Goal: Task Accomplishment & Management: Complete application form

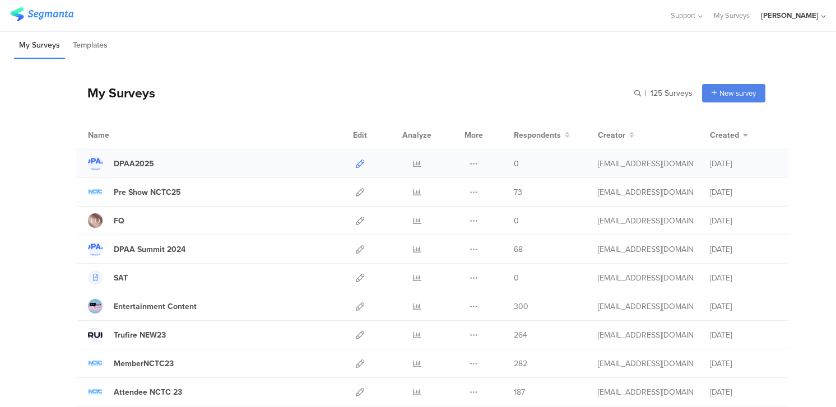
click at [361, 162] on icon at bounding box center [360, 164] width 8 height 8
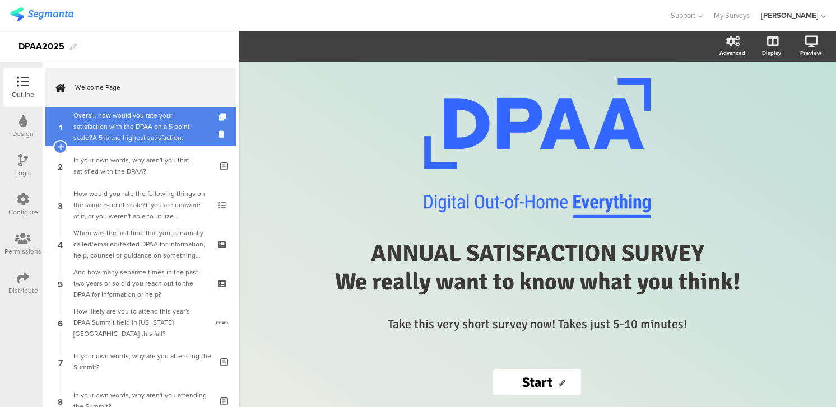
click at [147, 129] on div "Overall, how would you rate your satisfaction with the DPAA on a 5 point scale?…" at bounding box center [140, 127] width 134 height 34
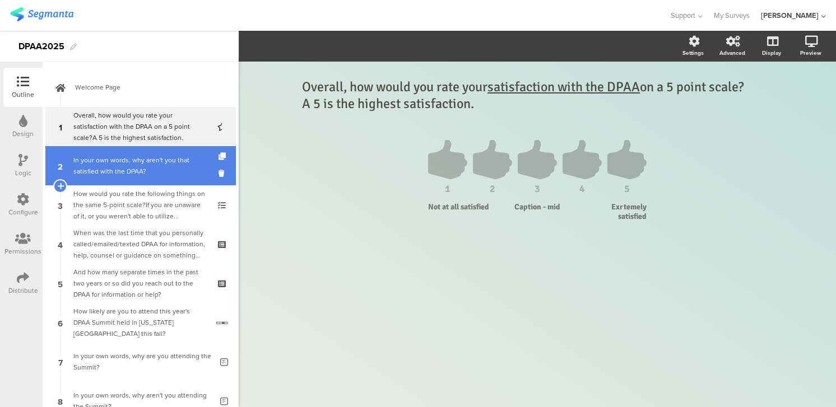
click at [173, 160] on div "In your own words, why aren't you that satisfied with the DPAA?" at bounding box center [142, 166] width 138 height 22
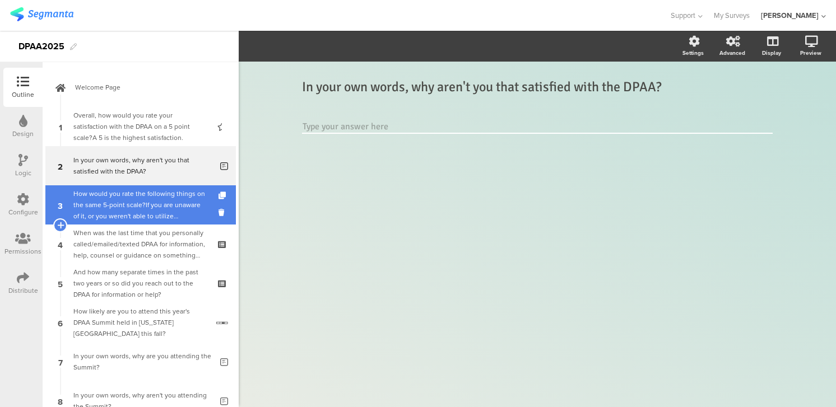
click at [165, 199] on div "How would you rate the following things on the same 5-point scale?If you are un…" at bounding box center [140, 205] width 134 height 34
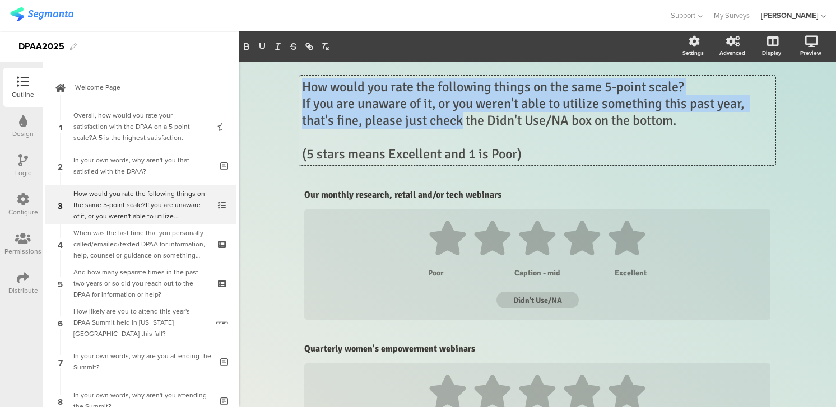
drag, startPoint x: 303, startPoint y: 87, endPoint x: 462, endPoint y: 124, distance: 163.3
click at [462, 124] on div "How would you rate the following things on the same 5-point scale? If you are u…" at bounding box center [537, 121] width 476 height 90
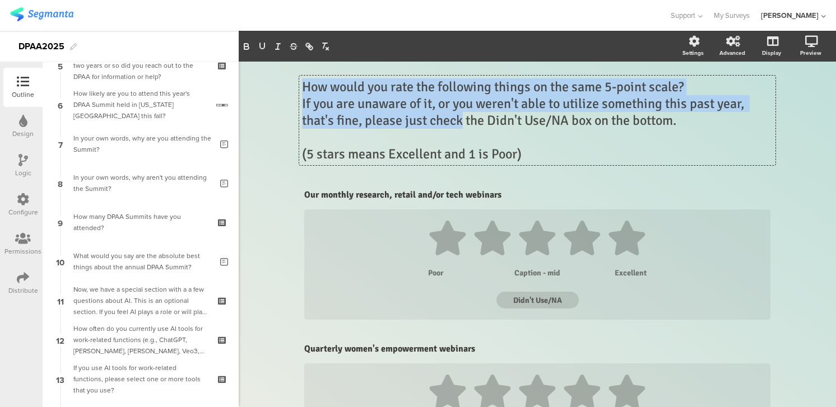
scroll to position [705, 0]
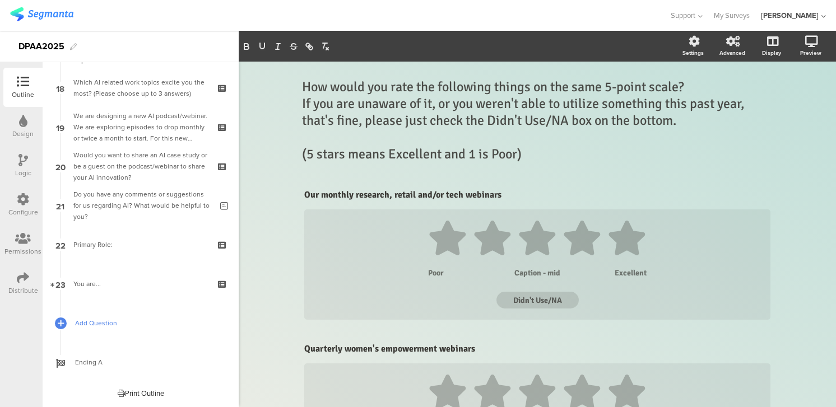
click at [88, 322] on span "Add Question" at bounding box center [146, 323] width 143 height 11
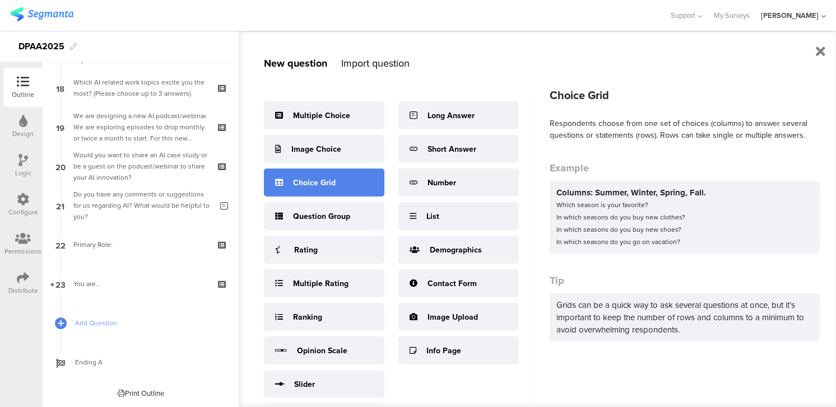
click at [306, 184] on div "Choice Grid" at bounding box center [314, 183] width 43 height 12
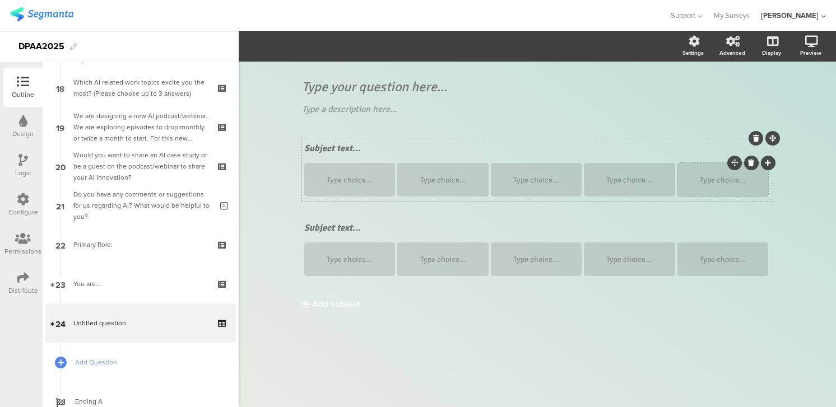
click at [767, 162] on icon at bounding box center [768, 163] width 6 height 7
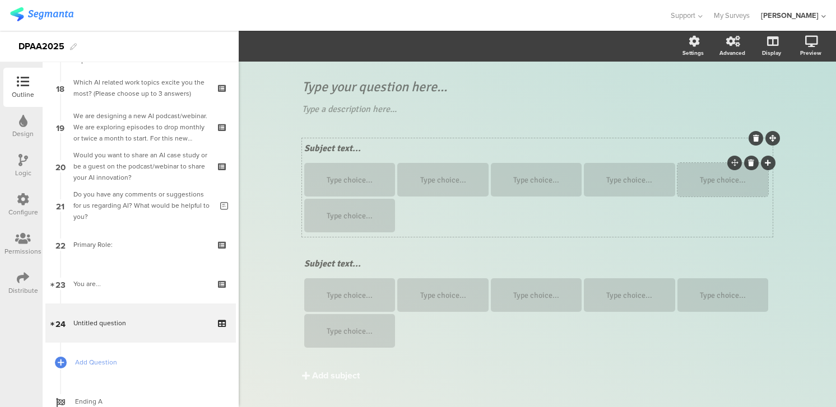
click at [770, 162] on icon at bounding box center [768, 163] width 6 height 7
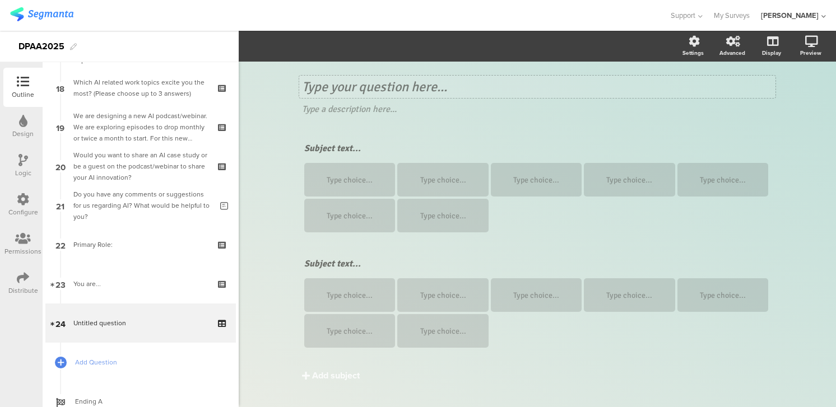
click at [305, 87] on div "Type your question here..." at bounding box center [537, 87] width 476 height 22
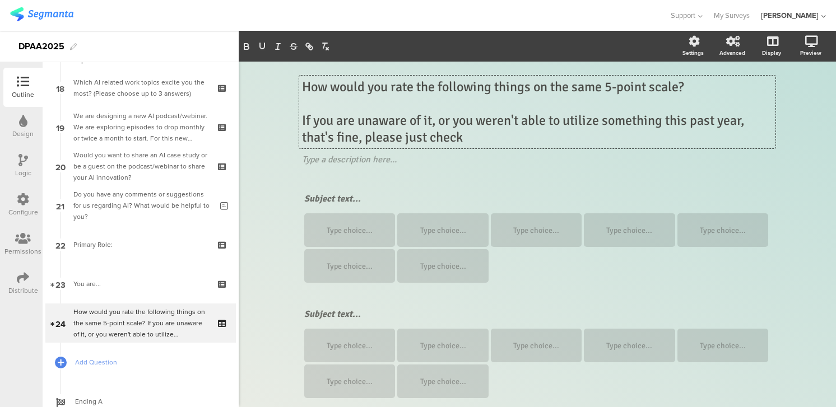
click at [311, 123] on p "If you are unaware of it, or you weren't able to utilize something this past ye…" at bounding box center [537, 129] width 470 height 34
drag, startPoint x: 481, startPoint y: 121, endPoint x: 362, endPoint y: 127, distance: 119.5
click at [362, 127] on p "And if you are unaware of it, or you weren't able to utilize something this pas…" at bounding box center [537, 129] width 470 height 34
click at [635, 122] on p "And if you weren't able to utilize something this past year, that's fine, pleas…" at bounding box center [537, 129] width 470 height 34
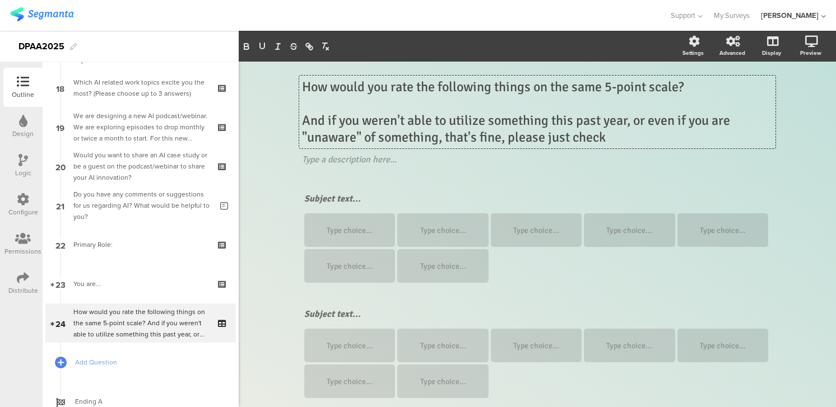
click at [616, 141] on p "And if you weren't able to utilize something this past year, or even if you are…" at bounding box center [537, 129] width 470 height 34
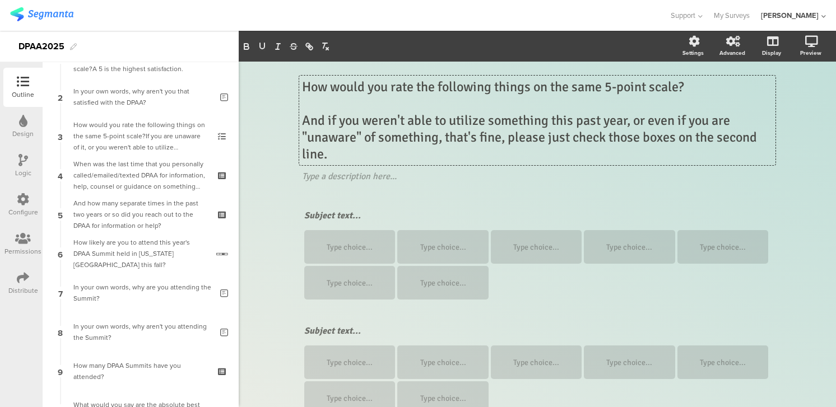
scroll to position [74, 0]
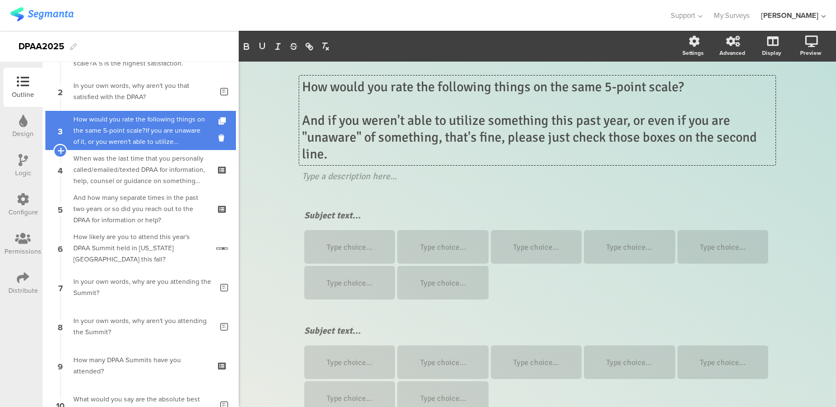
click at [126, 136] on div "How would you rate the following things on the same 5-point scale?If you are un…" at bounding box center [140, 131] width 134 height 34
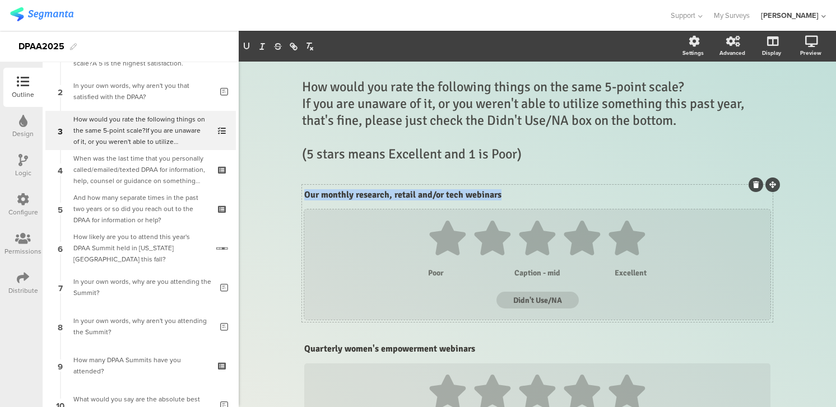
drag, startPoint x: 306, startPoint y: 193, endPoint x: 514, endPoint y: 235, distance: 212.6
click at [514, 235] on div "Our monthly research, retail and/or tech webinars Our monthly research, retail …" at bounding box center [537, 253] width 470 height 137
drag, startPoint x: 501, startPoint y: 198, endPoint x: 305, endPoint y: 191, distance: 196.7
click at [305, 191] on div "Our monthly research, retail and/or tech webinars Our monthly research, retail …" at bounding box center [537, 196] width 472 height 18
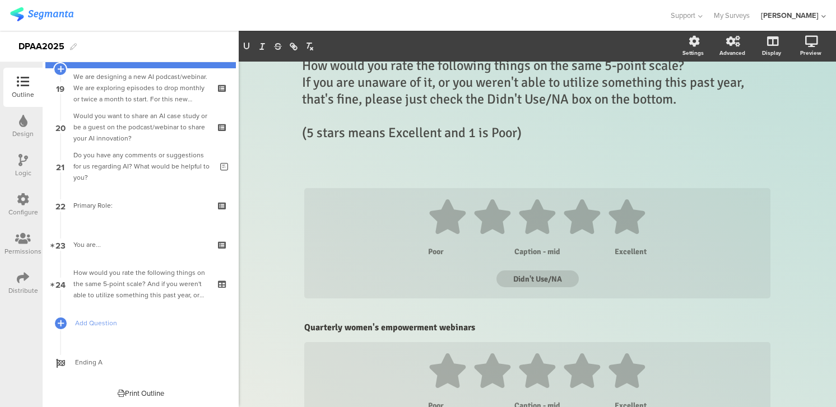
scroll to position [737, 0]
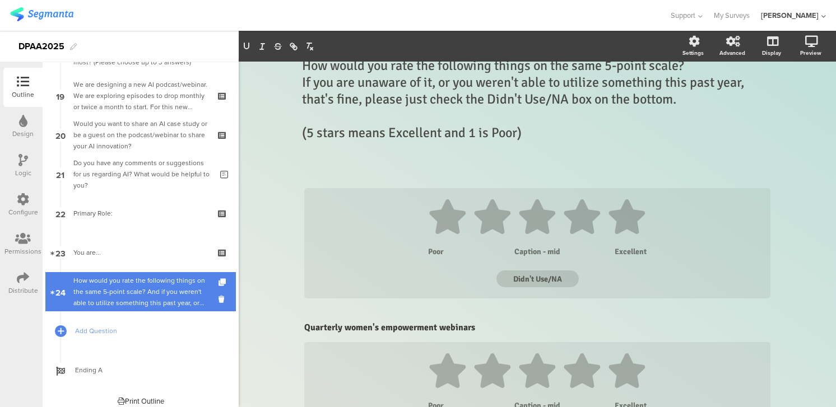
click at [117, 279] on div "How would you rate the following things on the same 5-point scale? And if you w…" at bounding box center [140, 292] width 134 height 34
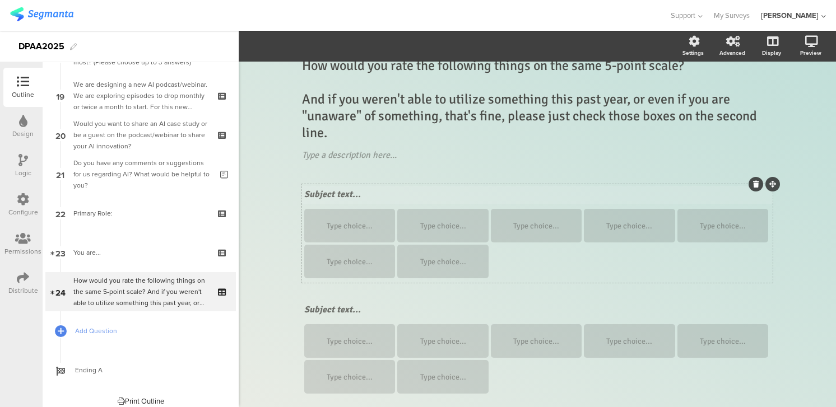
click at [310, 194] on div "Subject text..." at bounding box center [537, 195] width 472 height 18
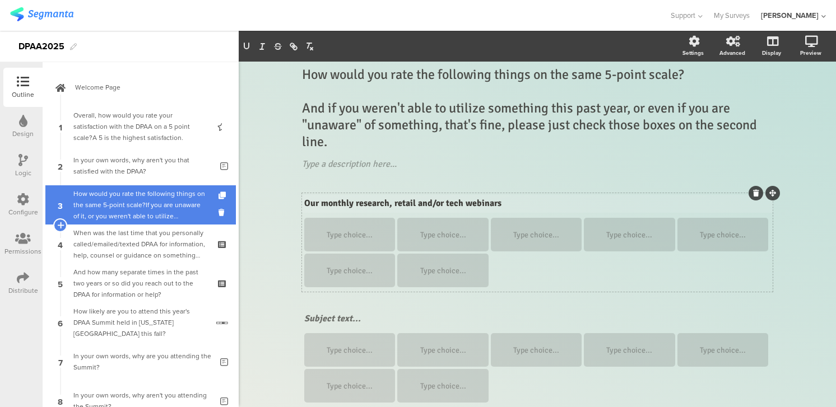
click at [148, 210] on div "How would you rate the following things on the same 5-point scale?If you are un…" at bounding box center [140, 205] width 134 height 34
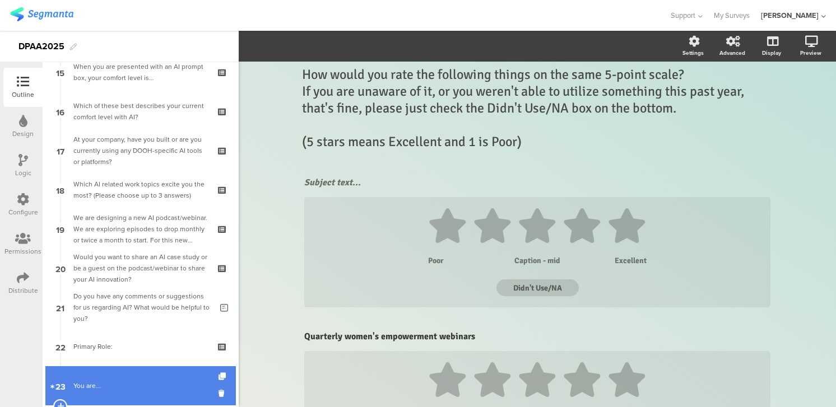
scroll to position [663, 0]
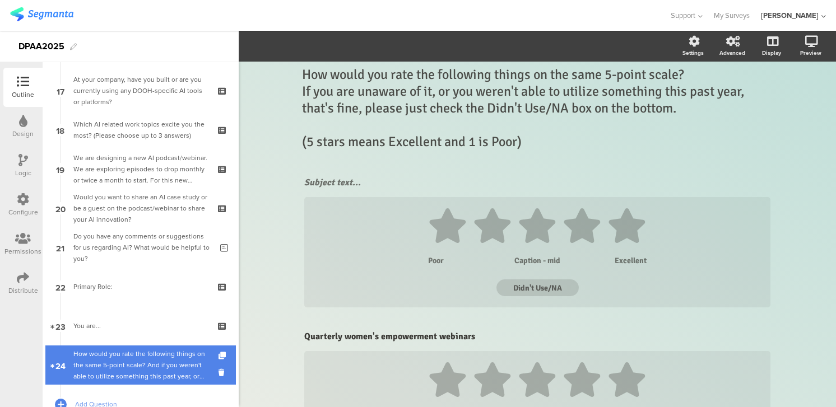
click at [98, 354] on div "How would you rate the following things on the same 5-point scale? And if you w…" at bounding box center [140, 365] width 134 height 34
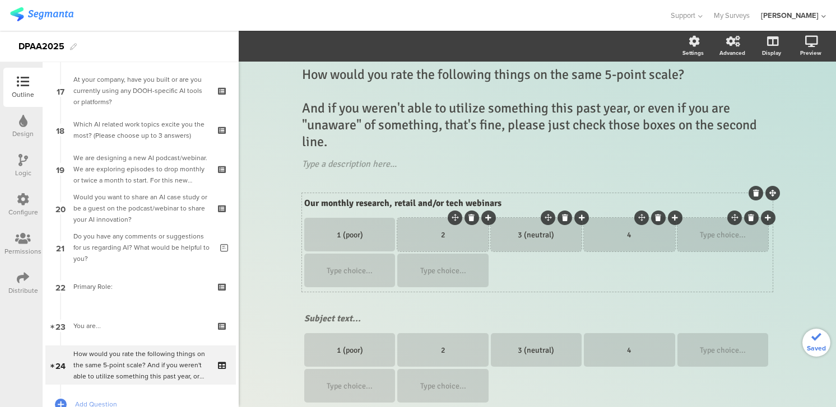
click at [711, 229] on div "Type choice..." at bounding box center [722, 235] width 87 height 34
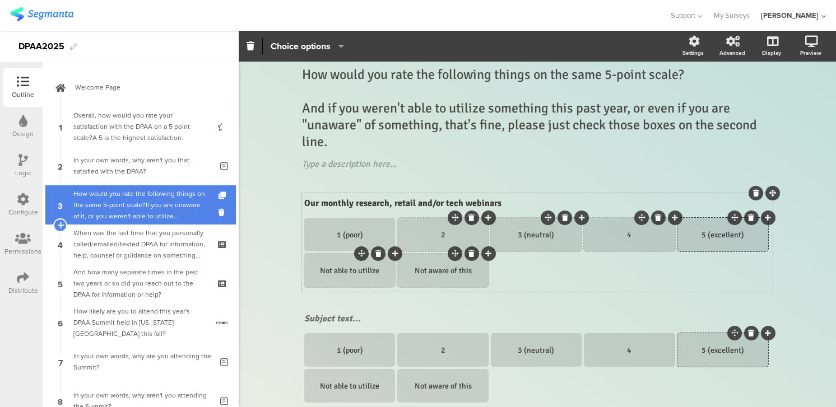
click at [109, 208] on div "How would you rate the following things on the same 5-point scale?If you are un…" at bounding box center [140, 205] width 134 height 34
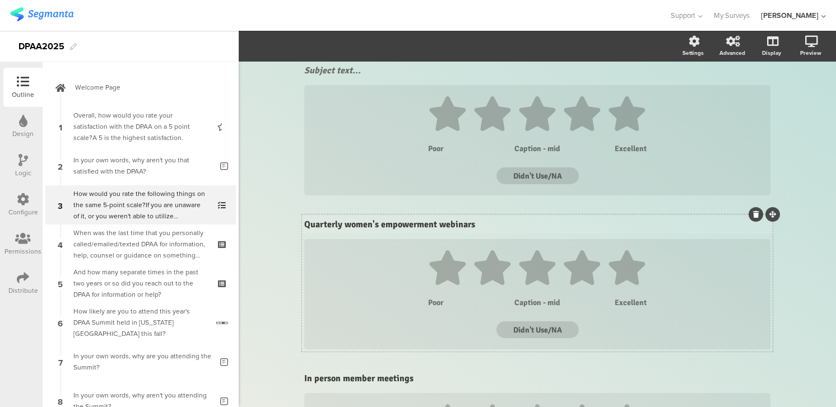
scroll to position [113, 0]
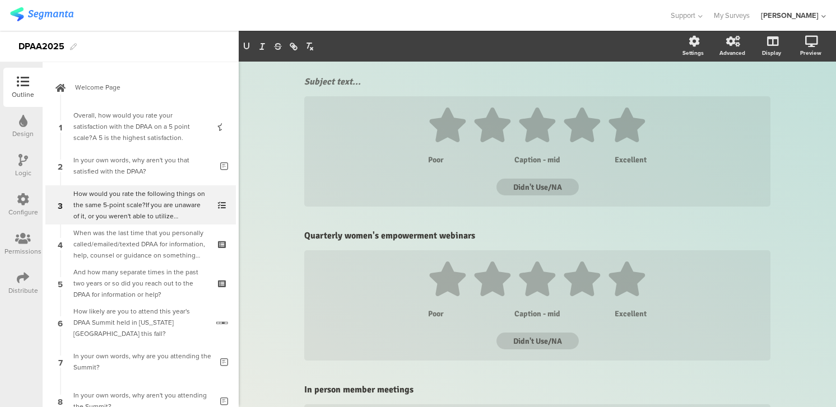
drag, startPoint x: 478, startPoint y: 226, endPoint x: 293, endPoint y: 235, distance: 184.5
drag, startPoint x: 305, startPoint y: 236, endPoint x: 490, endPoint y: 237, distance: 185.4
click at [490, 237] on p "Quarterly women's empowerment webinars" at bounding box center [537, 235] width 466 height 11
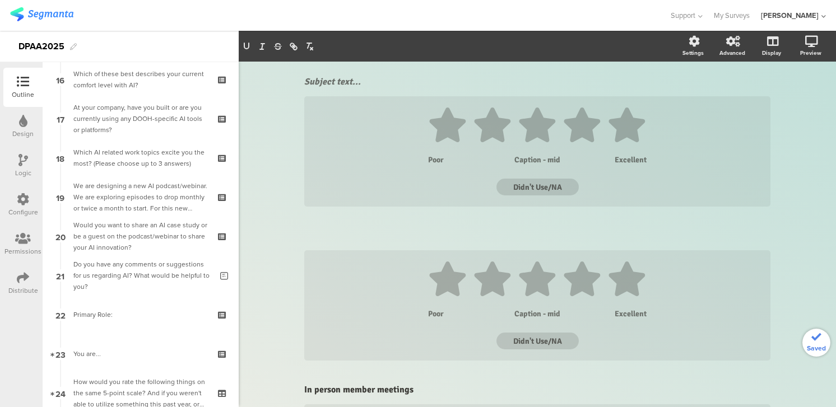
scroll to position [744, 0]
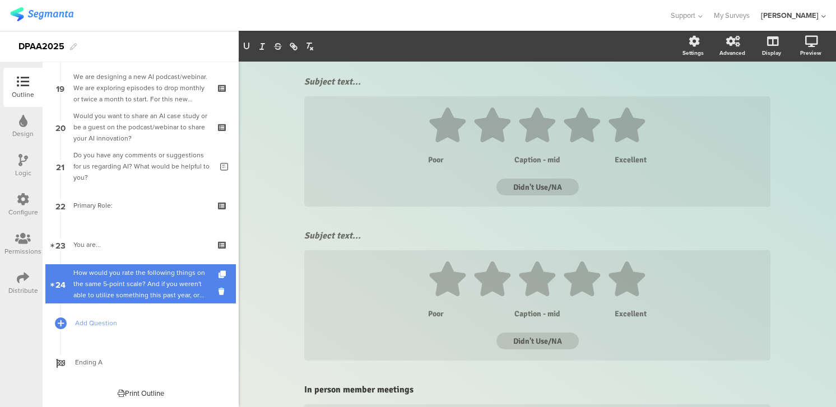
click at [129, 273] on div "How would you rate the following things on the same 5-point scale? And if you w…" at bounding box center [140, 284] width 134 height 34
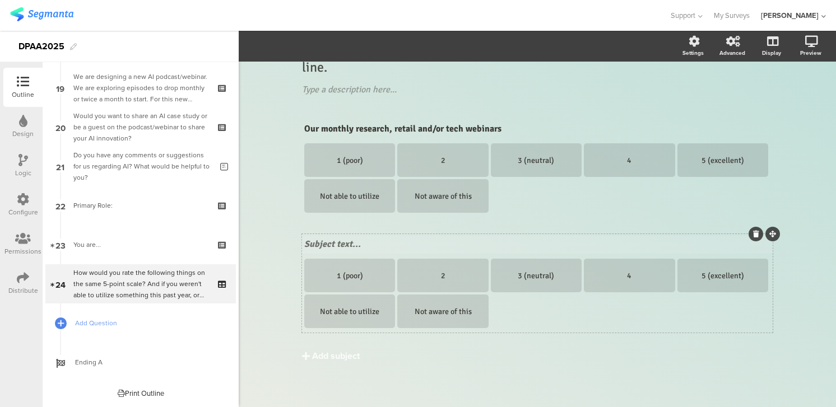
scroll to position [78, 0]
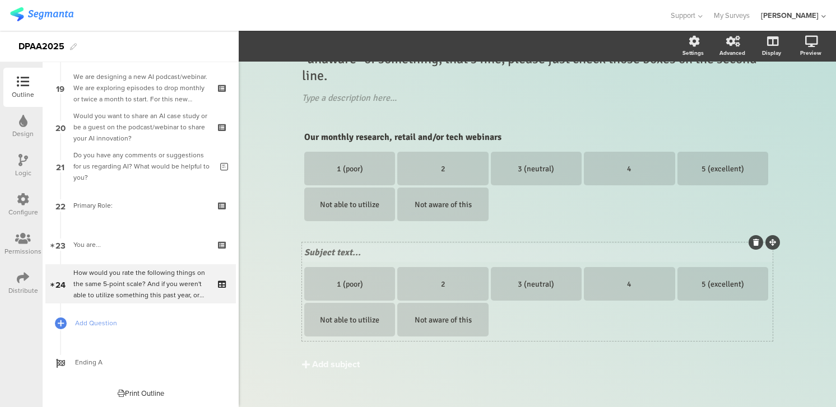
click at [306, 243] on div "Subject text... 1 (poor) 2 3 (neutral) 4 5 (excellent) Not able to utilize Not …" at bounding box center [537, 292] width 470 height 99
click at [306, 252] on div "Subject text..." at bounding box center [537, 253] width 472 height 18
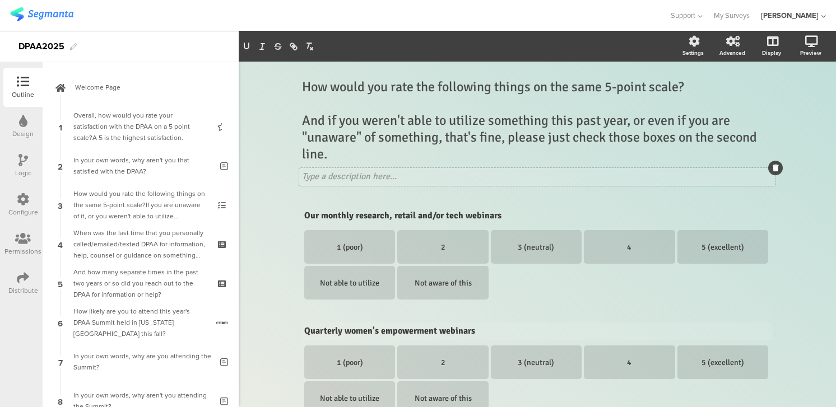
scroll to position [87, 0]
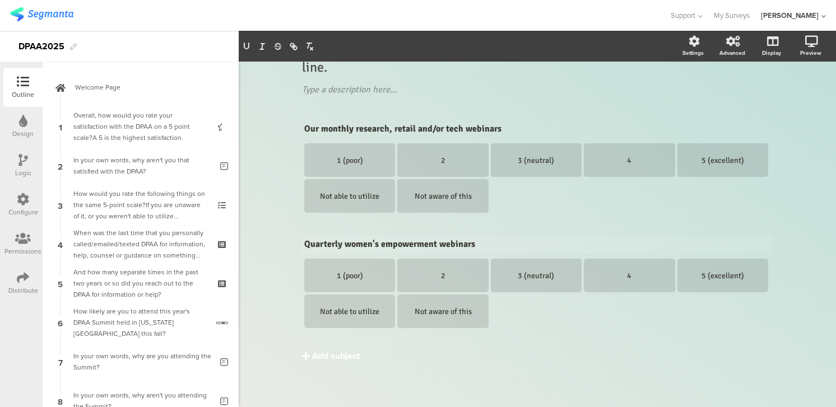
click at [315, 356] on div "Add subject" at bounding box center [336, 356] width 48 height 13
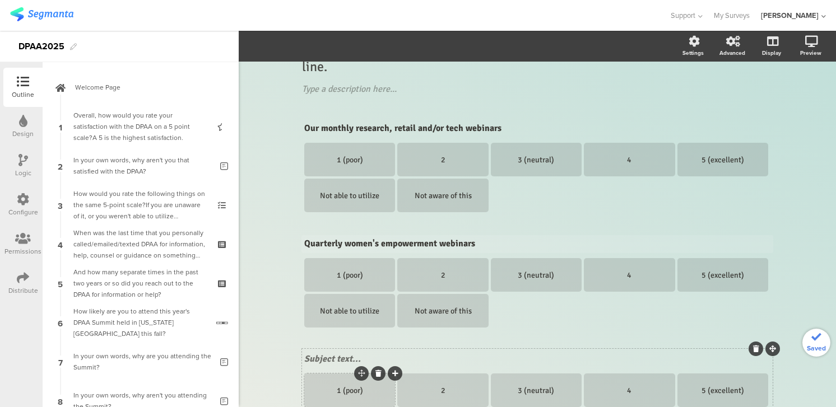
scroll to position [203, 0]
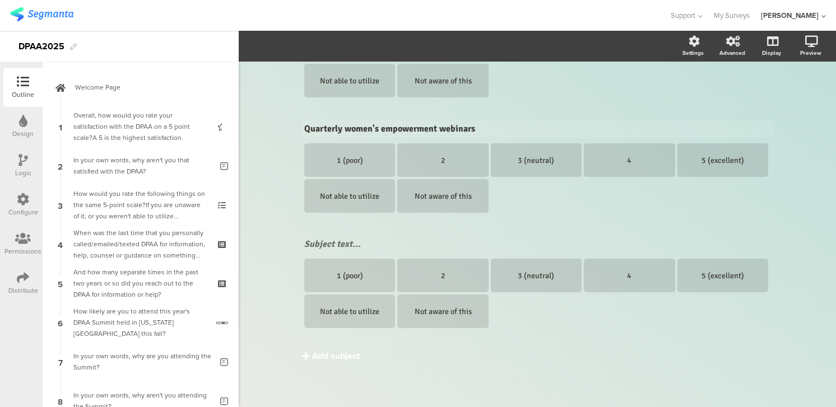
click at [325, 356] on div "Add subject" at bounding box center [336, 356] width 48 height 13
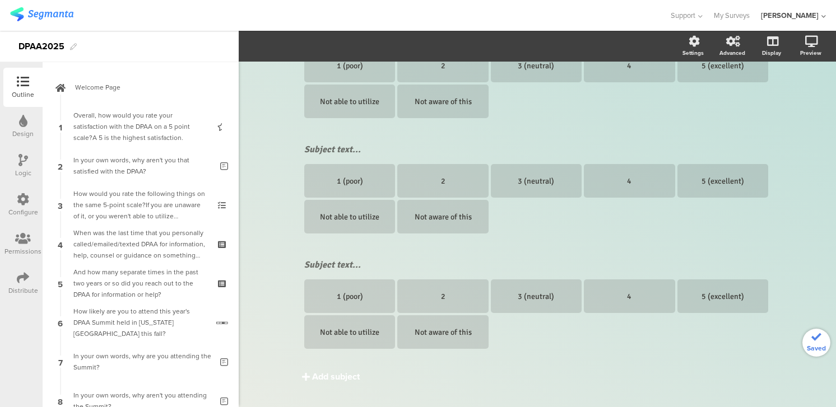
scroll to position [310, 0]
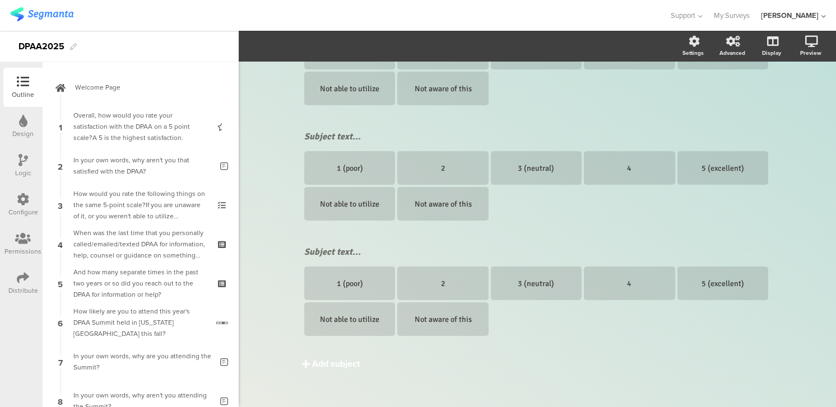
click at [324, 364] on div "Add subject" at bounding box center [336, 363] width 48 height 13
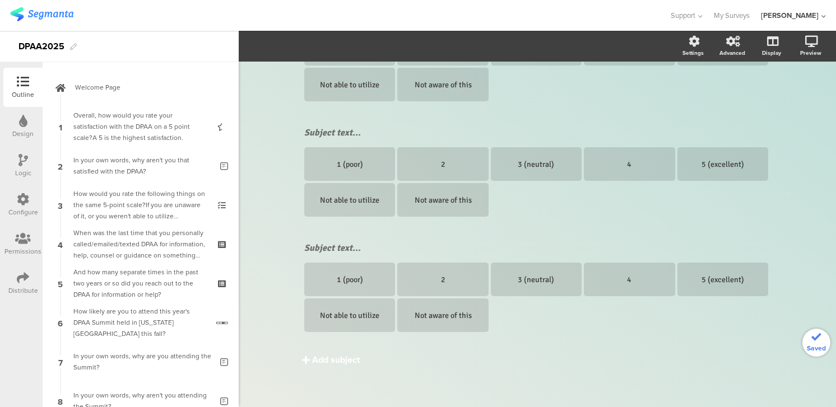
scroll to position [434, 0]
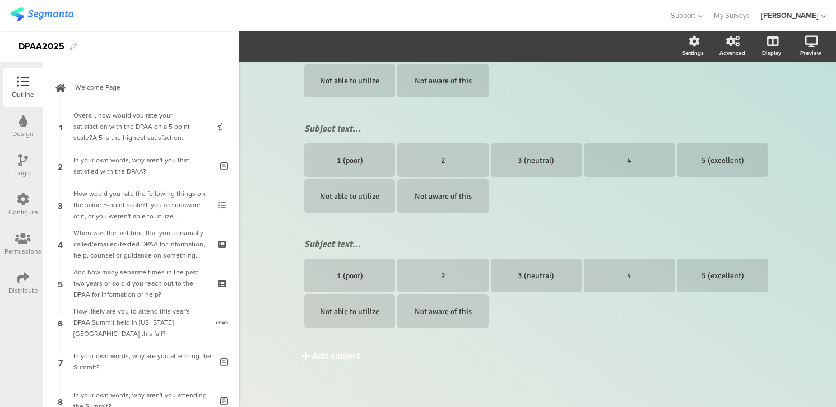
click at [324, 354] on div "Add subject" at bounding box center [336, 356] width 48 height 13
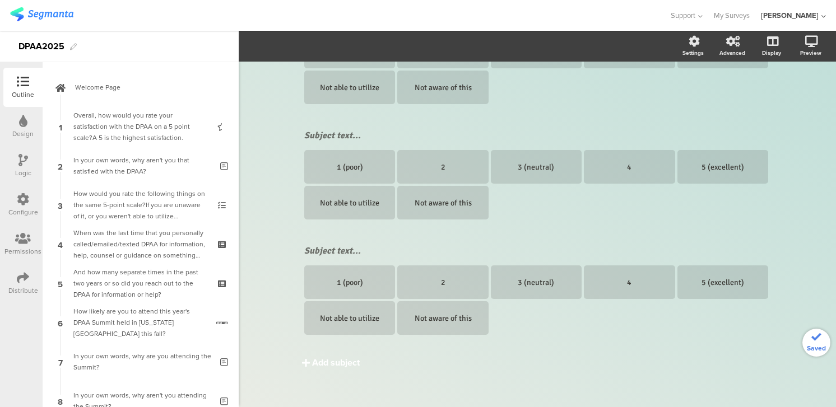
scroll to position [542, 0]
click at [323, 364] on div "Add subject" at bounding box center [336, 362] width 48 height 13
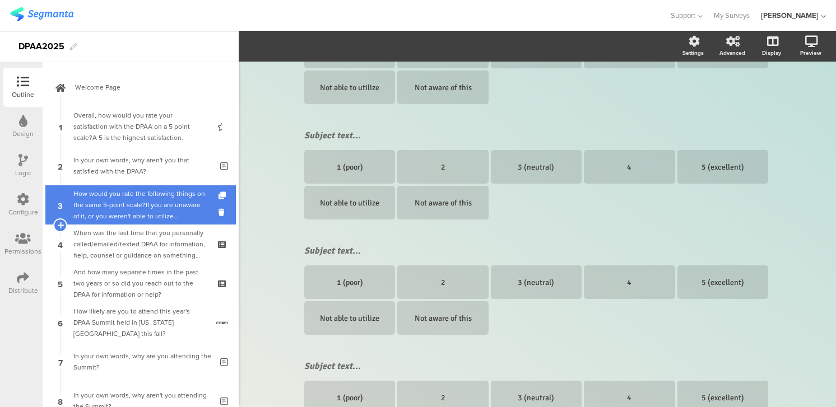
click at [150, 207] on div "How would you rate the following things on the same 5-point scale?If you are un…" at bounding box center [140, 205] width 134 height 34
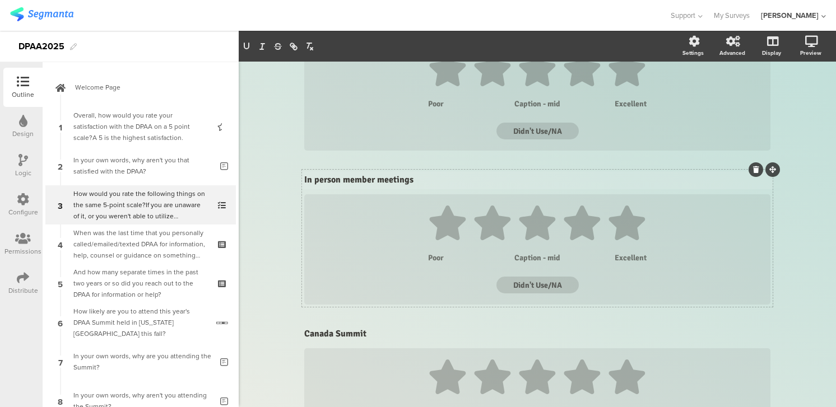
scroll to position [312, 0]
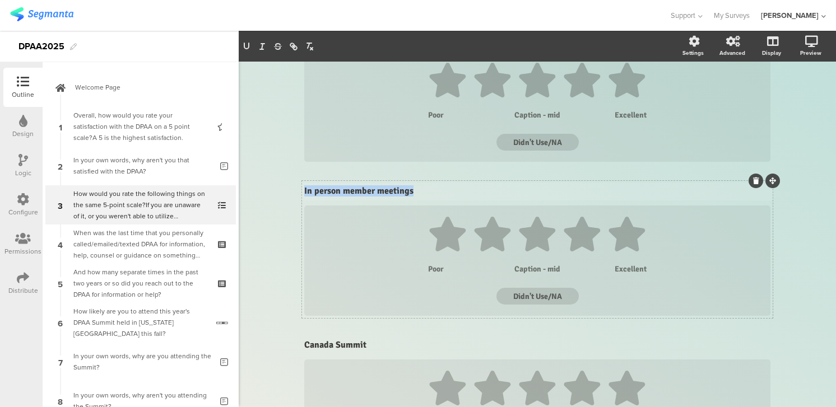
drag, startPoint x: 304, startPoint y: 180, endPoint x: 425, endPoint y: 197, distance: 121.6
click at [425, 197] on div "In person member meetings In person member meetings In person member meetings" at bounding box center [537, 192] width 472 height 18
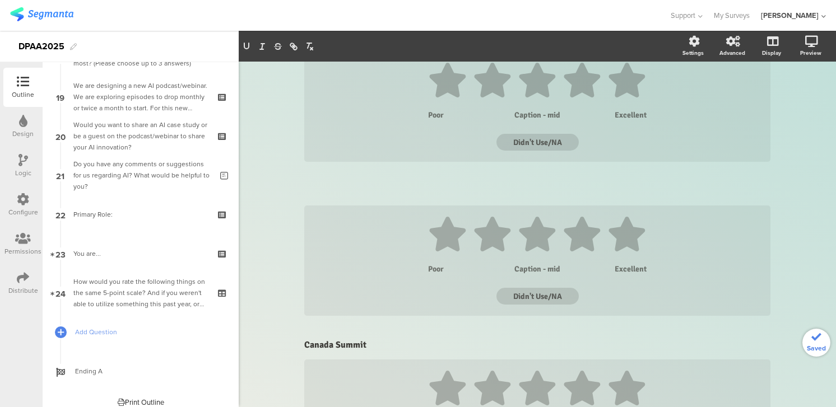
scroll to position [744, 0]
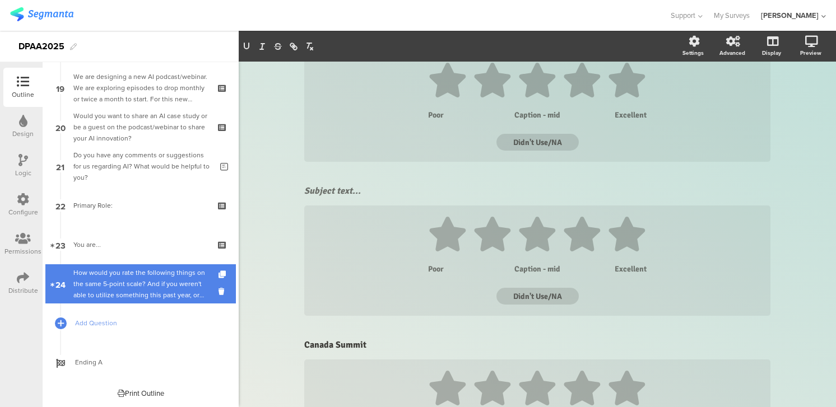
click at [141, 276] on div "How would you rate the following things on the same 5-point scale? And if you w…" at bounding box center [140, 284] width 134 height 34
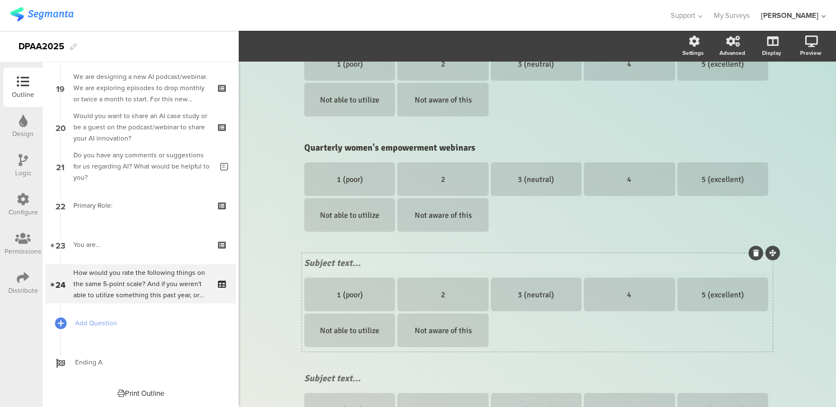
scroll to position [175, 0]
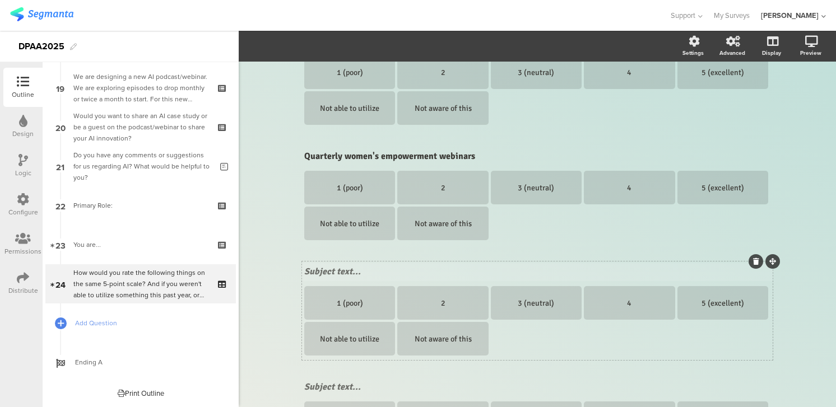
click at [305, 263] on div "Subject text..." at bounding box center [537, 272] width 472 height 18
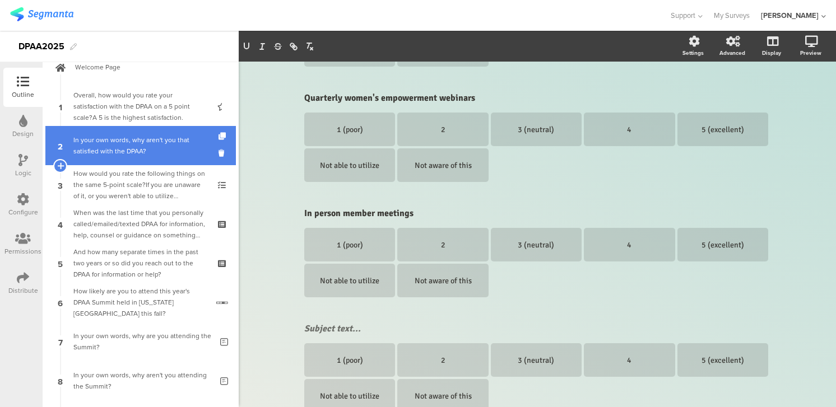
scroll to position [0, 0]
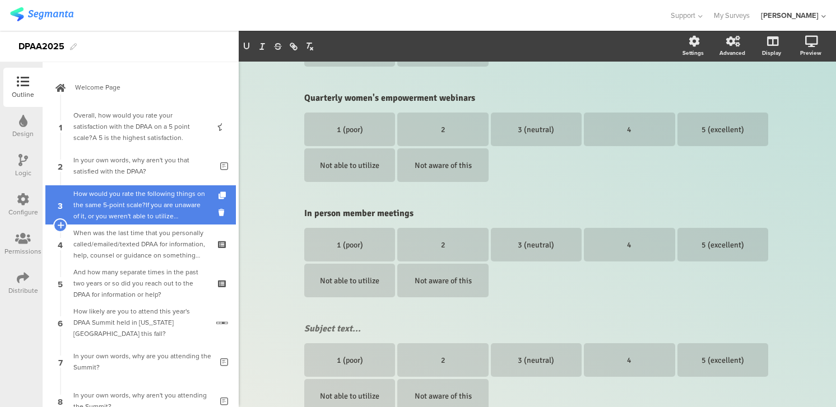
click at [121, 199] on div "How would you rate the following things on the same 5-point scale?If you are un…" at bounding box center [140, 205] width 134 height 34
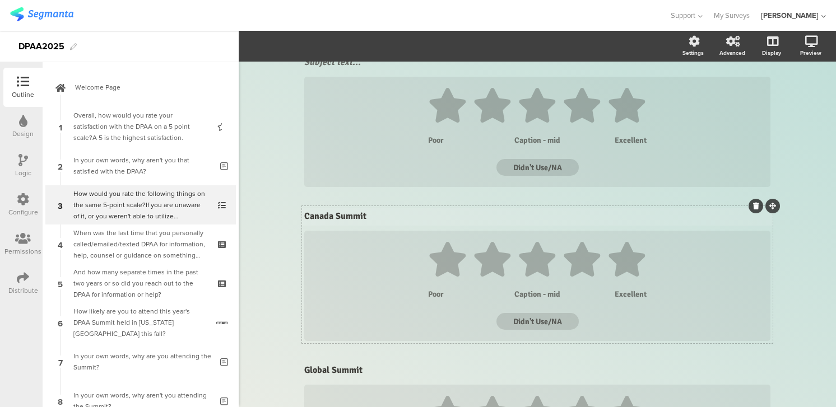
scroll to position [430, 0]
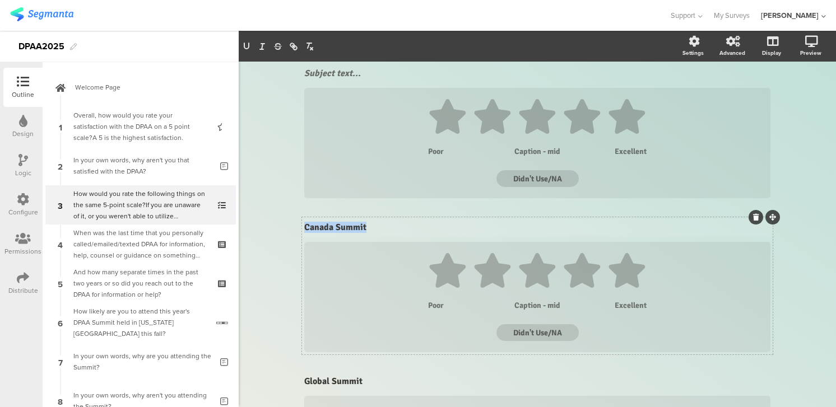
drag, startPoint x: 305, startPoint y: 215, endPoint x: 381, endPoint y: 225, distance: 76.8
click at [381, 225] on div "Canada Summit Canada Summit Canada Summit" at bounding box center [537, 228] width 472 height 18
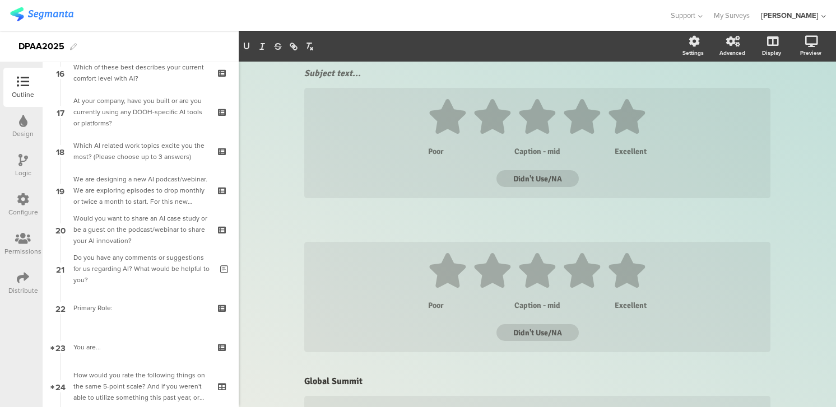
scroll to position [744, 0]
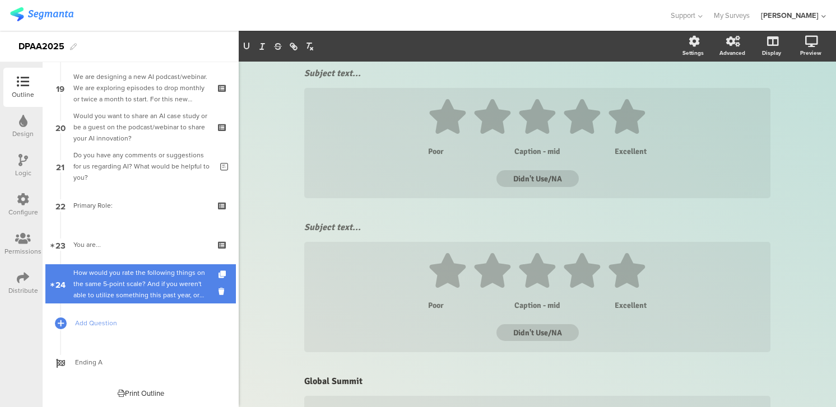
click at [122, 281] on div "How would you rate the following things on the same 5-point scale? And if you w…" at bounding box center [140, 284] width 134 height 34
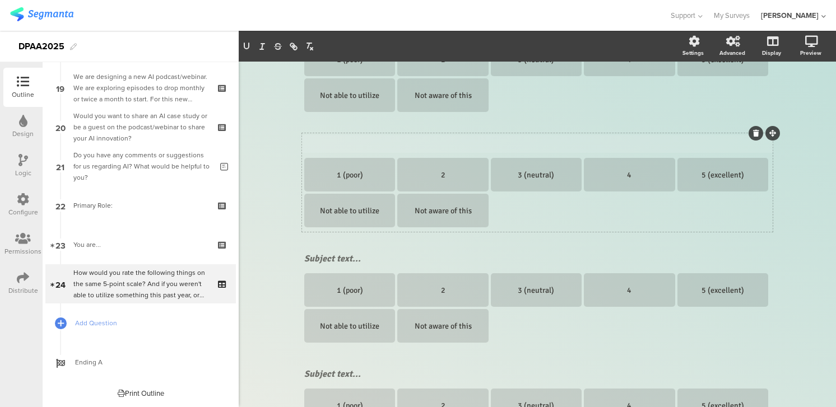
scroll to position [409, 0]
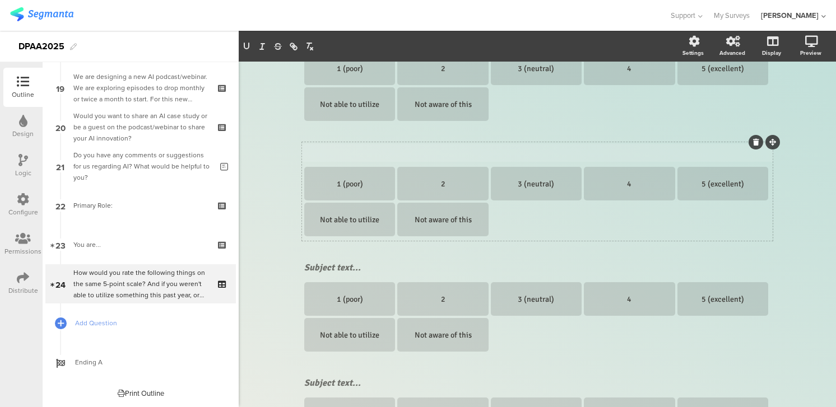
click at [306, 142] on div "Subject text... 1 (poor) 2 3 (neutral) 4 5 (excellent) Not able to utilize Not …" at bounding box center [537, 191] width 470 height 99
click at [305, 152] on div "Subject text..." at bounding box center [537, 153] width 472 height 18
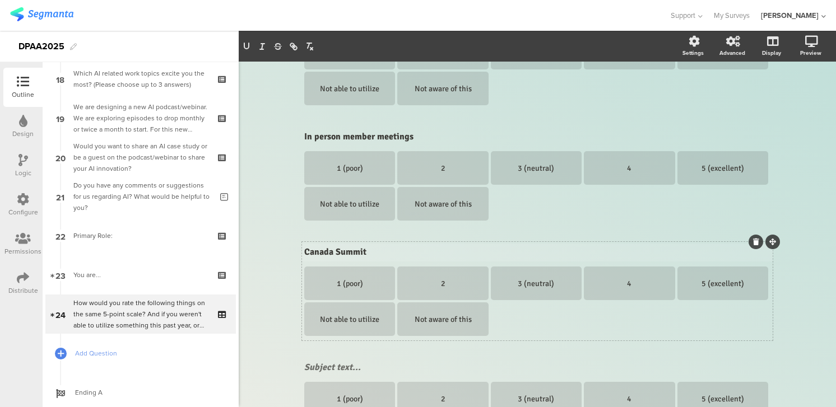
scroll to position [0, 0]
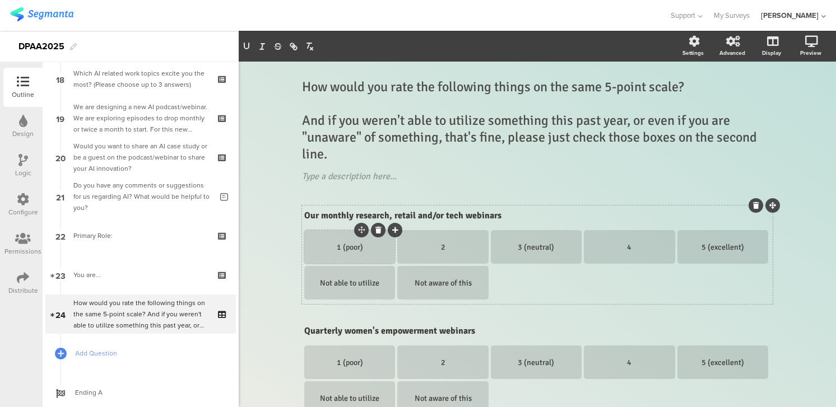
click at [348, 247] on div "1 (poor)" at bounding box center [349, 248] width 87 height 10
click at [368, 248] on div "1 (POORoor)" at bounding box center [349, 248] width 87 height 10
click at [552, 248] on div "3 (neutral)" at bounding box center [535, 248] width 87 height 10
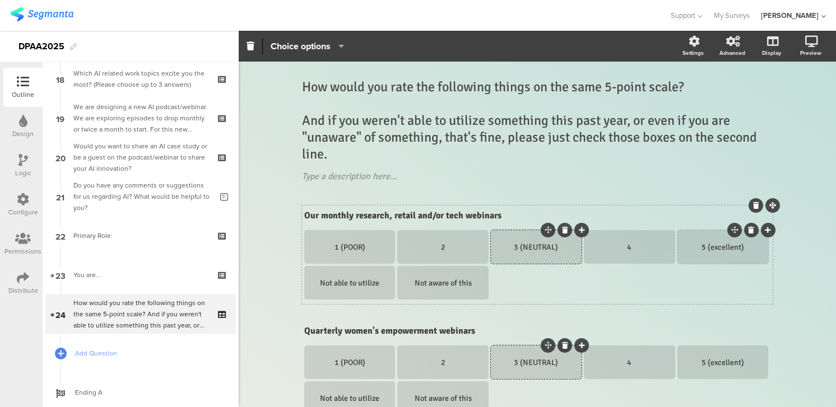
click at [743, 248] on div "5 (excellent)" at bounding box center [722, 248] width 87 height 10
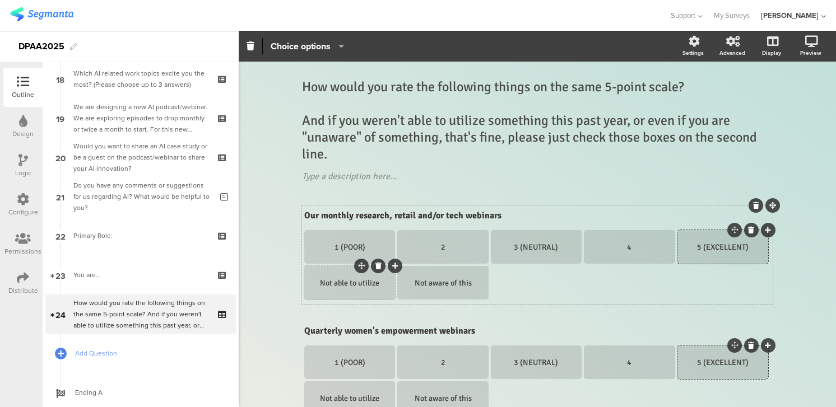
click at [379, 285] on div "Not able to utilize" at bounding box center [349, 283] width 87 height 10
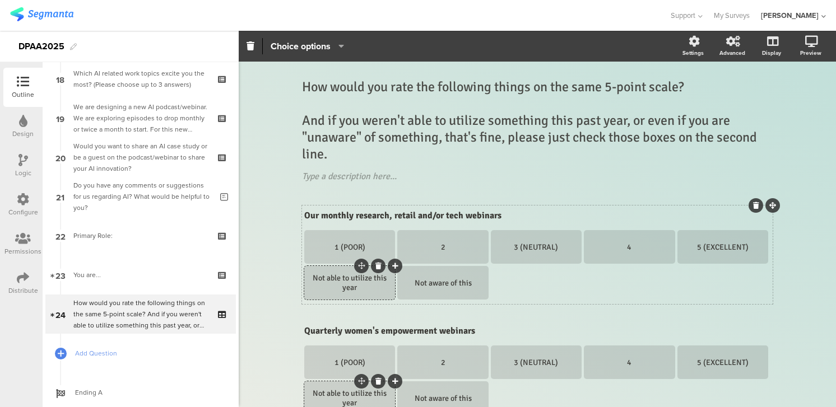
click at [374, 280] on div "Not able to utilize this year" at bounding box center [349, 282] width 87 height 19
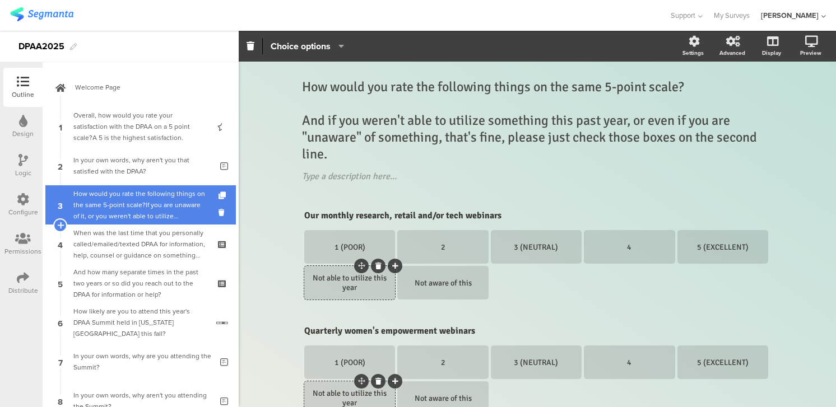
click at [138, 207] on div "How would you rate the following things on the same 5-point scale?If you are un…" at bounding box center [140, 205] width 134 height 34
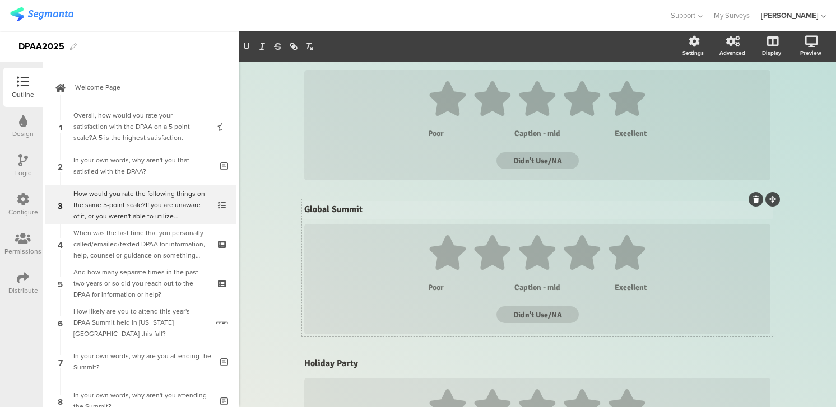
scroll to position [590, 0]
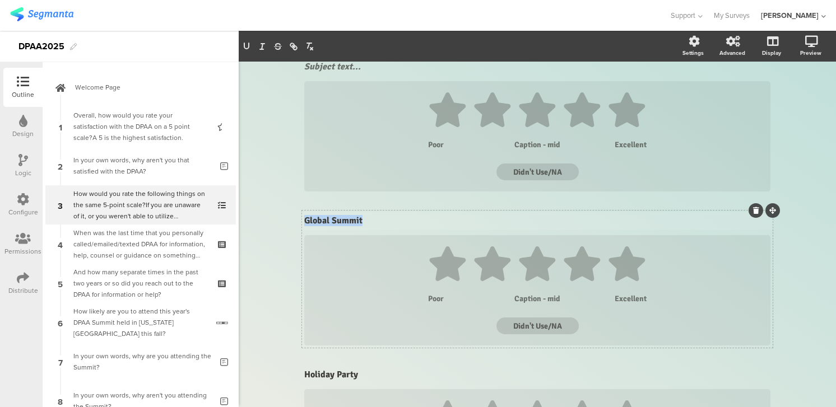
drag, startPoint x: 305, startPoint y: 210, endPoint x: 381, endPoint y: 218, distance: 76.1
click at [381, 218] on div "Global Summit Global Summit Global Summit" at bounding box center [537, 221] width 472 height 18
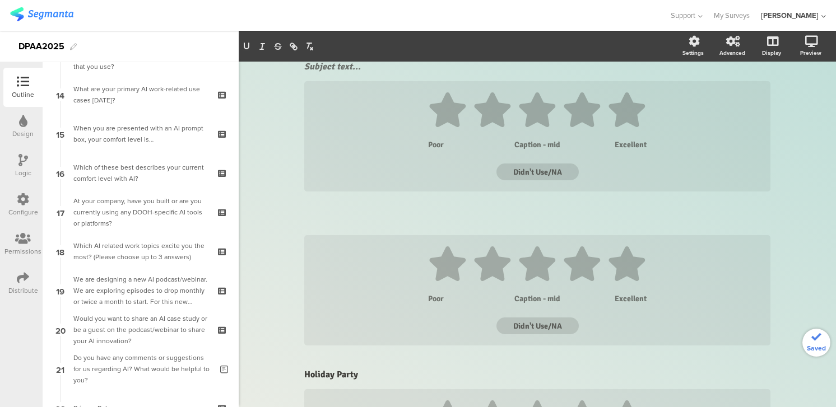
scroll to position [744, 0]
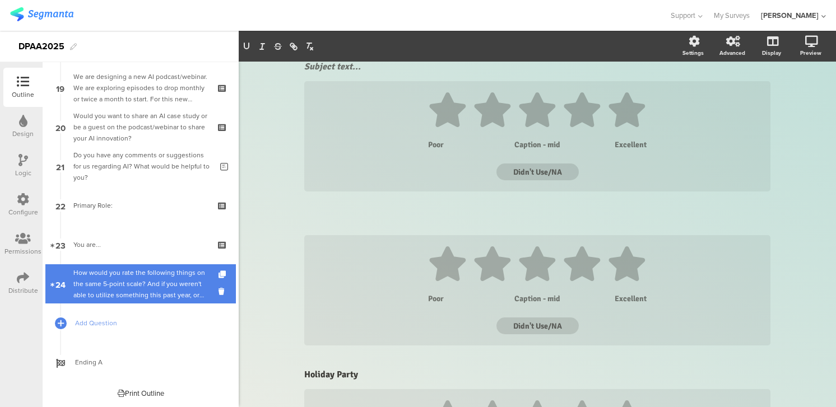
click at [121, 284] on div "How would you rate the following things on the same 5-point scale? And if you w…" at bounding box center [140, 284] width 134 height 34
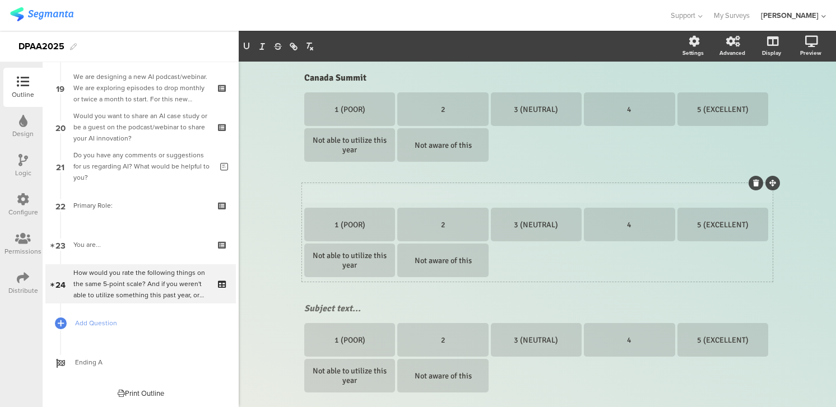
scroll to position [476, 0]
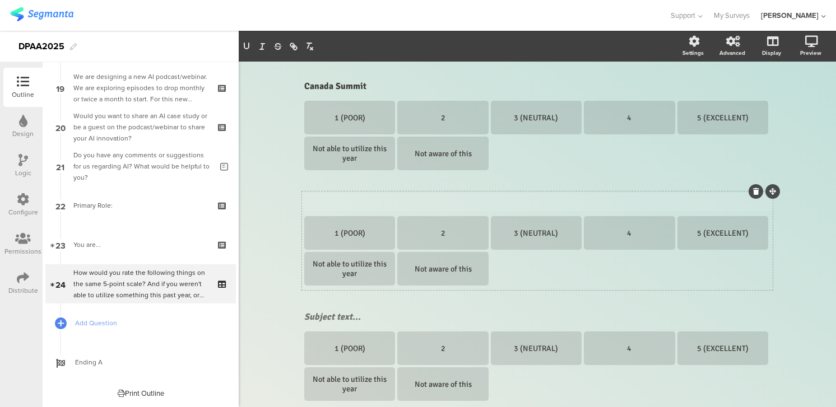
click at [306, 196] on div "Subject text..." at bounding box center [537, 202] width 472 height 18
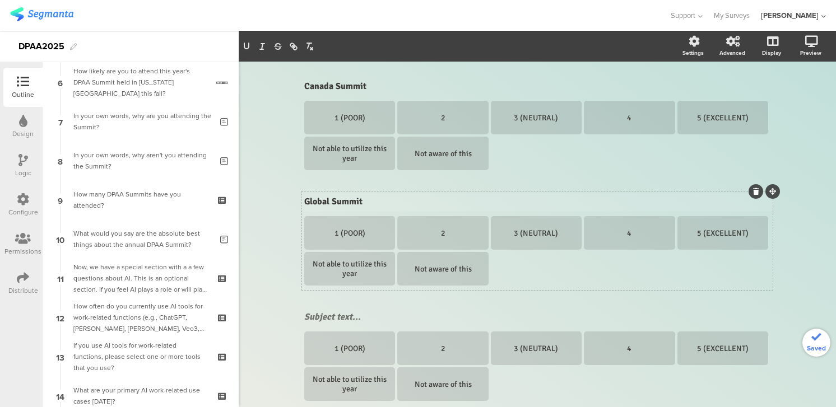
scroll to position [0, 0]
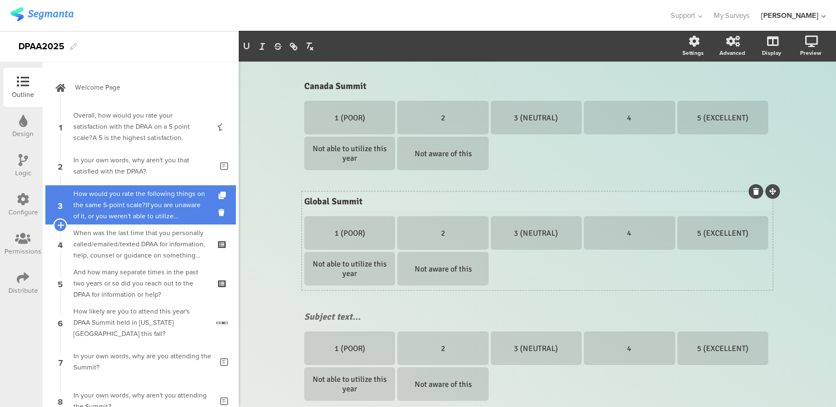
click at [140, 203] on div "How would you rate the following things on the same 5-point scale?If you are un…" at bounding box center [140, 205] width 134 height 34
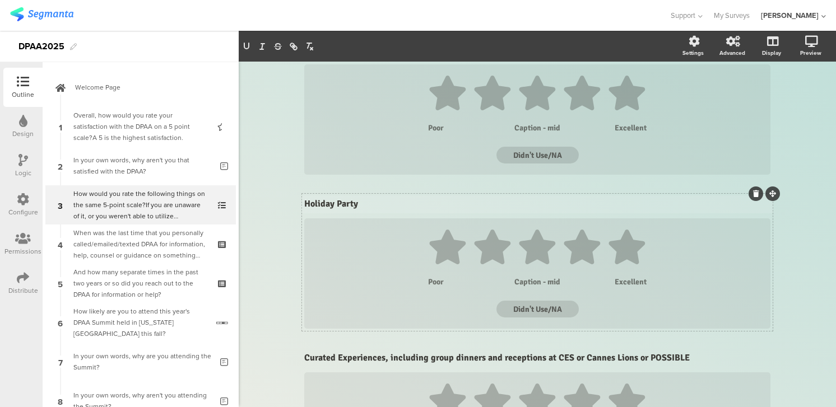
scroll to position [751, 0]
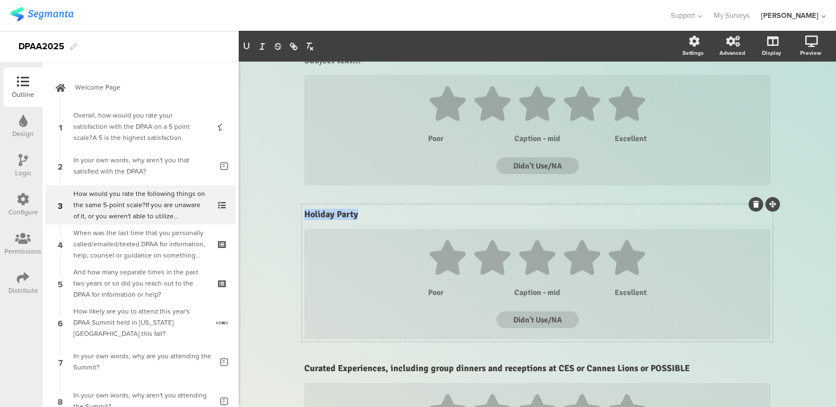
drag, startPoint x: 305, startPoint y: 204, endPoint x: 372, endPoint y: 212, distance: 67.0
click at [372, 212] on div "Holiday Party Holiday Party Holiday Party" at bounding box center [537, 215] width 472 height 18
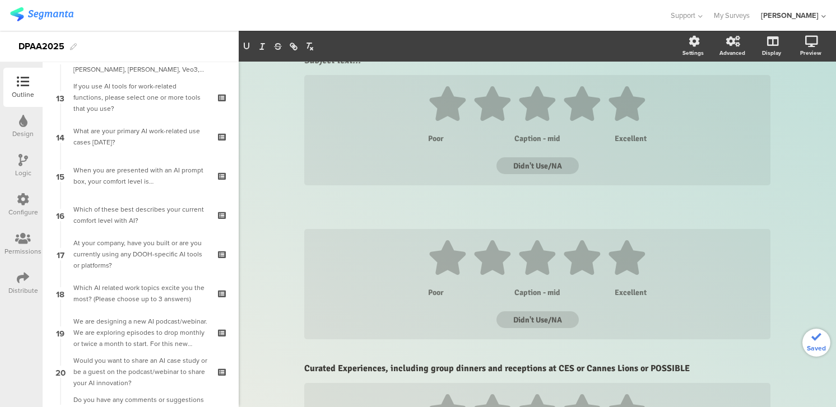
scroll to position [744, 0]
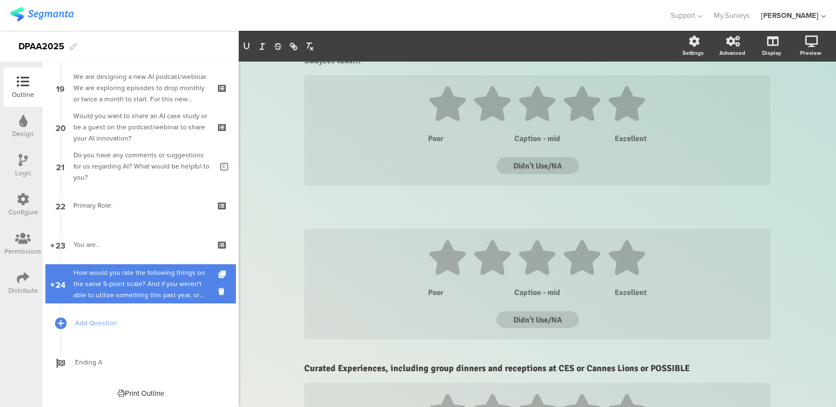
click at [125, 299] on div "How would you rate the following things on the same 5-point scale? And if you w…" at bounding box center [140, 284] width 134 height 34
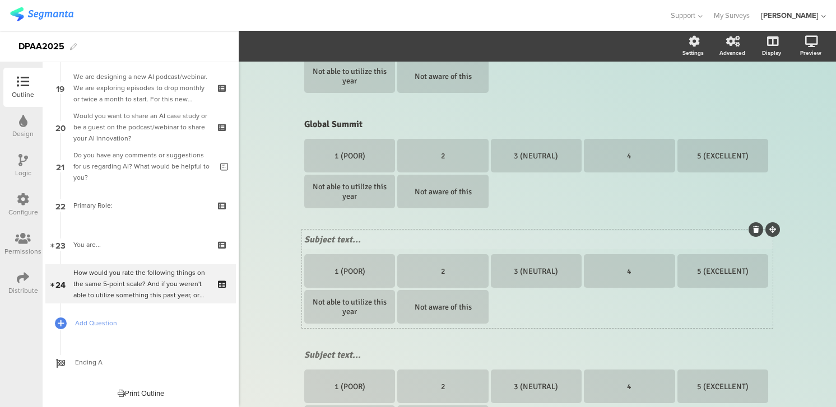
scroll to position [544, 0]
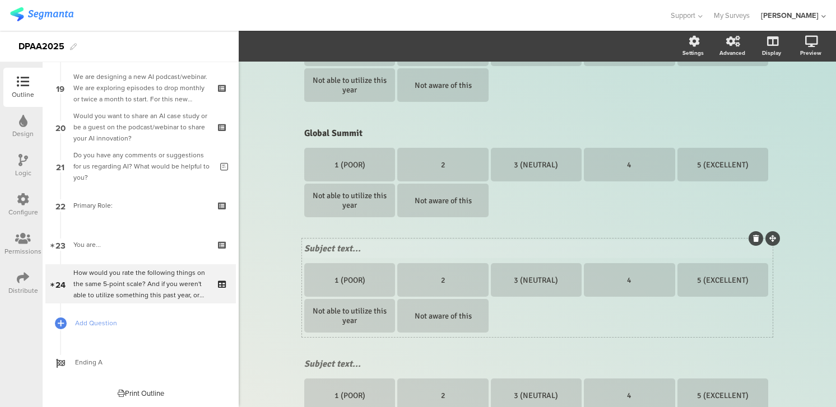
click at [306, 239] on div "Subject text... 1 (POOR) 2 3 (NEUTRAL) 4 5 (EXCELLENT) Not able to utilize this…" at bounding box center [537, 288] width 470 height 99
click at [305, 250] on div "Subject text..." at bounding box center [537, 249] width 472 height 18
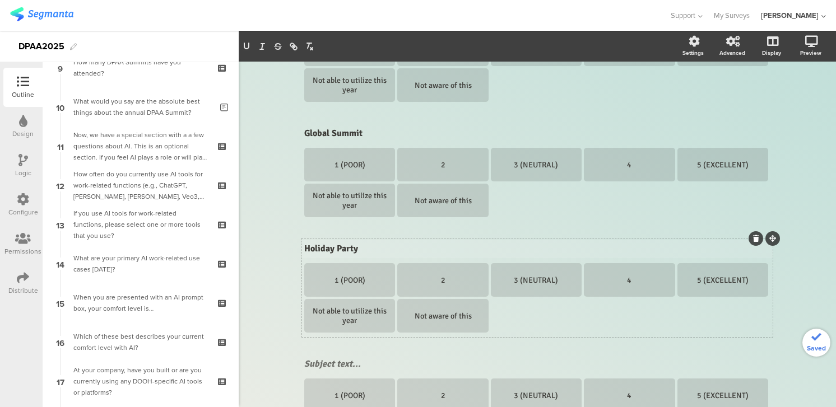
scroll to position [0, 0]
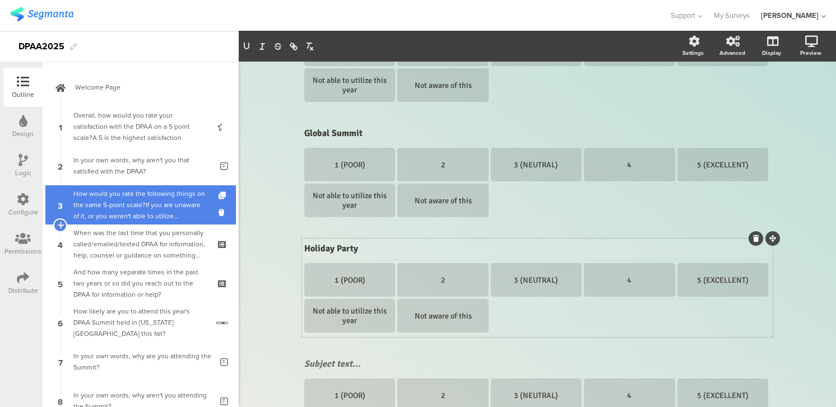
click at [110, 203] on div "How would you rate the following things on the same 5-point scale?If you are un…" at bounding box center [140, 205] width 134 height 34
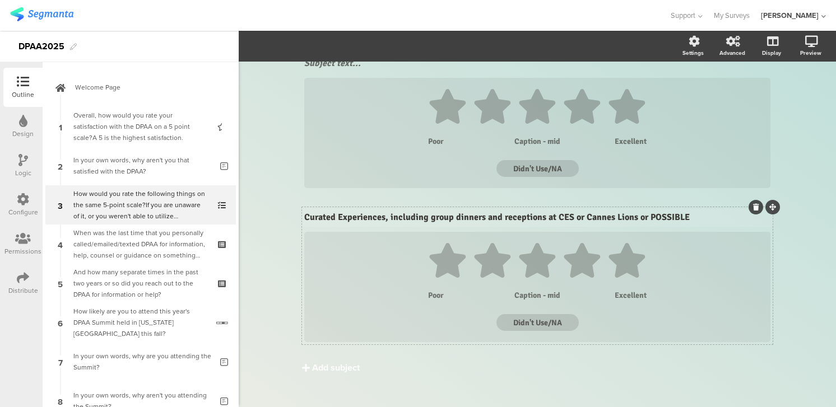
scroll to position [891, 0]
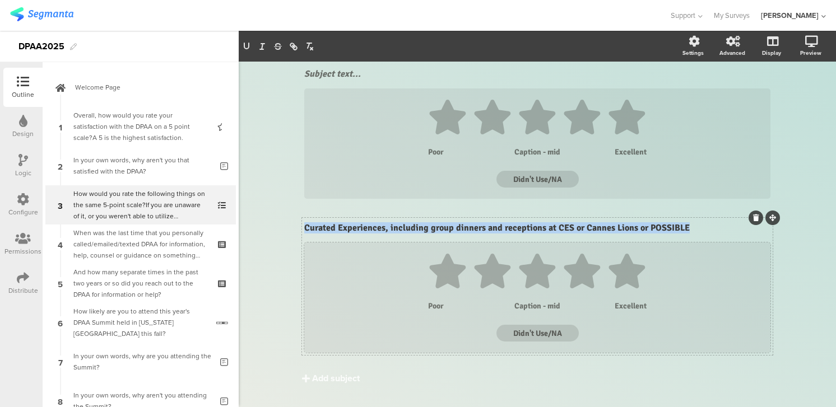
drag, startPoint x: 305, startPoint y: 217, endPoint x: 641, endPoint y: 251, distance: 337.2
click at [641, 251] on div "Curated Experiences, including group dinners and receptions at CES or Cannes Li…" at bounding box center [537, 286] width 470 height 137
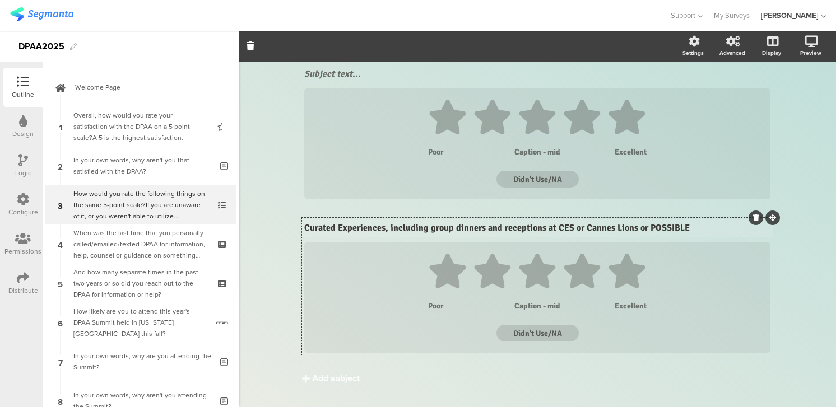
scroll to position [889, 0]
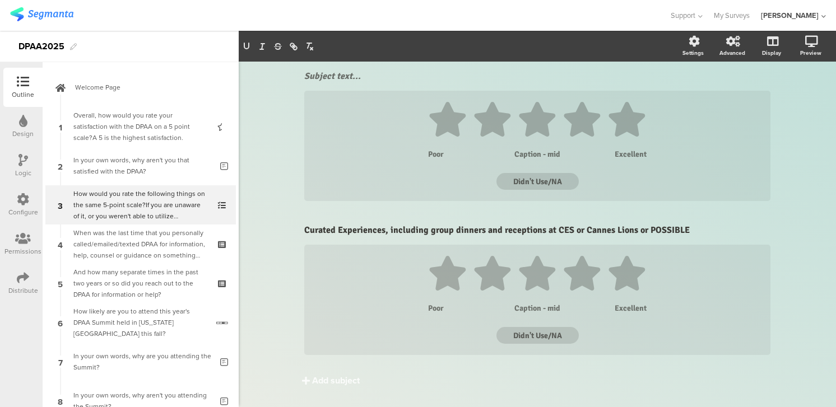
drag, startPoint x: 689, startPoint y: 227, endPoint x: 314, endPoint y: 219, distance: 374.8
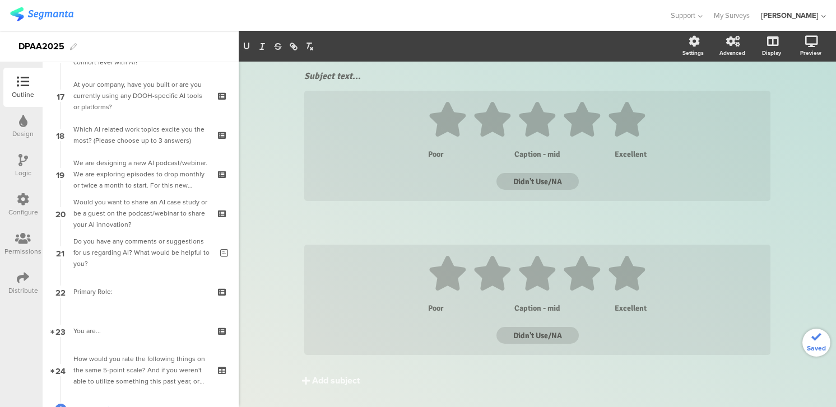
scroll to position [744, 0]
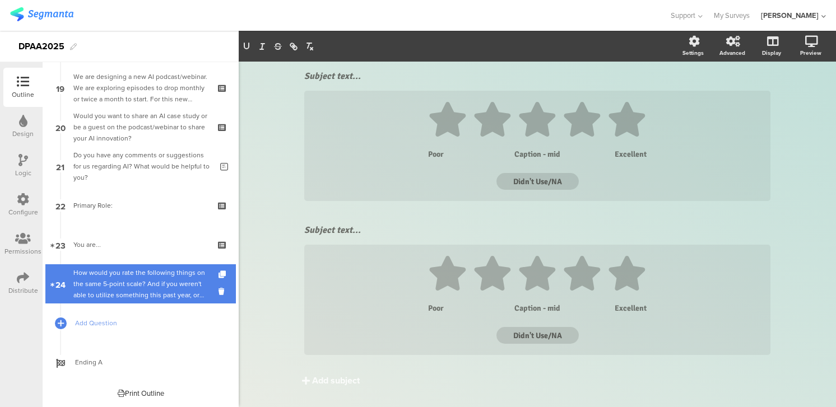
click at [136, 290] on div "How would you rate the following things on the same 5-point scale? And if you w…" at bounding box center [140, 284] width 134 height 34
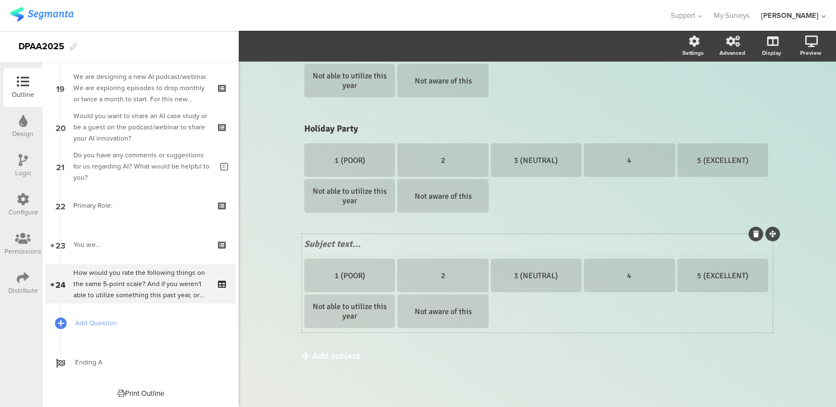
scroll to position [655, 0]
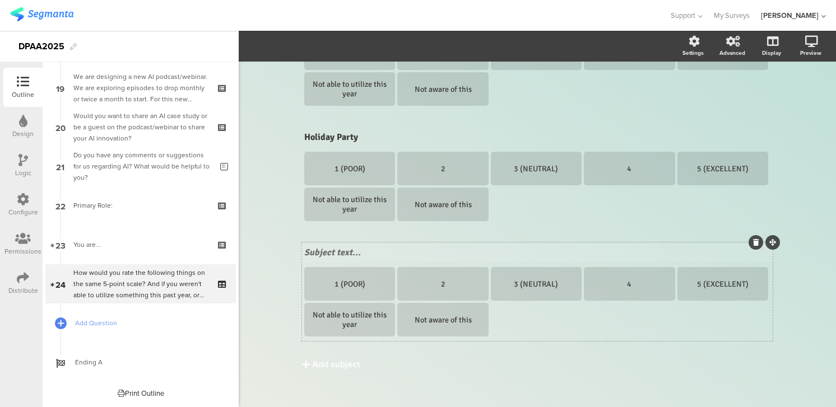
click at [306, 243] on div "Subject text... 1 (POOR) 2 3 (NEUTRAL) 4 5 (EXCELLENT) Not able to utilize this…" at bounding box center [537, 292] width 470 height 99
click at [307, 253] on div "Subject text..." at bounding box center [537, 253] width 472 height 18
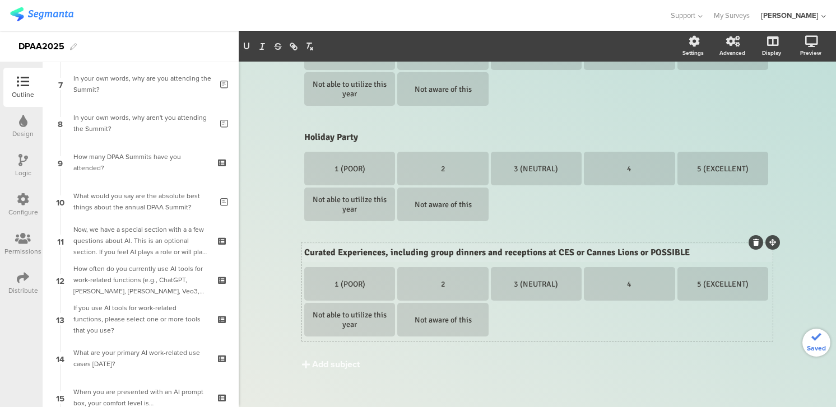
scroll to position [0, 0]
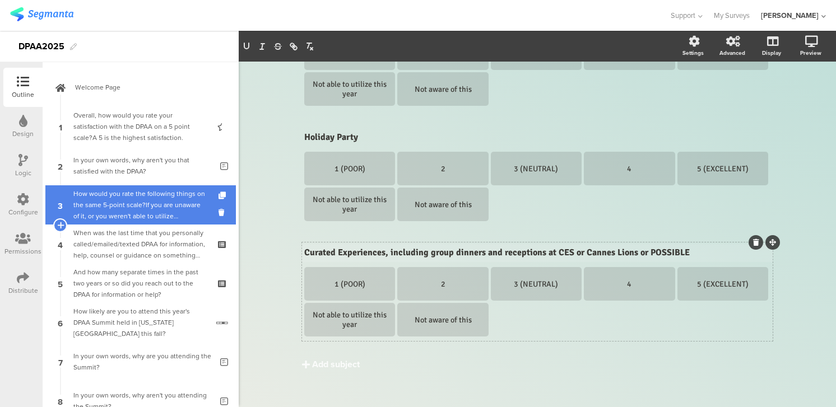
click at [123, 210] on div "How would you rate the following things on the same 5-point scale?If you are un…" at bounding box center [140, 205] width 134 height 34
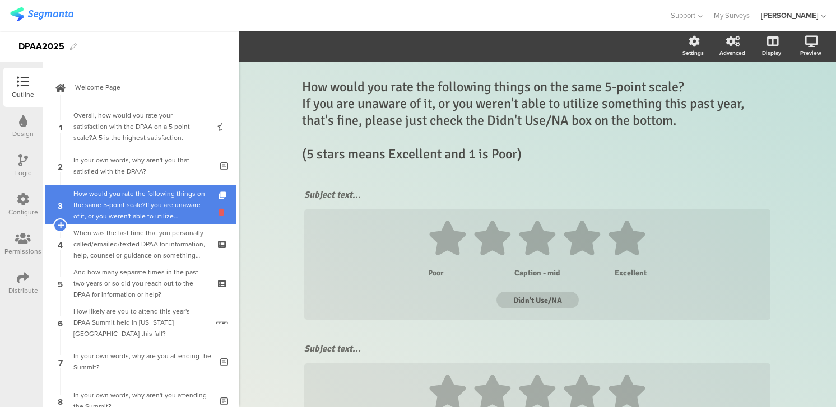
click at [222, 212] on icon at bounding box center [223, 212] width 10 height 11
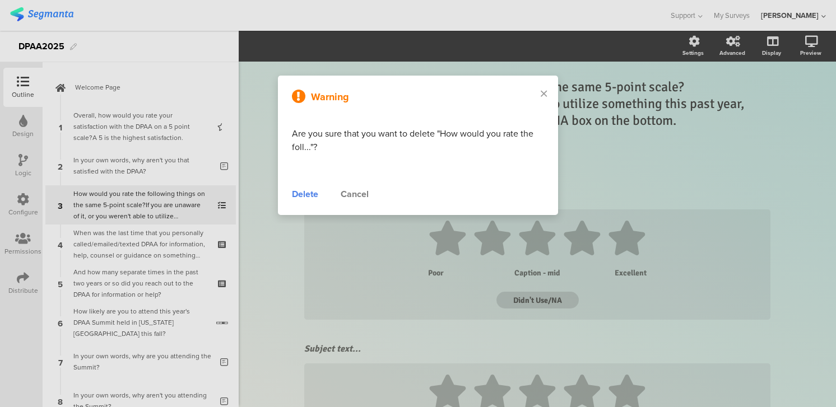
click at [306, 194] on div "Delete" at bounding box center [305, 194] width 26 height 13
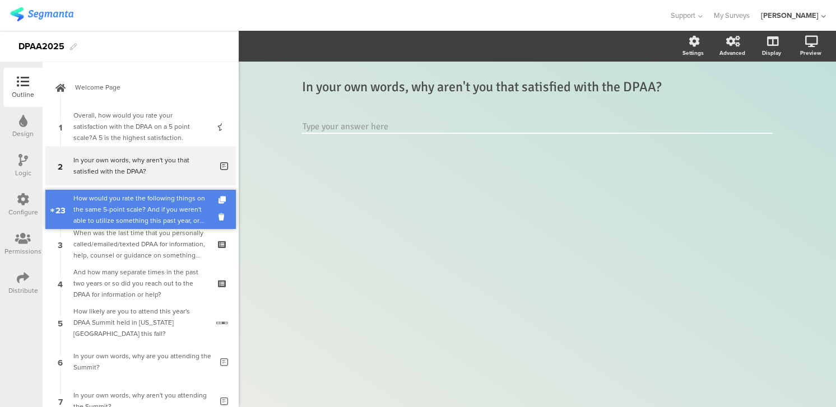
drag, startPoint x: 130, startPoint y: 277, endPoint x: 108, endPoint y: 202, distance: 77.6
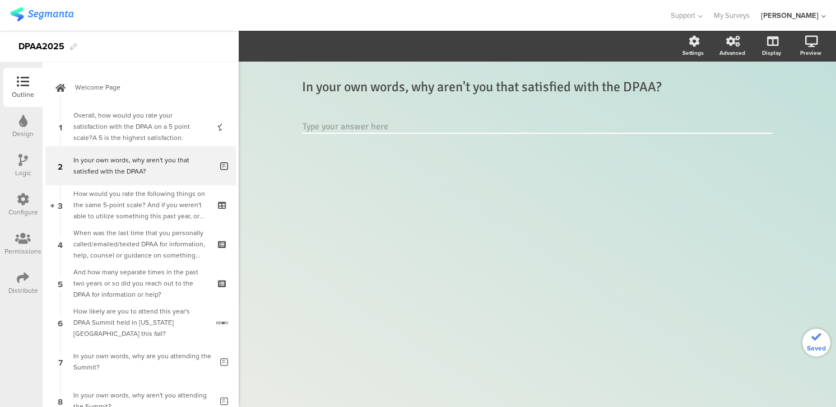
click at [108, 202] on div "How would you rate the following things on the same 5-point scale? And if you w…" at bounding box center [140, 205] width 134 height 34
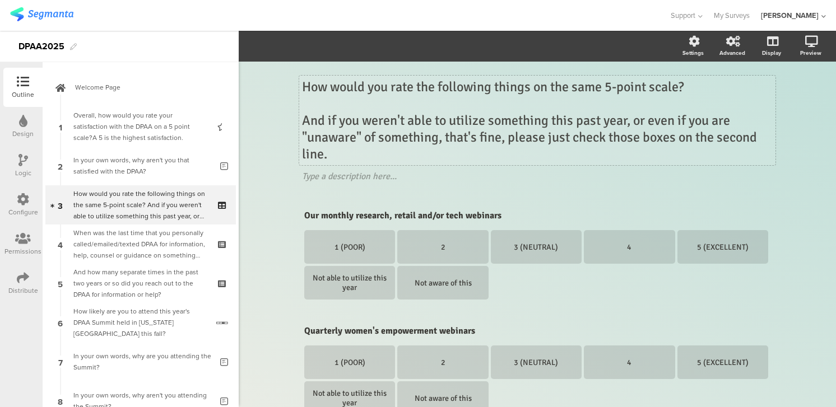
click at [609, 88] on div "How would you rate the following things on the same 5-point scale? And if you w…" at bounding box center [537, 121] width 476 height 90
click at [691, 87] on p "How would you rate the following things on the same 5-point scale?" at bounding box center [537, 86] width 470 height 17
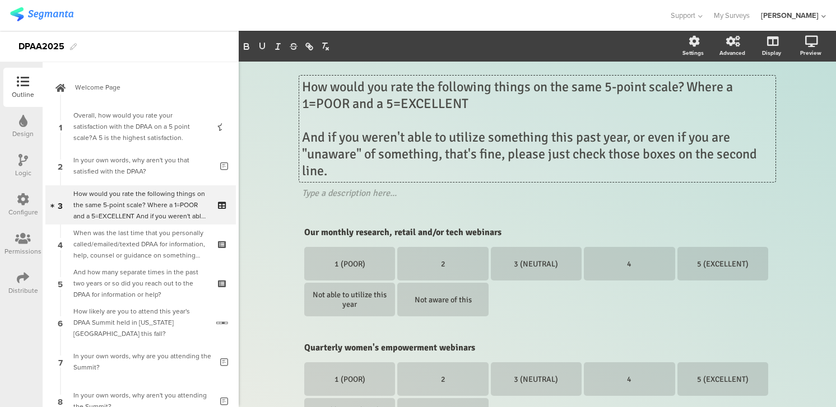
click at [332, 137] on p "And if you weren't able to utilize something this past year, or even if you are…" at bounding box center [537, 154] width 470 height 50
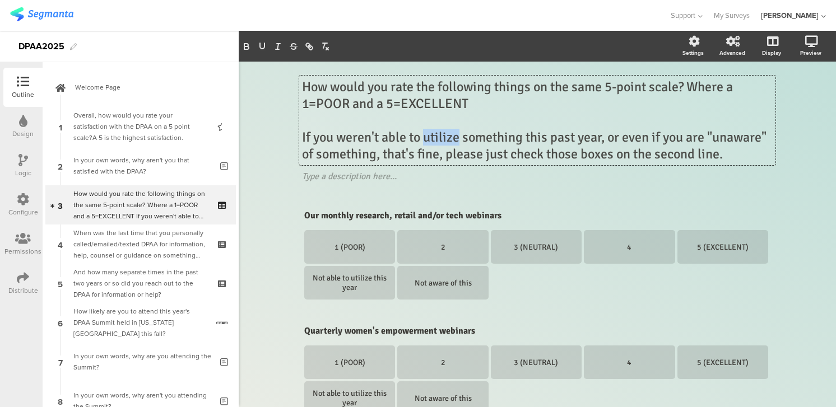
drag, startPoint x: 426, startPoint y: 138, endPoint x: 458, endPoint y: 139, distance: 31.9
click at [458, 139] on p "If you weren't able to utilize something this past year, or even if you are "un…" at bounding box center [537, 146] width 470 height 34
click at [262, 46] on icon "button" at bounding box center [262, 46] width 10 height 10
drag, startPoint x: 715, startPoint y: 139, endPoint x: 760, endPoint y: 145, distance: 45.6
click at [760, 145] on p "If you weren't able to utilize something this past year, or even if you are "un…" at bounding box center [537, 146] width 470 height 34
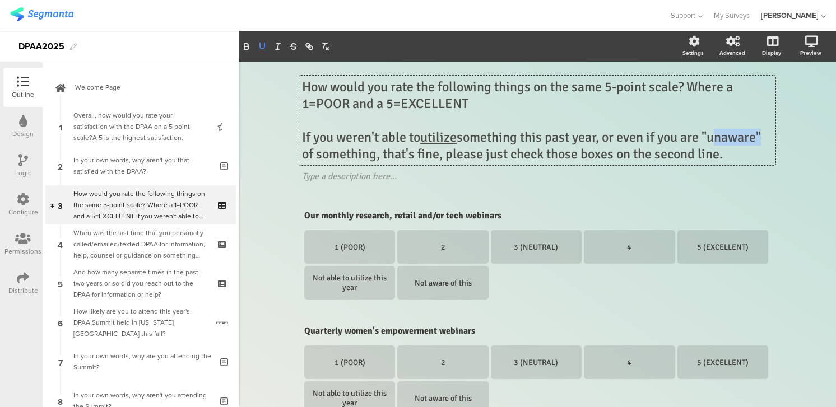
click at [262, 45] on icon "button" at bounding box center [262, 46] width 10 height 10
click at [775, 166] on icon at bounding box center [775, 168] width 6 height 7
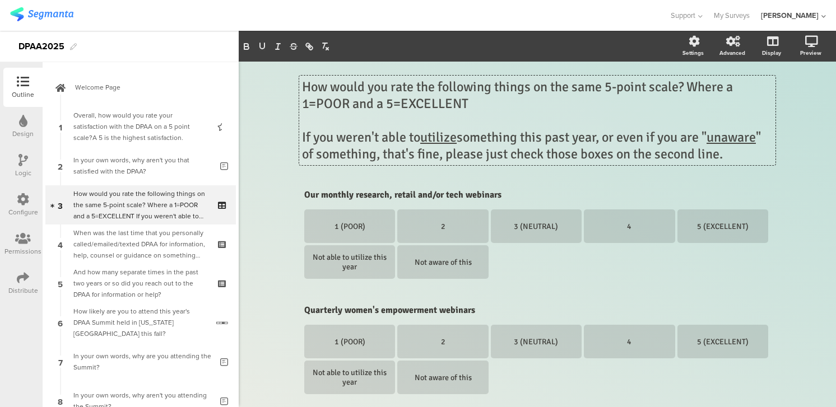
click at [578, 153] on div "How would you rate the following things on the same 5-point scale? Where a 1=PO…" at bounding box center [537, 121] width 476 height 90
click at [600, 158] on p "If you weren't able to utilize something this past year, or even if you are " u…" at bounding box center [537, 146] width 470 height 34
click at [548, 154] on p "If you weren't able to utilize something this past year, or even if you are " u…" at bounding box center [537, 146] width 470 height 34
click at [627, 156] on p "If you weren't able to utilize something this past year, or even if you are " u…" at bounding box center [537, 146] width 470 height 34
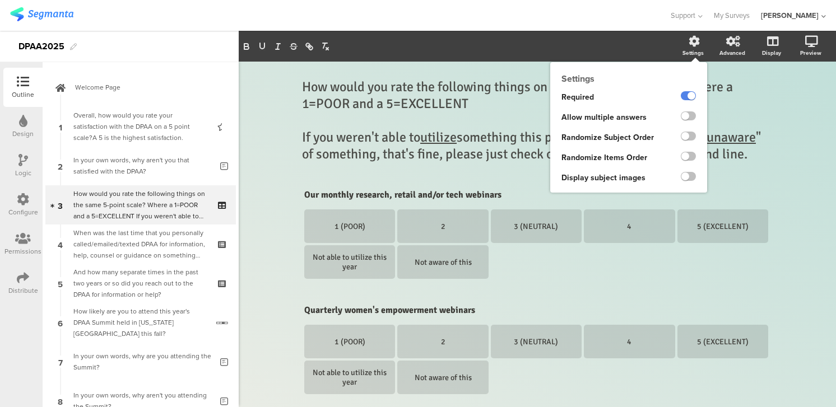
click at [694, 43] on icon at bounding box center [693, 41] width 11 height 11
click at [685, 93] on label at bounding box center [688, 95] width 15 height 9
click at [0, 0] on input "checkbox" at bounding box center [0, 0] width 0 height 0
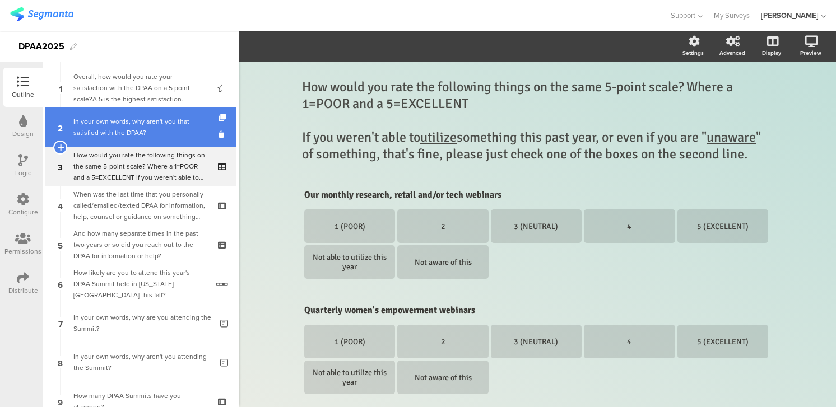
scroll to position [54, 0]
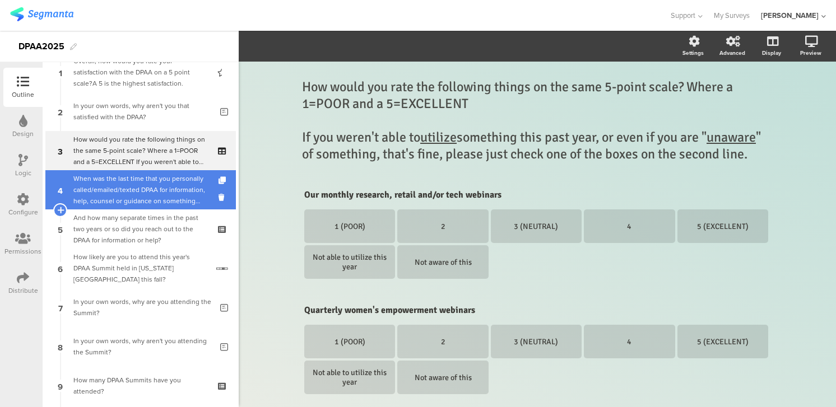
click at [161, 192] on div "When was the last time that you personally called/emailed/texted DPAA for infor…" at bounding box center [140, 190] width 134 height 34
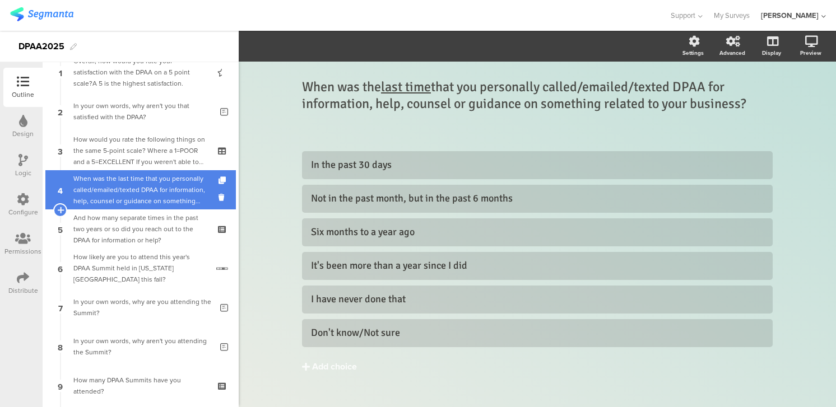
click at [128, 184] on div "When was the last time that you personally called/emailed/texted DPAA for infor…" at bounding box center [140, 190] width 134 height 34
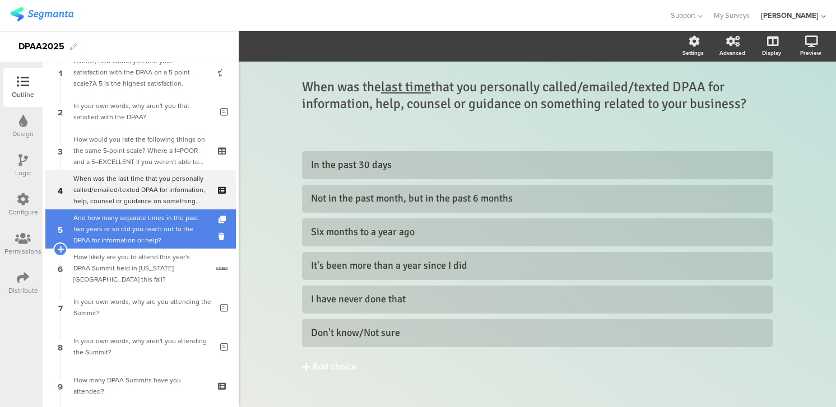
click at [118, 221] on div "And how many separate times in the past two years or so did you reach out to th…" at bounding box center [140, 229] width 134 height 34
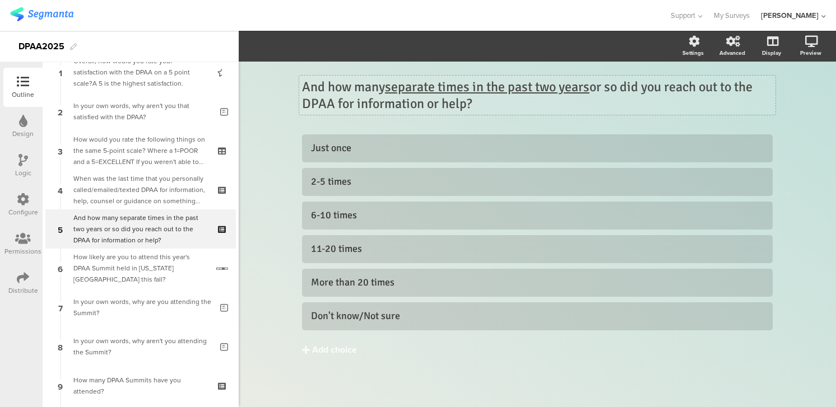
click at [622, 90] on div "And how many separate times in the past two years or so did you reach out to th…" at bounding box center [537, 95] width 476 height 39
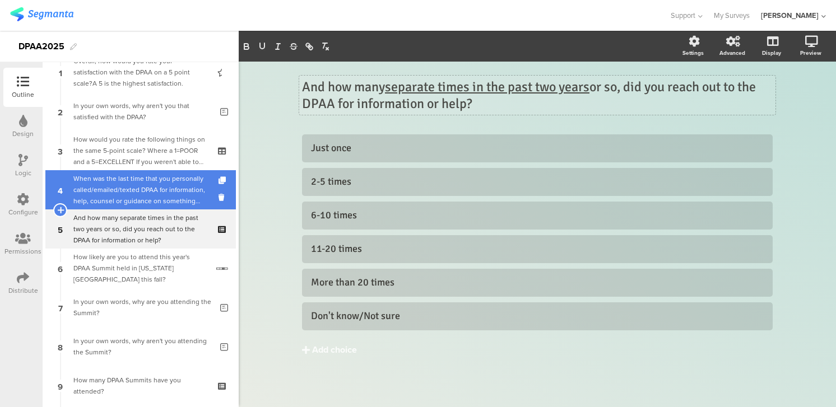
click at [174, 191] on div "When was the last time that you personally called/emailed/texted DPAA for infor…" at bounding box center [140, 190] width 134 height 34
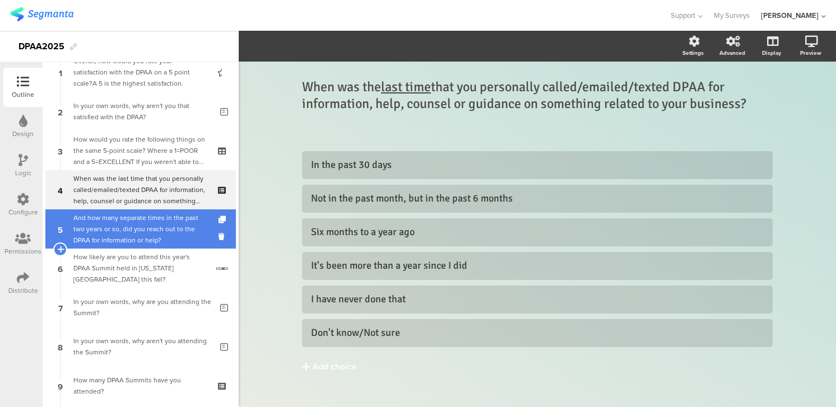
click at [141, 229] on div "And how many separate times in the past two years or so, did you reach out to t…" at bounding box center [140, 229] width 134 height 34
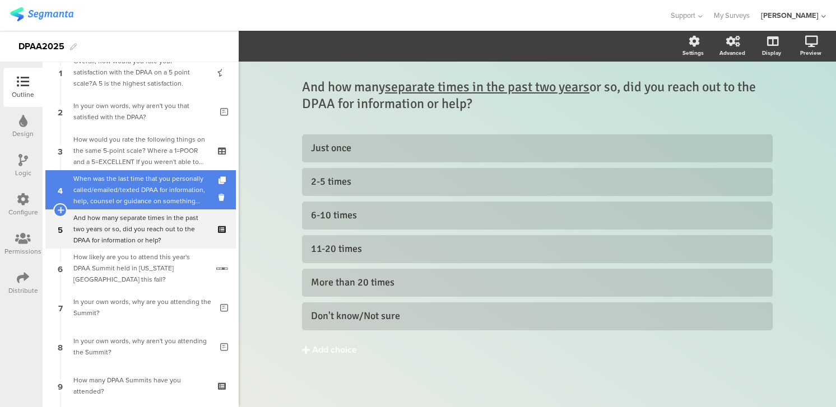
click at [146, 193] on div "When was the last time that you personally called/emailed/texted DPAA for infor…" at bounding box center [140, 190] width 134 height 34
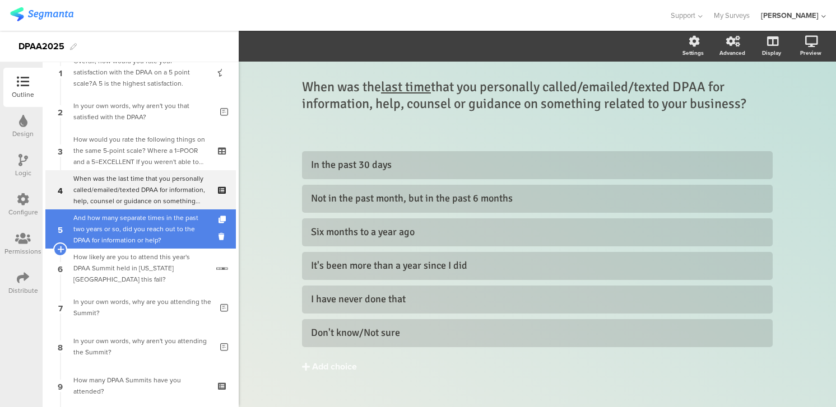
click at [169, 223] on div "And how many separate times in the past two years or so, did you reach out to t…" at bounding box center [140, 229] width 134 height 34
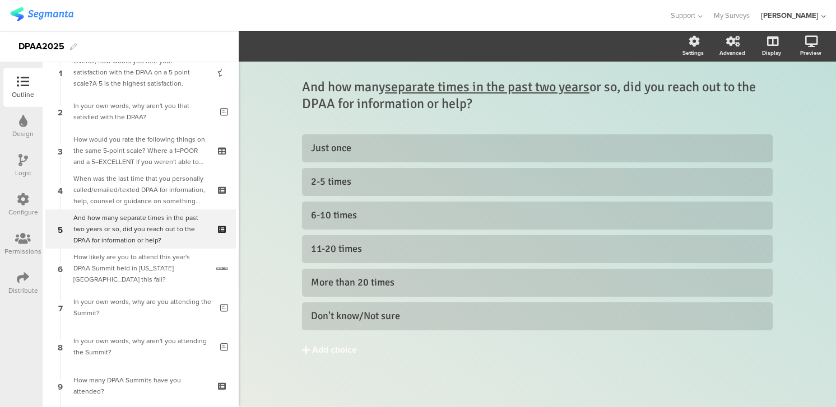
click at [22, 166] on div at bounding box center [23, 161] width 10 height 14
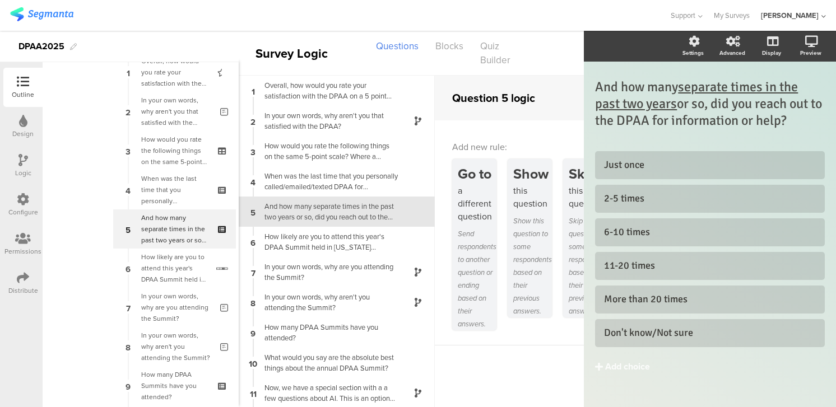
scroll to position [8, 0]
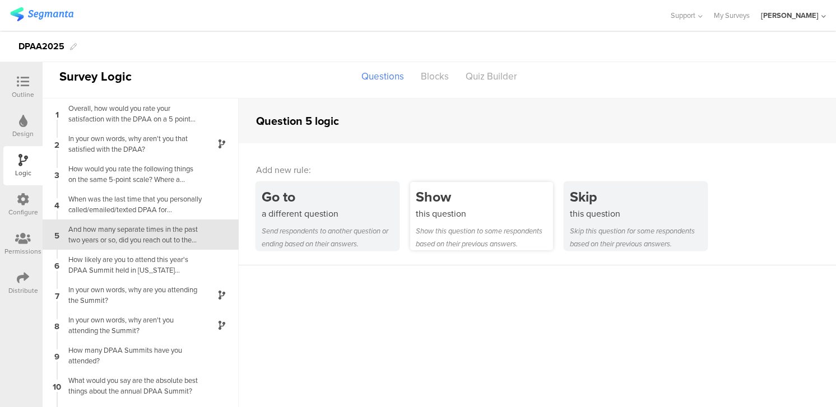
click at [471, 223] on div "Show this question Show this question to some respondents based on their previo…" at bounding box center [481, 216] width 143 height 68
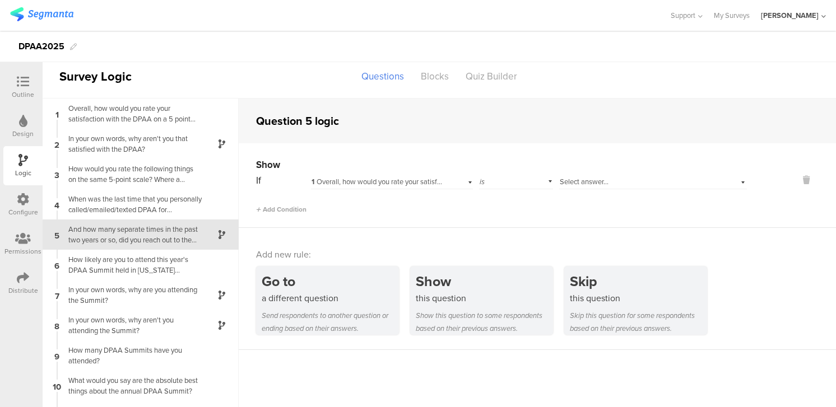
click at [342, 181] on span "1 Overall, how would you rate your satisfaction with the DPAA on a 5 point scal…" at bounding box center [484, 181] width 346 height 11
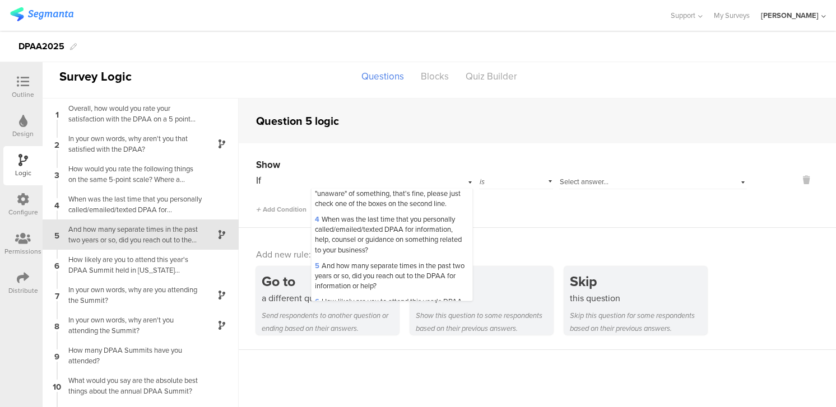
scroll to position [104, 0]
click at [347, 247] on span "4 When was the last time that you personally called/emailed/texted DPAA for inf…" at bounding box center [388, 236] width 147 height 41
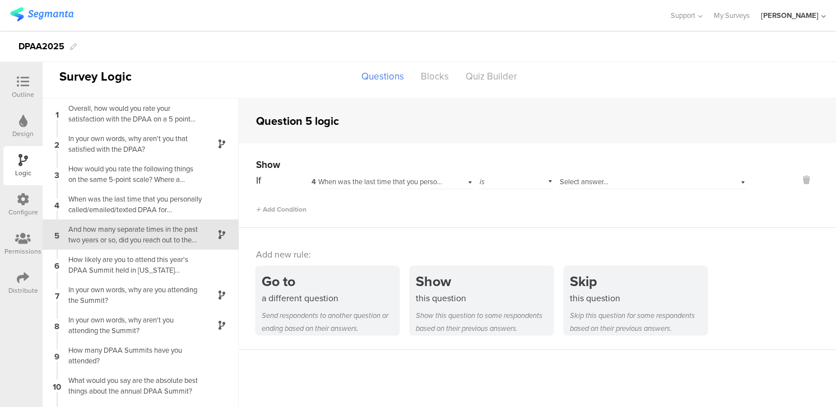
click at [527, 184] on div "is" at bounding box center [515, 180] width 73 height 17
click at [515, 212] on div "is not" at bounding box center [515, 212] width 72 height 16
click at [588, 181] on span "Select answer..." at bounding box center [584, 181] width 49 height 11
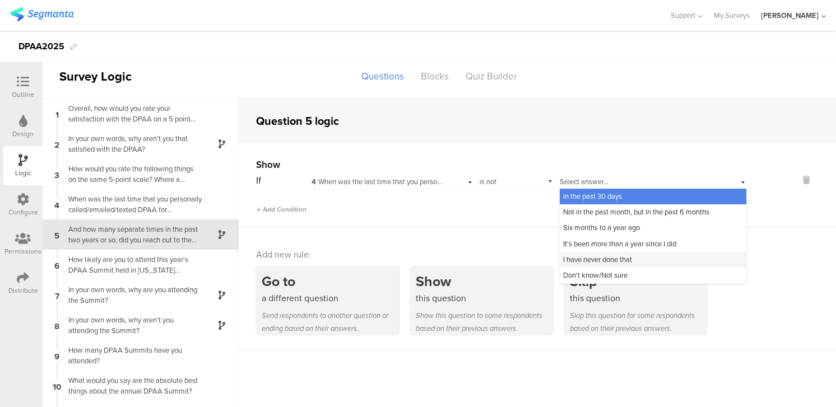
click at [586, 258] on span "I have never done that" at bounding box center [597, 259] width 69 height 11
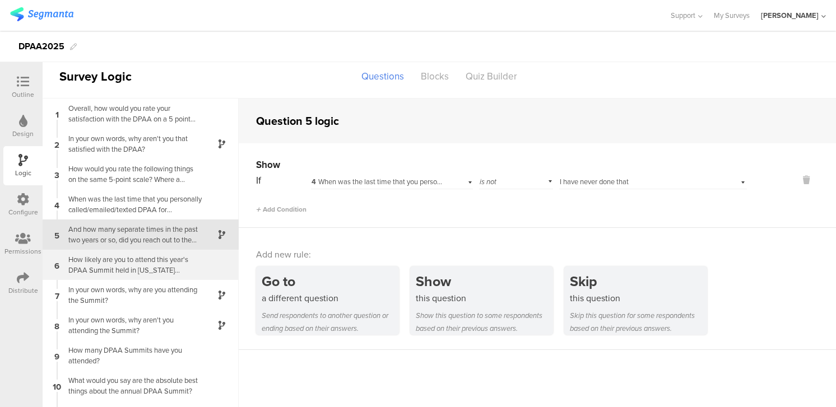
click at [173, 267] on div "How likely are you to attend this year's DPAA Summit held in New York City this…" at bounding box center [132, 264] width 140 height 21
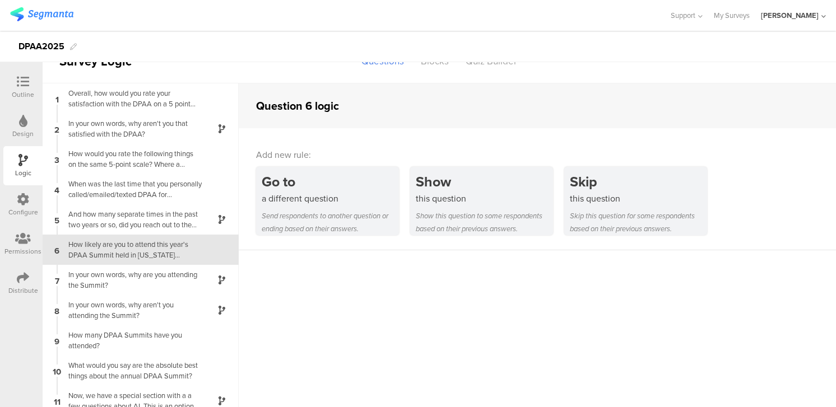
scroll to position [39, 0]
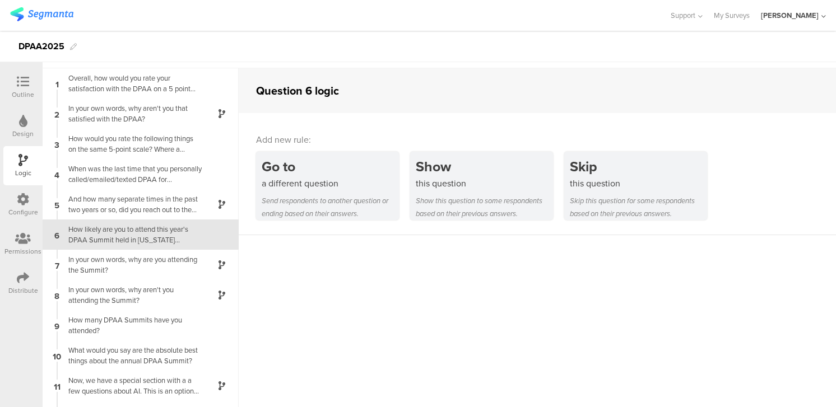
click at [21, 76] on icon at bounding box center [23, 82] width 12 height 12
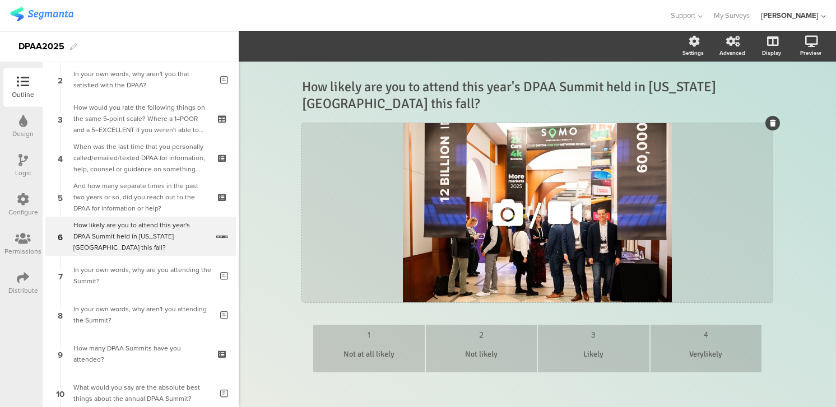
scroll to position [88, 0]
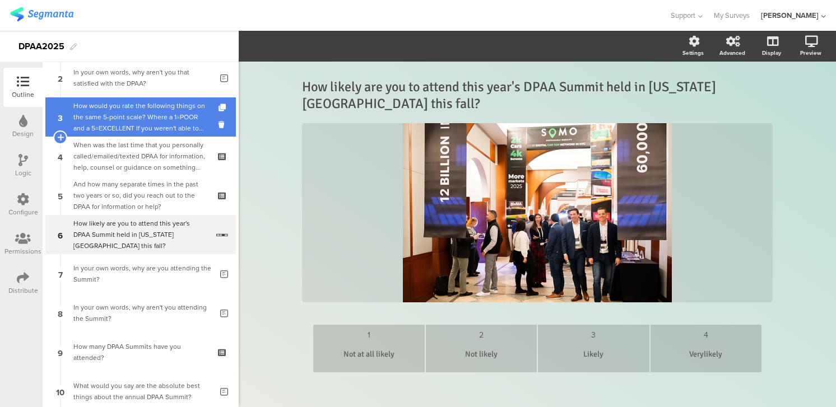
click at [169, 110] on div "How would you rate the following things on the same 5-point scale? Where a 1=PO…" at bounding box center [140, 117] width 134 height 34
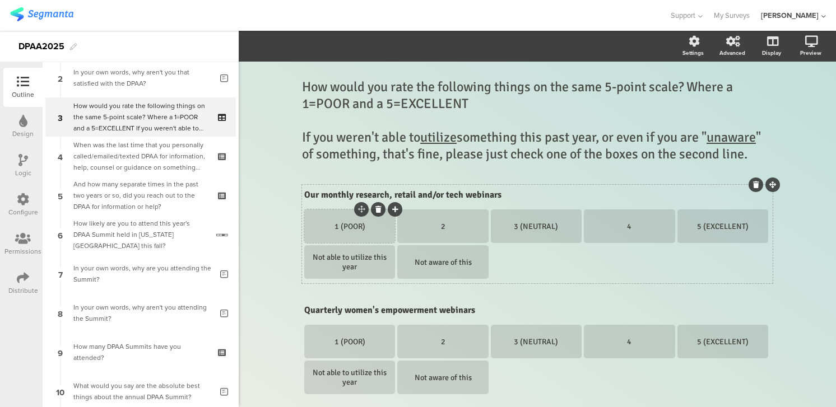
click at [341, 226] on div "1 (POOR)" at bounding box center [349, 227] width 87 height 10
click at [343, 234] on div "1 (POOR)" at bounding box center [349, 226] width 87 height 34
click at [520, 226] on div "3 (NEUTRAL)" at bounding box center [535, 227] width 87 height 10
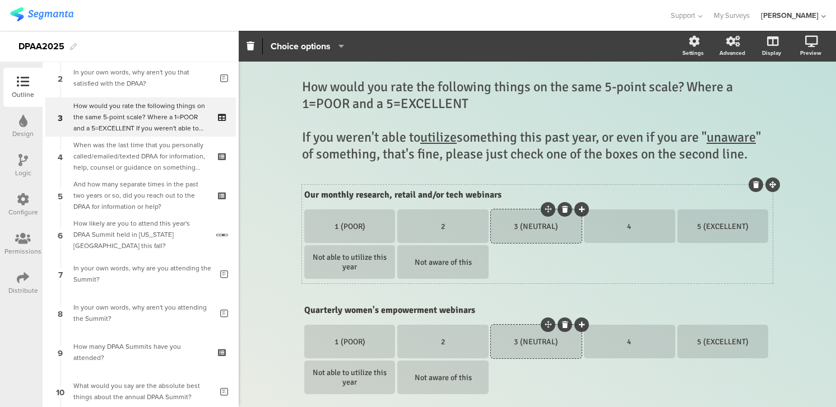
click at [561, 230] on div "3 (NEUTRAL)" at bounding box center [535, 227] width 87 height 10
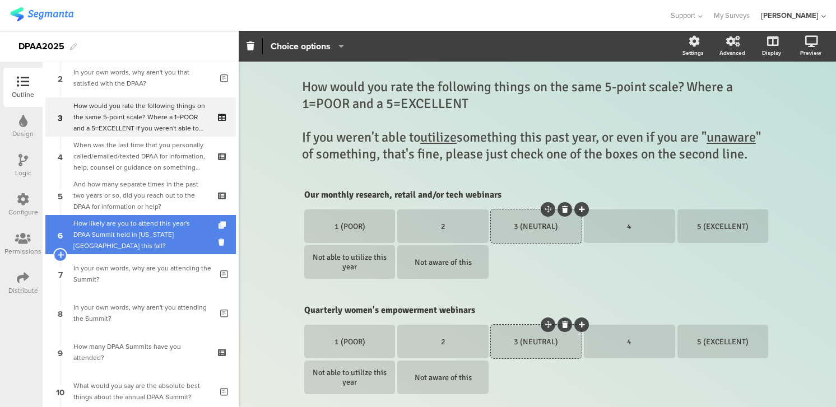
click at [129, 230] on div "How likely are you to attend this year's DPAA Summit held in New York City this…" at bounding box center [140, 235] width 134 height 34
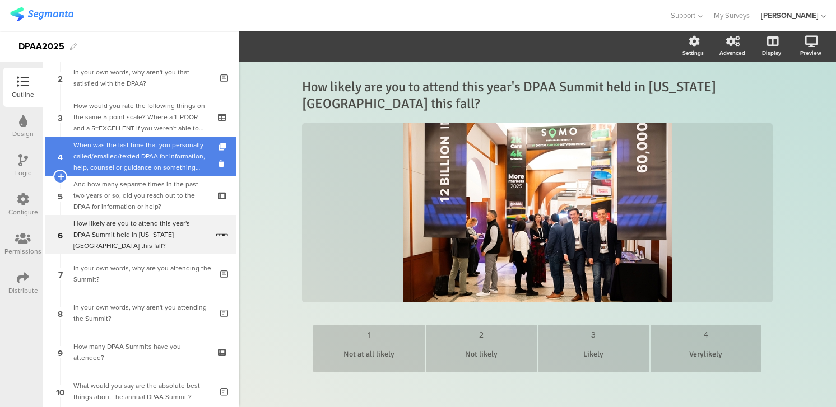
click at [135, 152] on div "When was the last time that you personally called/emailed/texted DPAA for infor…" at bounding box center [140, 156] width 134 height 34
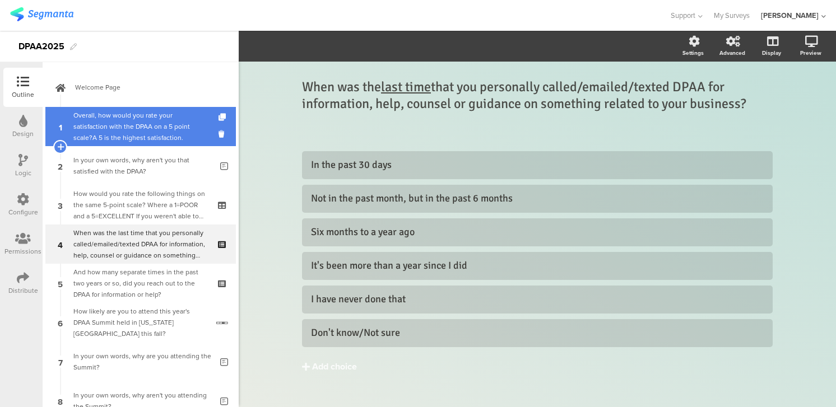
click at [91, 128] on div "Overall, how would you rate your satisfaction with the DPAA on a 5 point scale?…" at bounding box center [140, 127] width 134 height 34
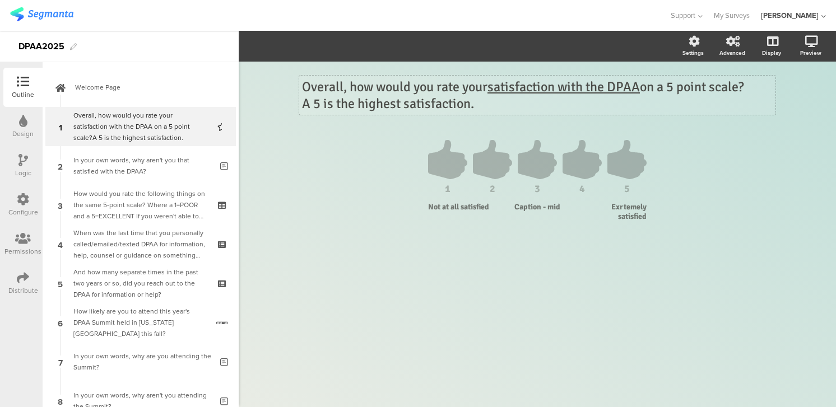
click at [305, 106] on div "Overall, how would you rate your satisfaction with the DPAA on a 5 point scale?…" at bounding box center [537, 95] width 476 height 39
click at [363, 103] on p "Where a A 5 is the highest satisfaction." at bounding box center [537, 103] width 470 height 17
drag, startPoint x: 439, startPoint y: 106, endPoint x: 375, endPoint y: 109, distance: 63.4
click at [375, 109] on p "Where a 5 is the highest satisfaction." at bounding box center [537, 103] width 470 height 17
click at [501, 106] on p "Where a 5 is Extremely satisfaction." at bounding box center [537, 103] width 470 height 17
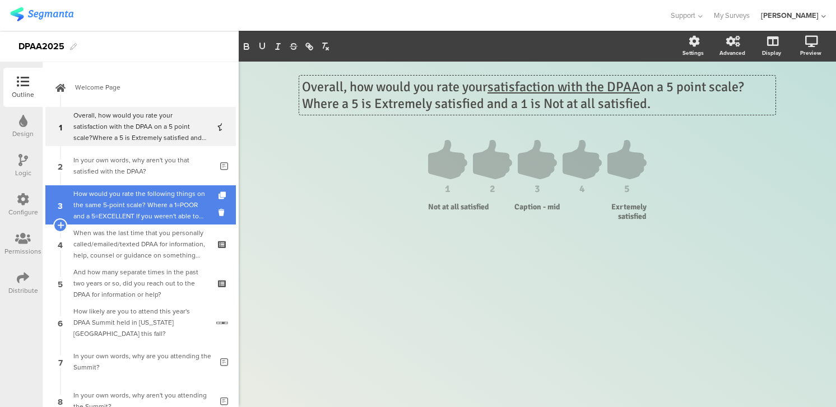
click at [157, 203] on div "How would you rate the following things on the same 5-point scale? Where a 1=PO…" at bounding box center [140, 205] width 134 height 34
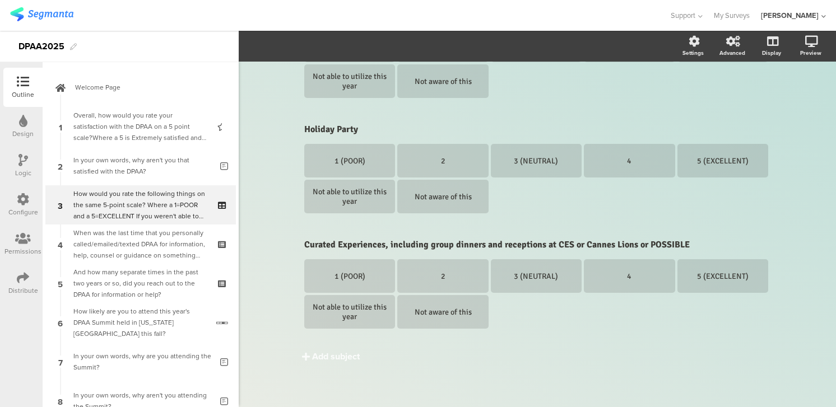
scroll to position [644, 0]
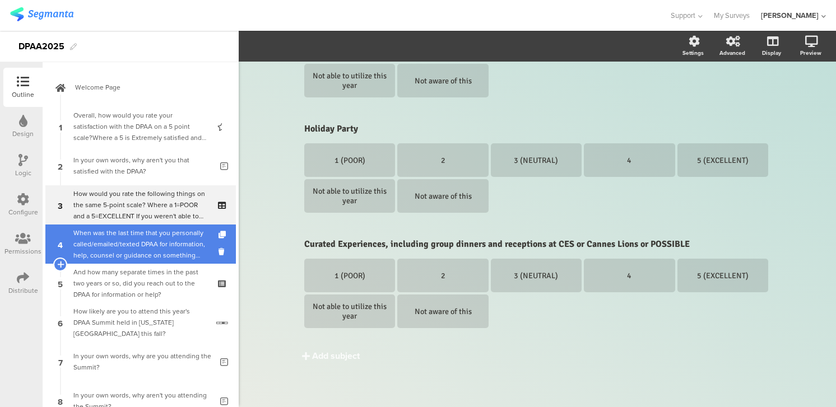
click at [166, 252] on div "When was the last time that you personally called/emailed/texted DPAA for infor…" at bounding box center [140, 244] width 134 height 34
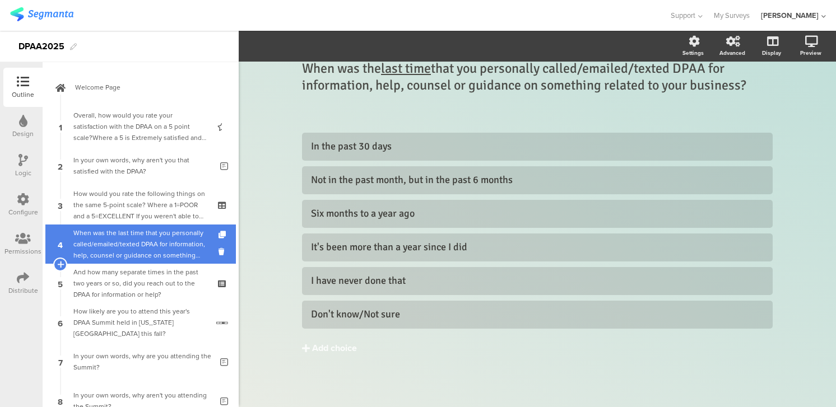
scroll to position [18, 0]
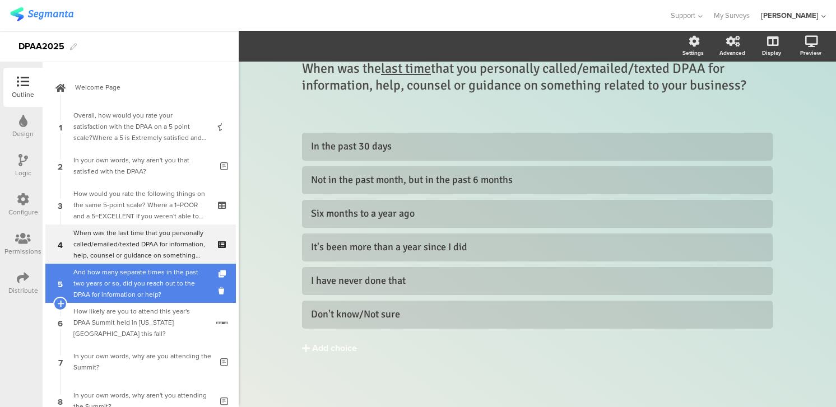
click at [173, 278] on div "And how many separate times in the past two years or so, did you reach out to t…" at bounding box center [140, 284] width 134 height 34
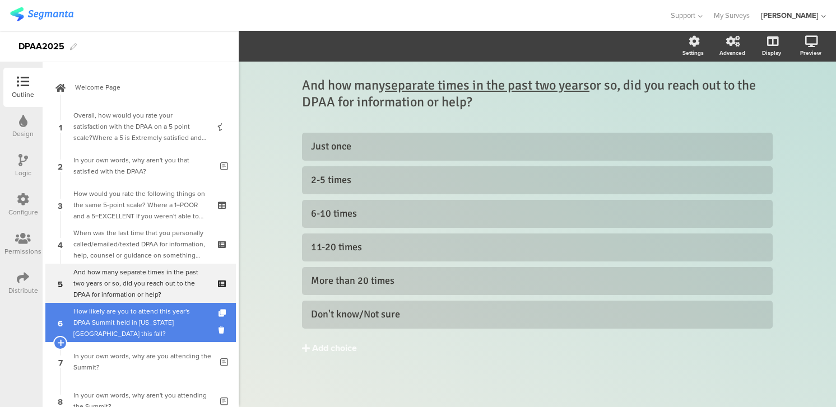
click at [160, 324] on div "How likely are you to attend this year's DPAA Summit held in New York City this…" at bounding box center [140, 323] width 134 height 34
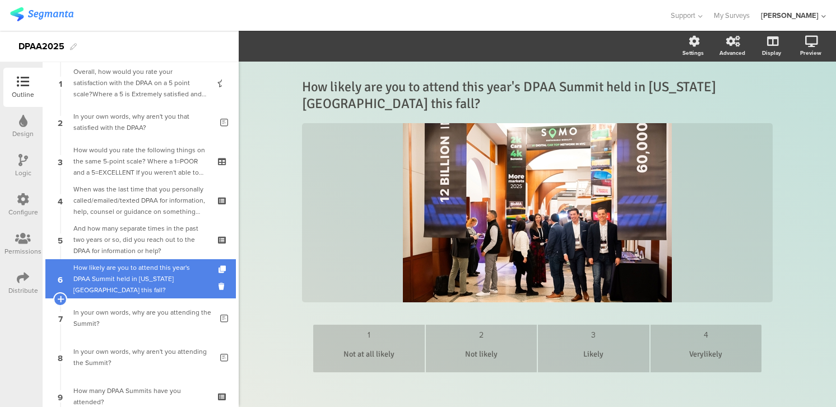
scroll to position [49, 0]
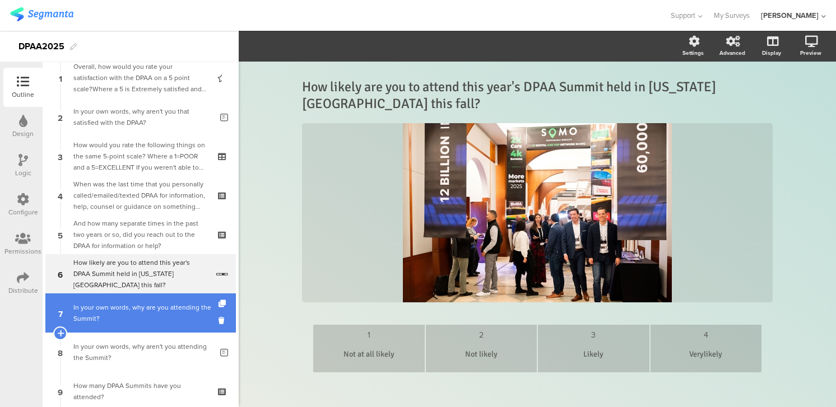
click at [142, 319] on div "In your own words, why are you attending the Summit?" at bounding box center [142, 313] width 138 height 22
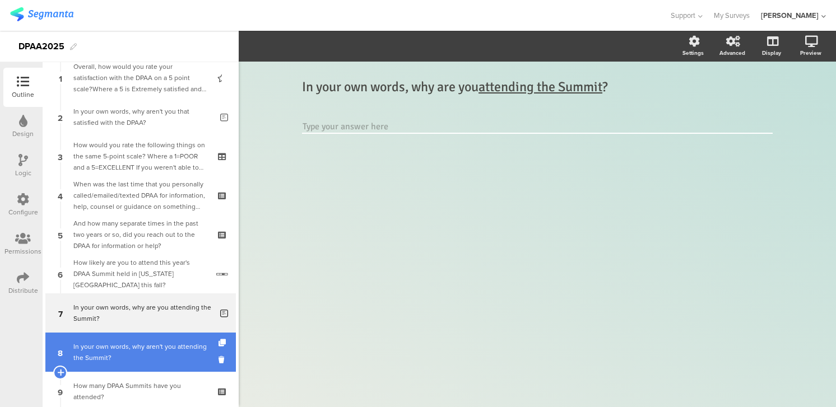
click at [132, 355] on div "In your own words, why aren't you attending the Summit?" at bounding box center [142, 352] width 138 height 22
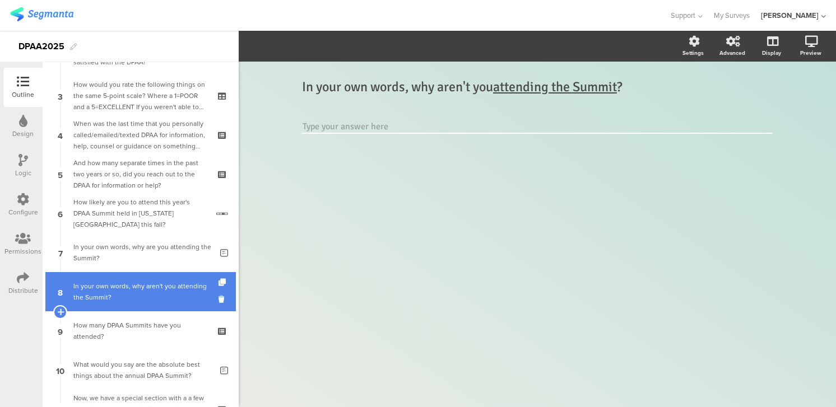
scroll to position [110, 0]
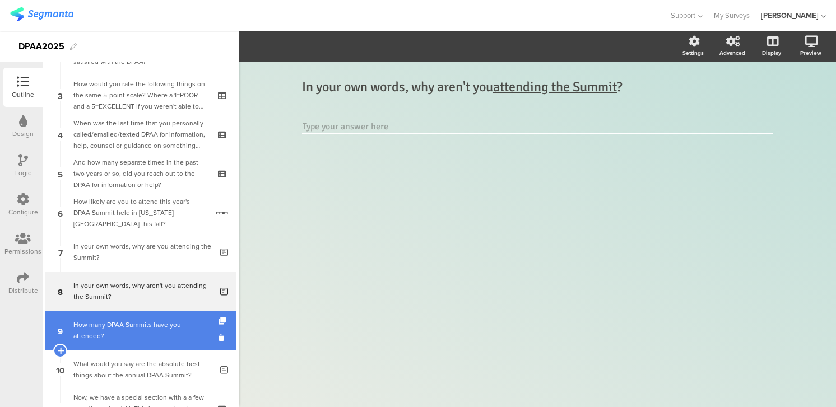
click at [123, 339] on div "How many DPAA Summits have you attended?" at bounding box center [140, 330] width 134 height 22
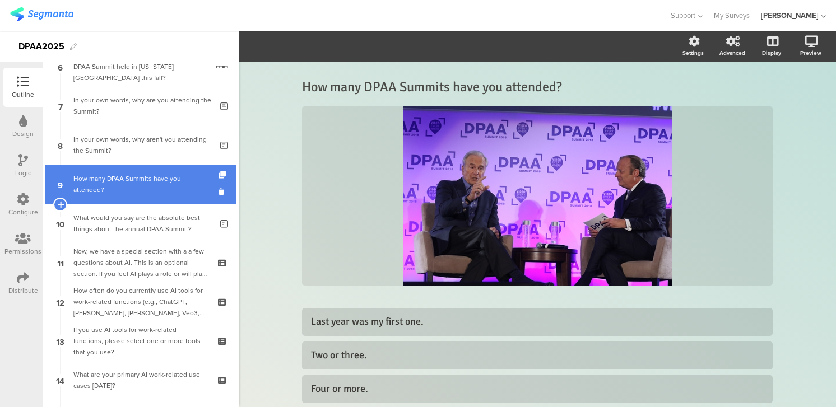
scroll to position [257, 0]
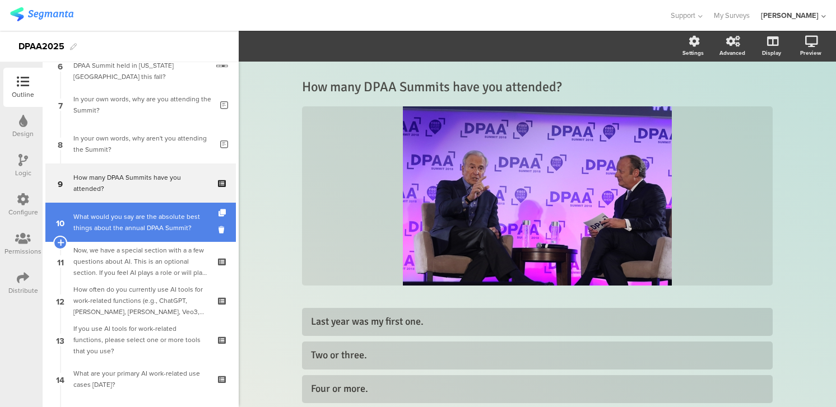
click at [109, 225] on div "What would you say are the absolute best things about the annual DPAA Summit?" at bounding box center [142, 222] width 138 height 22
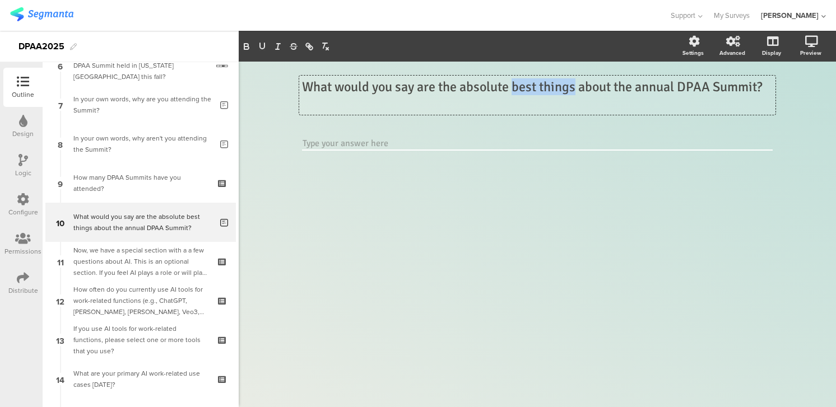
drag, startPoint x: 515, startPoint y: 86, endPoint x: 576, endPoint y: 87, distance: 60.5
click at [576, 87] on div "What would you say are the absolute best things about the annual DPAA Summit? W…" at bounding box center [537, 95] width 476 height 39
click at [263, 45] on icon "button" at bounding box center [262, 46] width 10 height 10
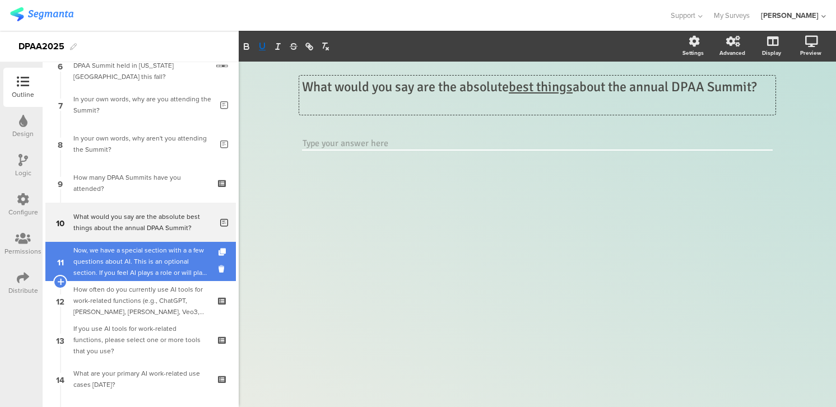
click at [101, 254] on div "Now, we have a special section with a a few questions about AI. This is an opti…" at bounding box center [140, 262] width 134 height 34
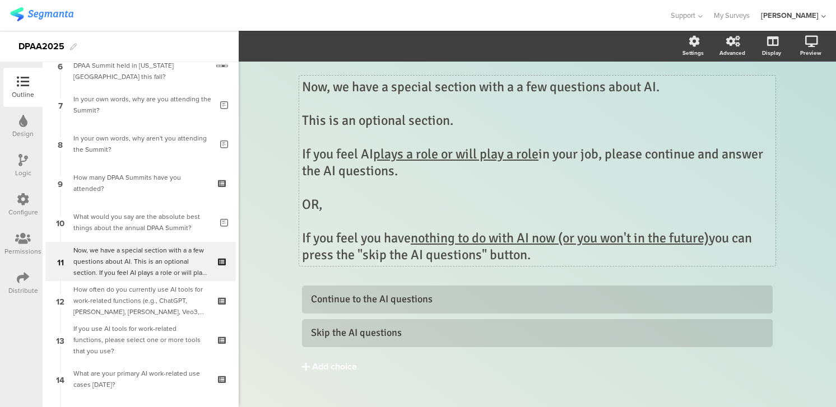
click at [305, 105] on div "Now, we have a special section with a a few questions about AI. This is an opti…" at bounding box center [537, 171] width 476 height 190
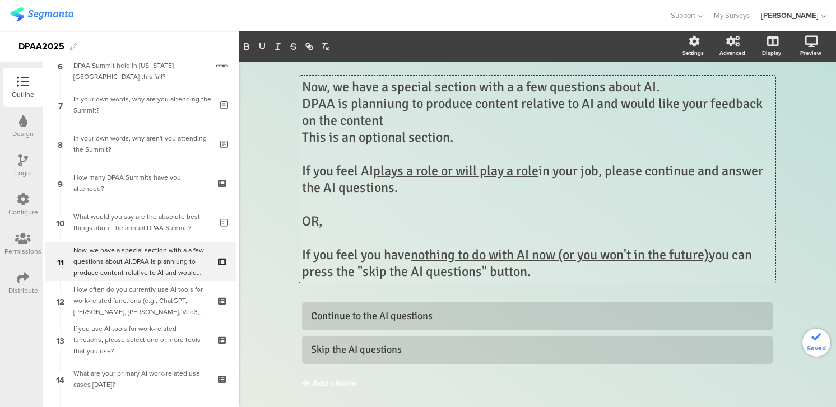
click at [393, 103] on p "DPAA is planniung to produce content relative to AI and would like your feedbac…" at bounding box center [537, 112] width 470 height 34
click at [397, 122] on p "DPAA is planning to produce content relative to AI and would like your feedback…" at bounding box center [537, 112] width 470 height 34
click at [338, 123] on p "DPAA is planning to produce content relative to AI and would like your feedback…" at bounding box center [537, 112] width 470 height 34
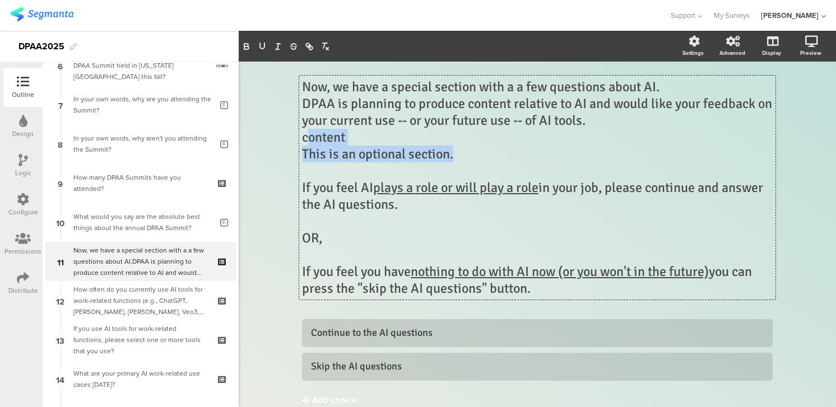
drag, startPoint x: 304, startPoint y: 139, endPoint x: 464, endPoint y: 155, distance: 161.0
click at [464, 155] on div "Now, we have a special section with a a few questions about AI. DPAA is plannin…" at bounding box center [537, 187] width 470 height 218
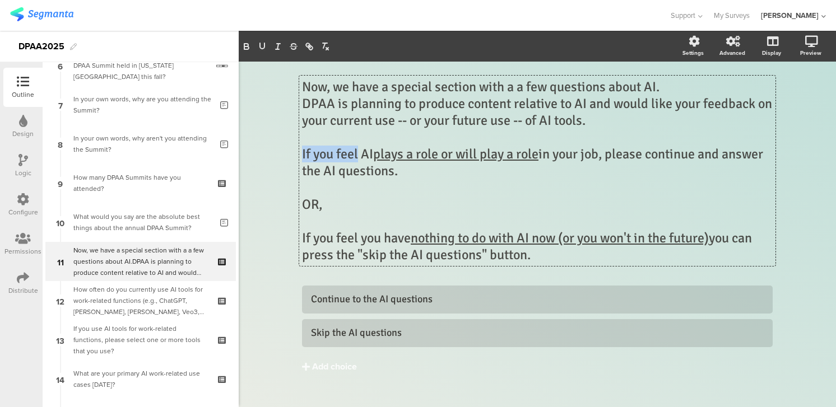
drag, startPoint x: 358, startPoint y: 154, endPoint x: 294, endPoint y: 156, distance: 64.5
click at [294, 156] on div "Now, we have a special section with a a few questions about AI. DPAA is plannin…" at bounding box center [537, 244] width 493 height 364
click at [652, 155] on p "Many people feel that AI plays a role or will play a role in your job, please c…" at bounding box center [537, 163] width 470 height 34
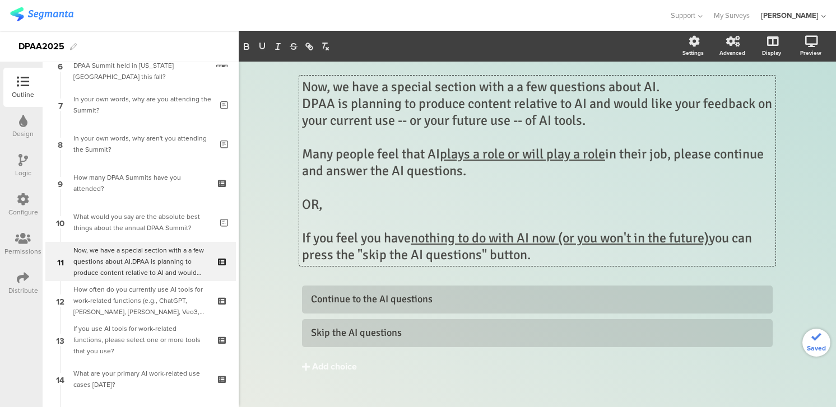
click at [682, 157] on p "Many people feel that AI plays a role or will play a role in their job, please …" at bounding box center [537, 163] width 470 height 34
click at [510, 171] on p "Many people feel that AI plays a role or will play a role in their job, and we'…" at bounding box center [537, 163] width 470 height 34
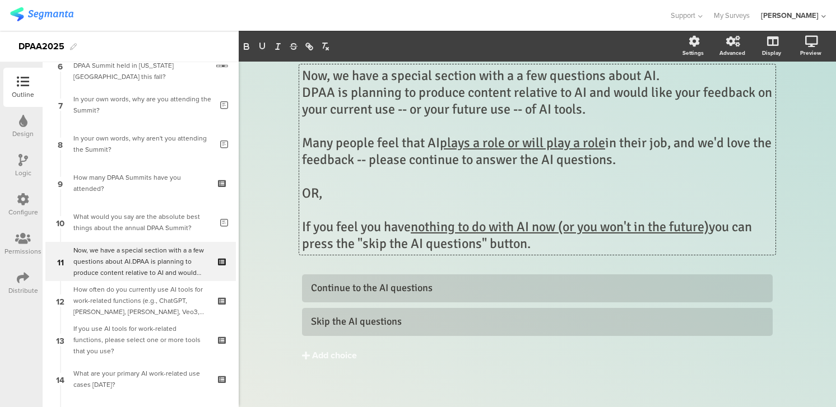
scroll to position [18, 0]
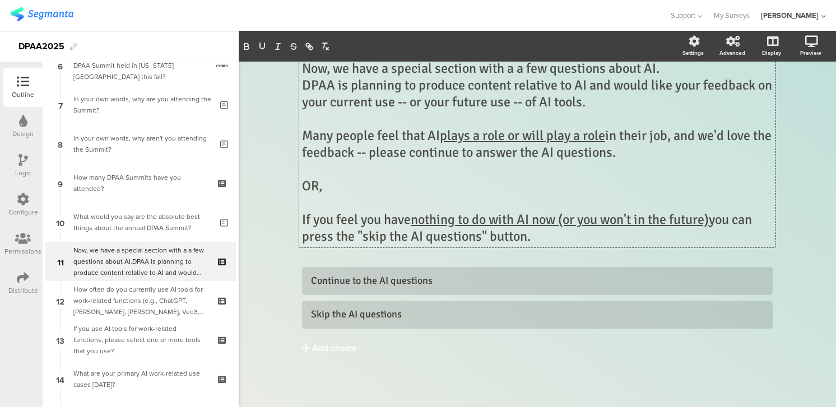
click at [303, 236] on p "If you feel you have nothing to do with AI now (or you won't in the future) you…" at bounding box center [537, 228] width 470 height 34
click at [579, 237] on p "If you feel you have nothing to do with AI now (or you won't in the future) you…" at bounding box center [537, 228] width 470 height 34
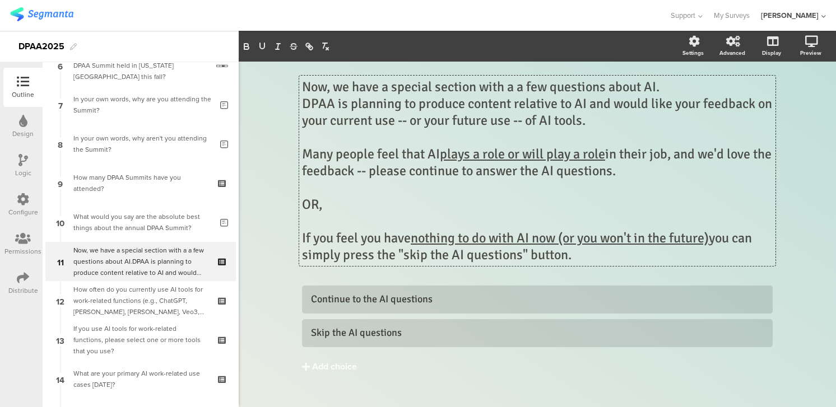
click at [668, 86] on p "Now, we have a special section with a a few questions about AI." at bounding box center [537, 86] width 470 height 17
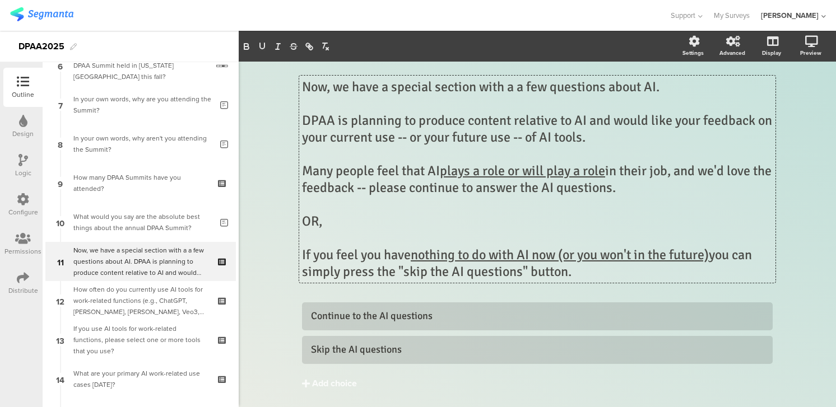
click at [428, 139] on p "DPAA is planning to produce content relative to AI and would like your feedback…" at bounding box center [537, 129] width 470 height 34
drag, startPoint x: 320, startPoint y: 190, endPoint x: 296, endPoint y: 191, distance: 24.1
click at [296, 191] on div "Now, we have a special section with a a few questions about AI. DPAA is plannin…" at bounding box center [537, 252] width 493 height 381
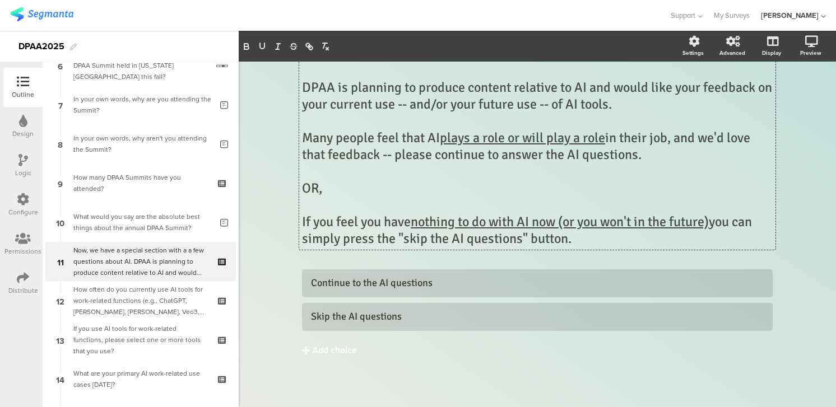
scroll to position [35, 0]
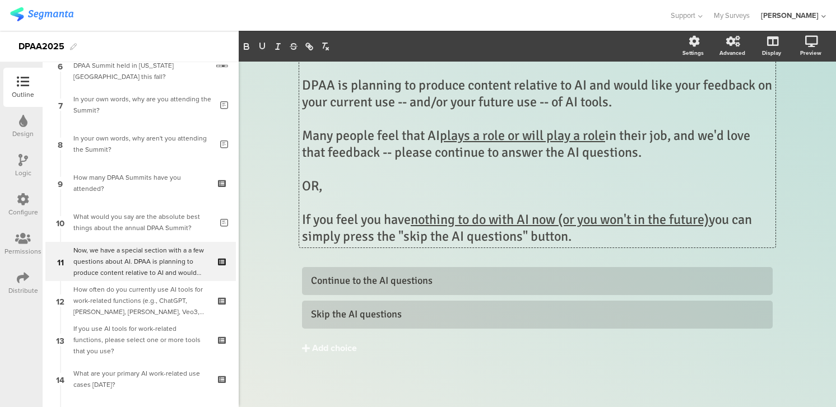
click at [319, 187] on p "OR," at bounding box center [537, 186] width 470 height 17
click at [581, 220] on u "nothing to do with AI now (or you won't in the future)" at bounding box center [560, 219] width 298 height 17
click at [601, 239] on p "If you feel you have nothing to do with AI now (and you won't in the future) yo…" at bounding box center [537, 228] width 470 height 34
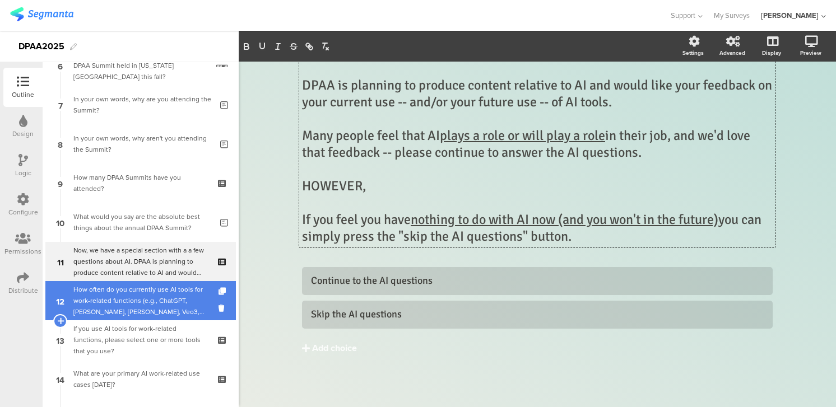
click at [158, 292] on div "How often do you currently use AI tools for work-related functions (e.g., ChatG…" at bounding box center [140, 301] width 134 height 34
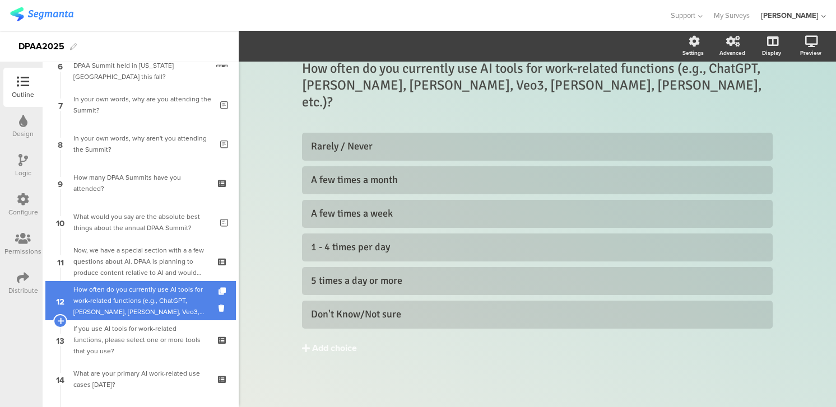
scroll to position [2, 0]
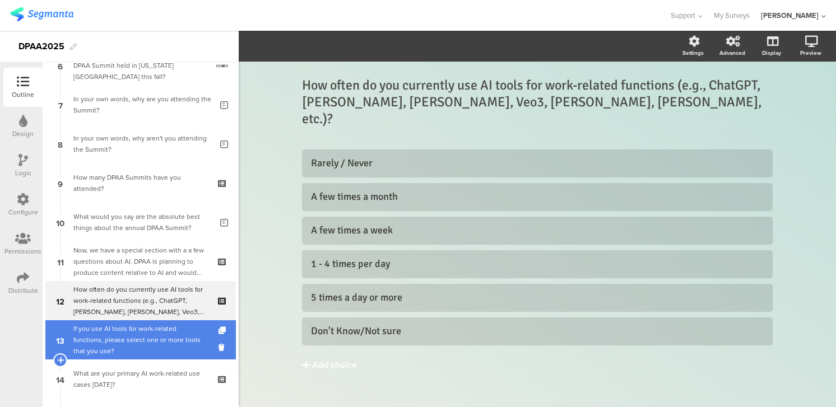
click at [147, 337] on div "If you use AI tools for work-related functions, please select one or more tools…" at bounding box center [140, 340] width 134 height 34
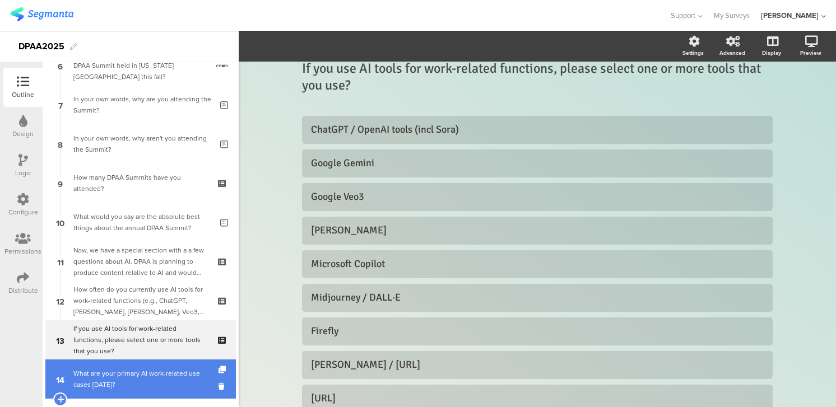
click at [107, 376] on div "What are your primary AI work-related use cases today?" at bounding box center [140, 379] width 134 height 22
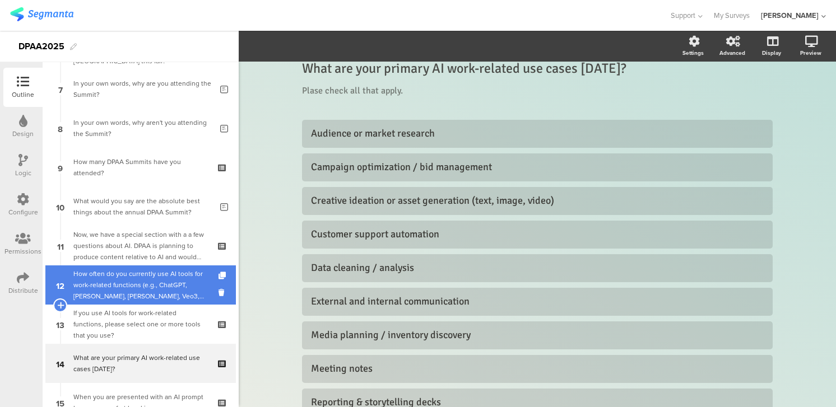
scroll to position [329, 0]
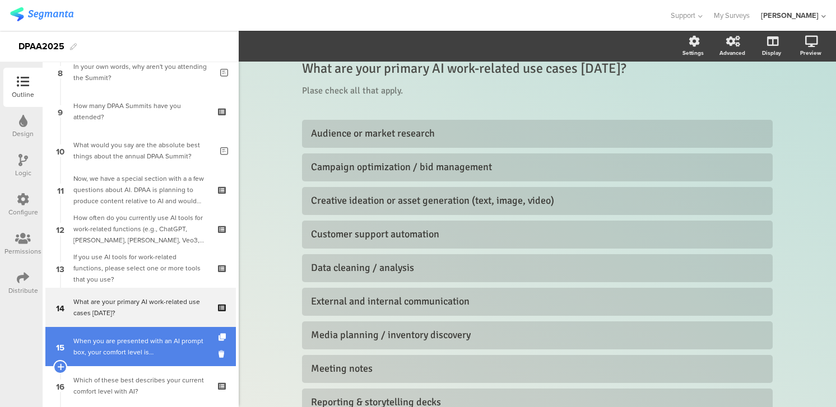
click at [112, 343] on div "When you are presented with an AI prompt box, your comfort level is…" at bounding box center [140, 347] width 134 height 22
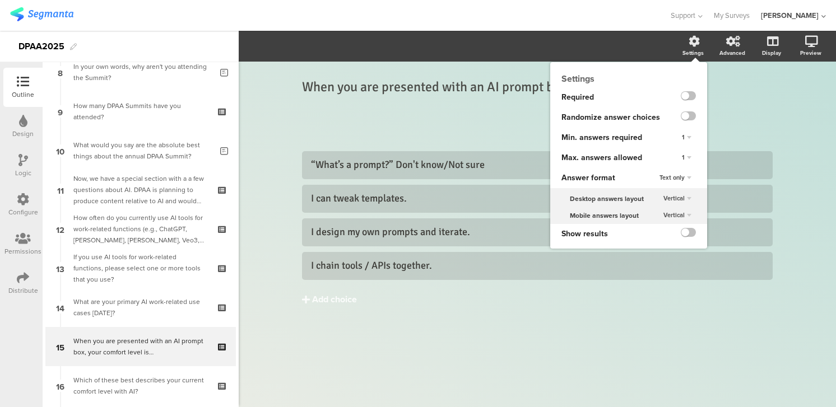
click at [688, 159] on div "1" at bounding box center [686, 157] width 18 height 13
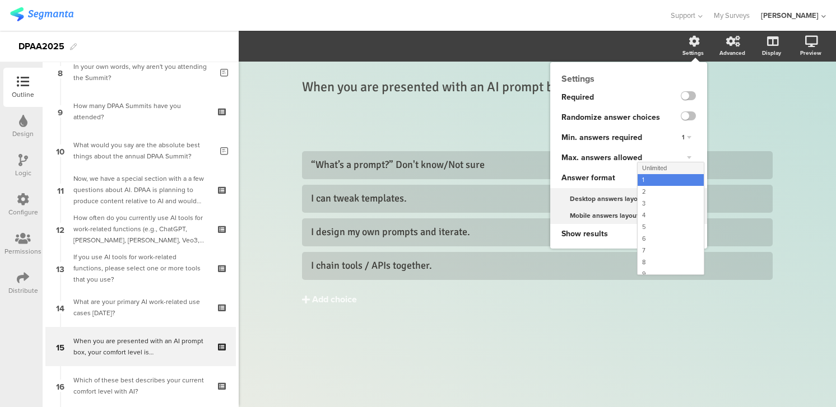
click at [672, 167] on div "Unlimited" at bounding box center [670, 168] width 66 height 12
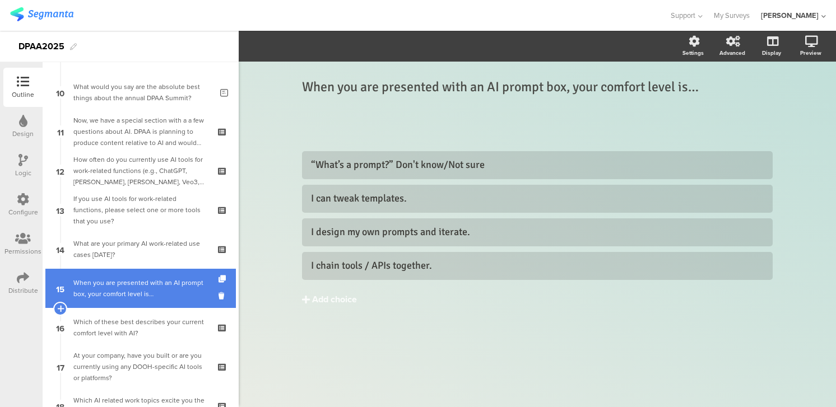
scroll to position [395, 0]
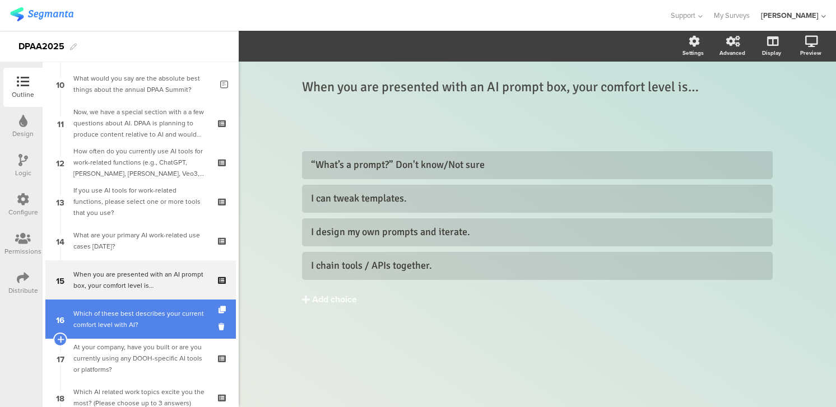
click at [137, 324] on div "Which of these best describes your current comfort level with AI?" at bounding box center [140, 319] width 134 height 22
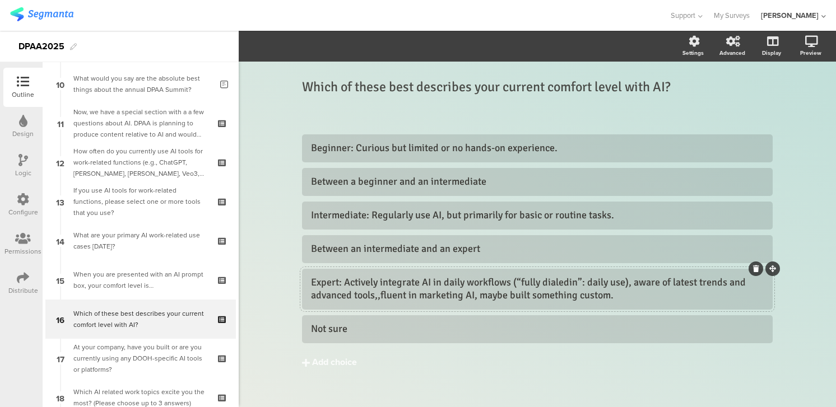
click at [382, 296] on div "Expert: Actively integrate AI in daily workflows (“fully dialedin”: daily use),…" at bounding box center [537, 289] width 453 height 26
click at [569, 283] on div "Expert: Actively integrate AI in daily workflows (“fully dialedin”: daily use),…" at bounding box center [537, 289] width 453 height 26
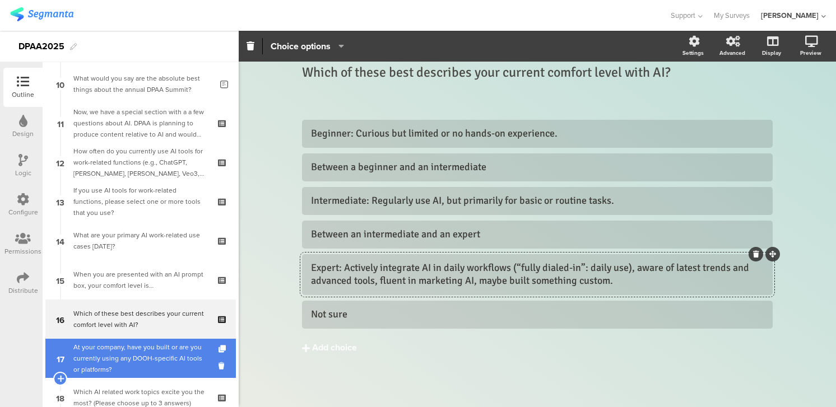
click at [169, 351] on div "At your company, have you built or are you currently using any DOOH-specific AI…" at bounding box center [140, 359] width 134 height 34
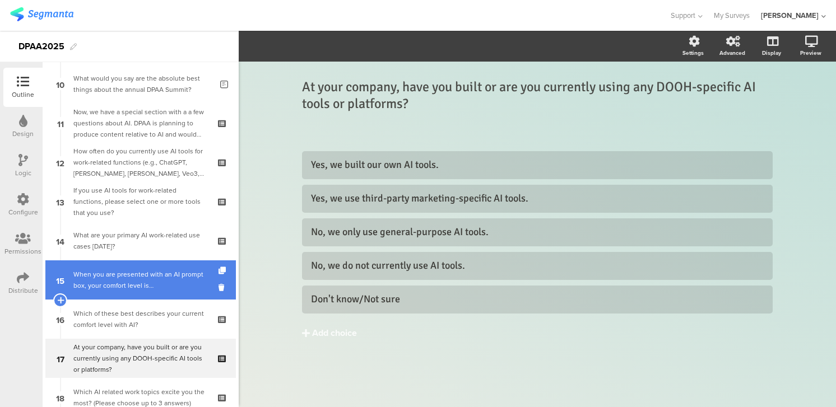
click at [189, 287] on div "When you are presented with an AI prompt box, your comfort level is…" at bounding box center [140, 280] width 134 height 22
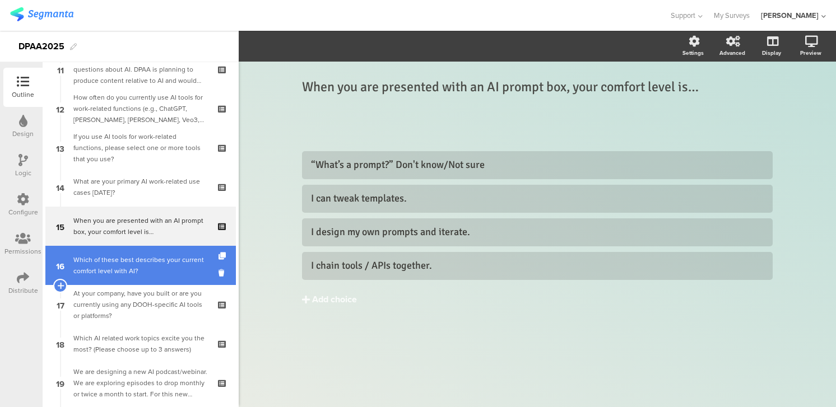
scroll to position [458, 0]
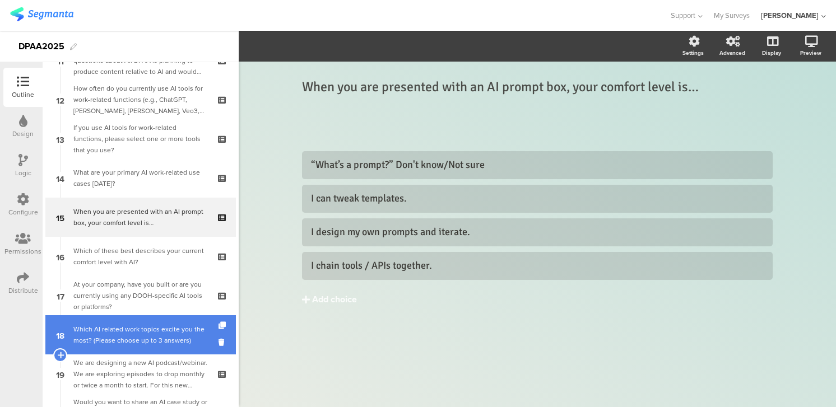
click at [158, 331] on div "Which AI related work topics excite you the most? (Please choose up to 3 answer…" at bounding box center [140, 335] width 134 height 22
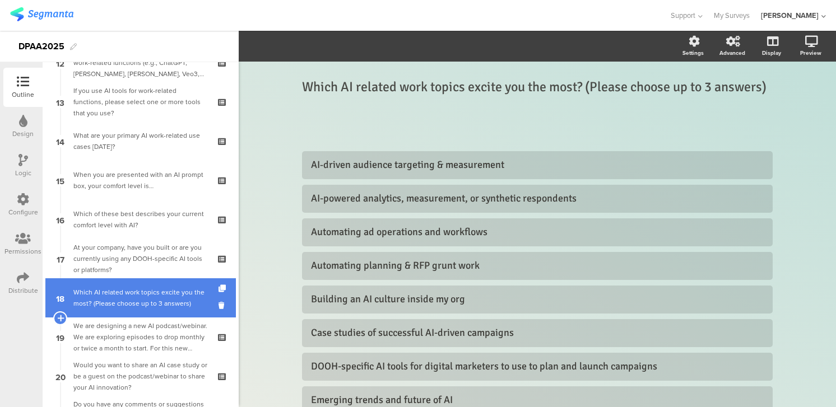
scroll to position [496, 0]
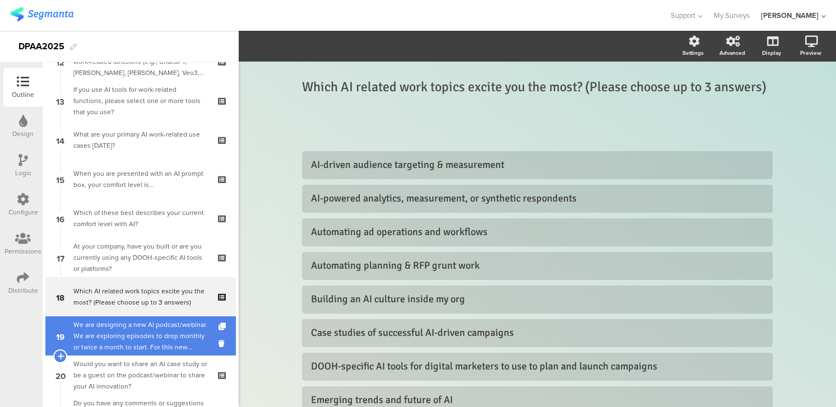
click at [151, 334] on div "We are designing a new AI podcast/webinar. We are exploring episodes to drop mo…" at bounding box center [140, 336] width 134 height 34
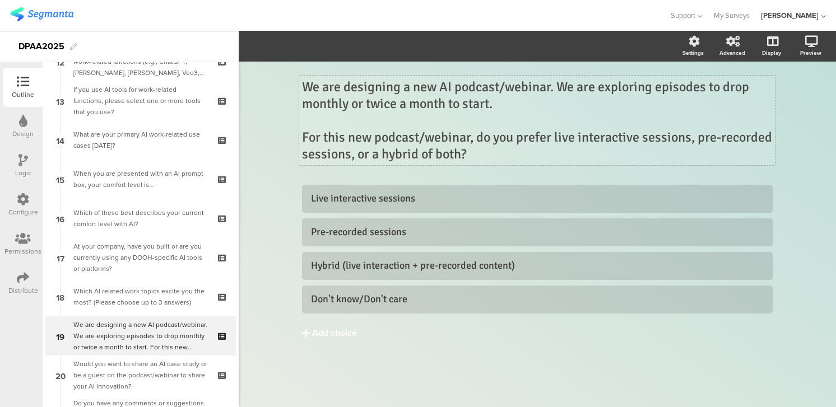
click at [344, 91] on div "We are designing a new AI podcast/webinar. We are exploring episodes to drop mo…" at bounding box center [537, 121] width 476 height 90
click at [678, 90] on p "We are also designing a new AI podcast/webinar. We are exploring episodes to dr…" at bounding box center [537, 95] width 470 height 34
click at [489, 139] on p "For this new podcast/webinar, do you prefer live interactive sessions, pre-reco…" at bounding box center [537, 146] width 470 height 34
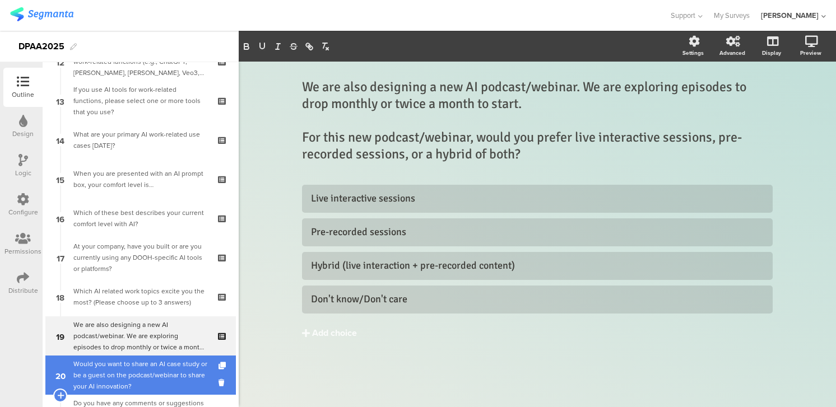
click at [156, 371] on div "Would you want to share an AI case study or be a guest on the podcast/webinar t…" at bounding box center [140, 375] width 134 height 34
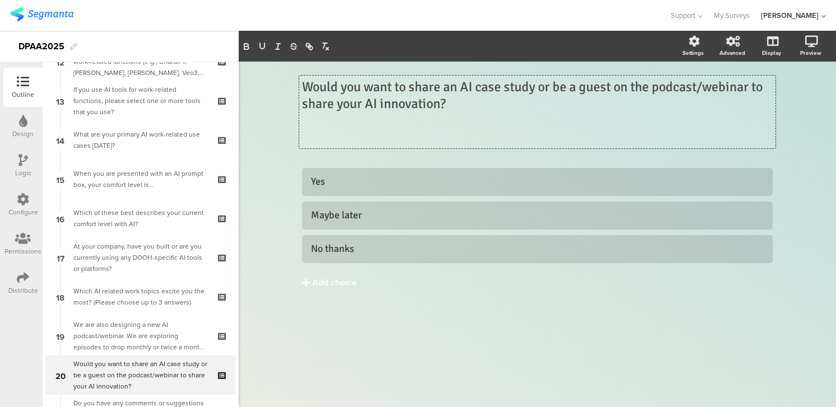
click at [346, 137] on div "Would you want to share an AI case study or be a guest on the podcast/webinar t…" at bounding box center [537, 112] width 476 height 73
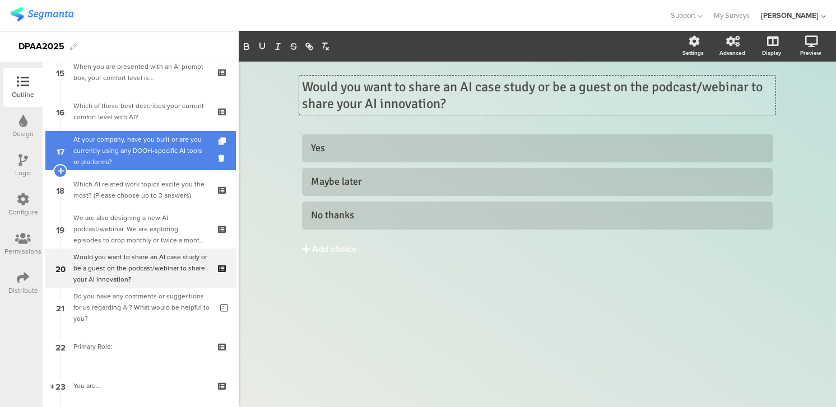
scroll to position [624, 0]
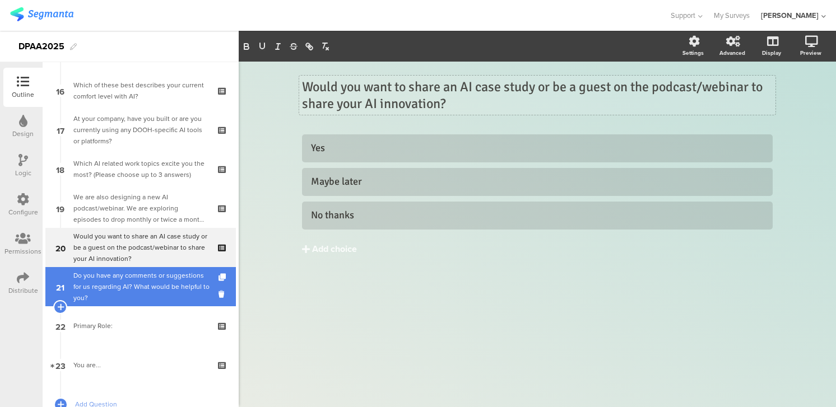
click at [166, 283] on div "Do you have any comments or suggestions for us regarding AI? What would be help…" at bounding box center [142, 287] width 138 height 34
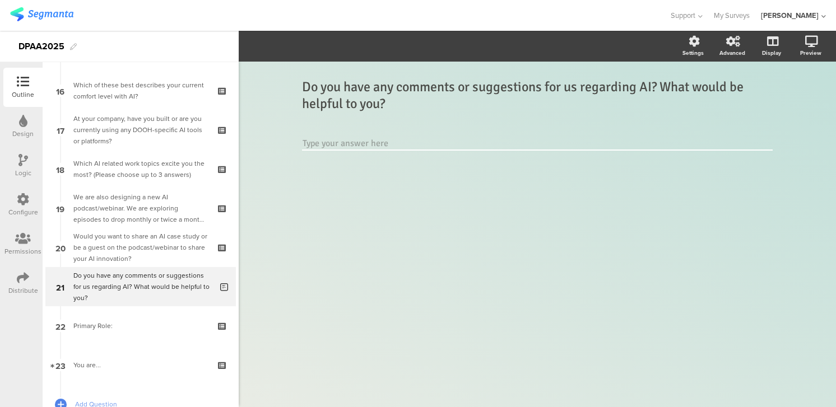
click at [731, 129] on div "Do you have any comments or suggestions for us regarding AI? What would be help…" at bounding box center [537, 128] width 470 height 123
click at [661, 86] on div "Do you have any comments or suggestions for us regarding AI? What would be help…" at bounding box center [537, 95] width 476 height 39
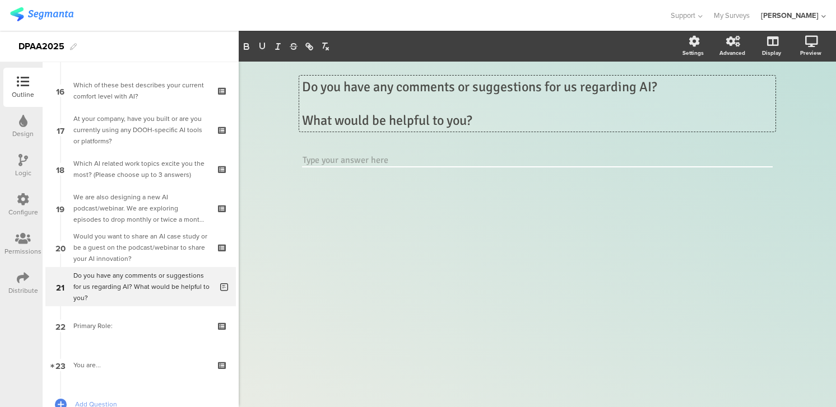
click at [335, 122] on p "What would be helpful to you?" at bounding box center [537, 120] width 470 height 17
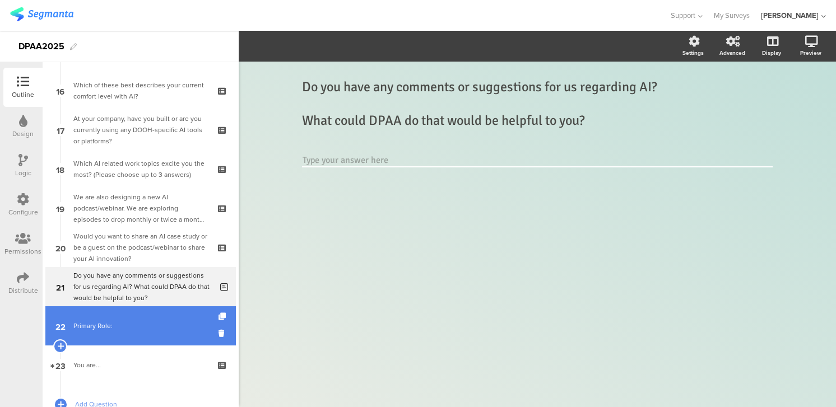
click at [152, 319] on link "22 Primary Role:" at bounding box center [140, 325] width 190 height 39
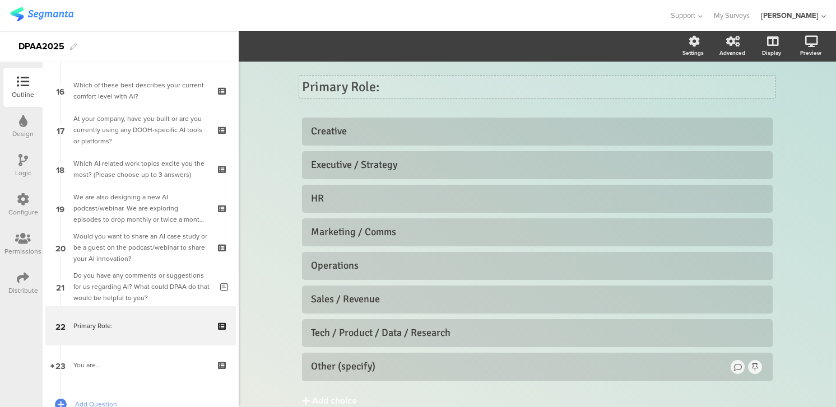
click at [374, 88] on div "Primary Role: Primary Role:" at bounding box center [537, 87] width 476 height 22
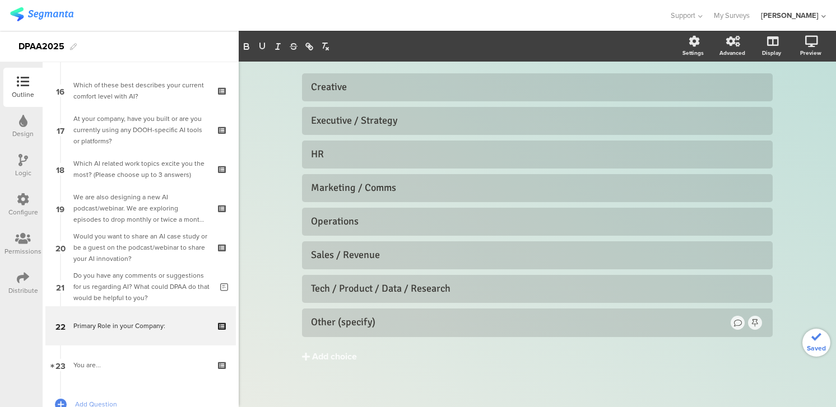
scroll to position [53, 0]
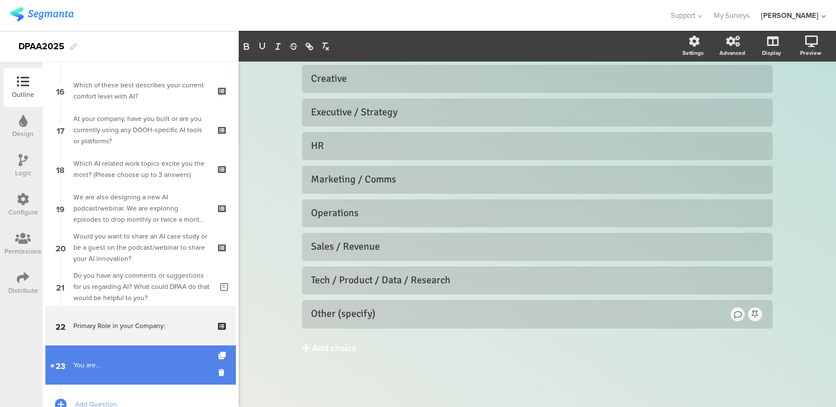
click at [99, 360] on div "You are..." at bounding box center [140, 365] width 134 height 11
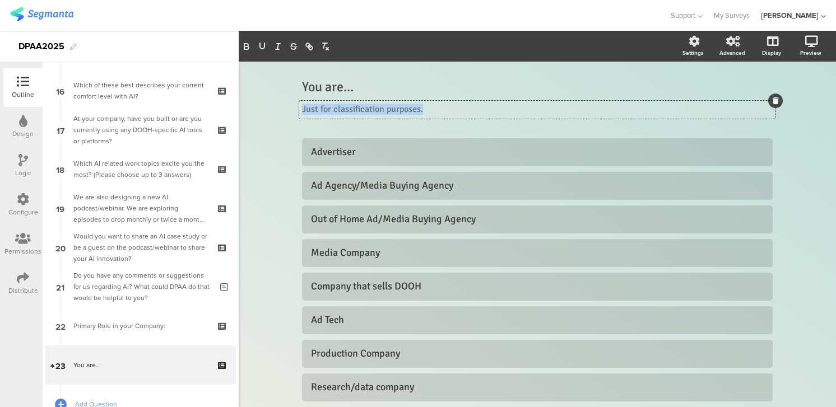
drag, startPoint x: 428, startPoint y: 110, endPoint x: 300, endPoint y: 106, distance: 127.7
click at [300, 106] on div "Just for classification purposes. Just for classification purposes. Just for cl…" at bounding box center [537, 110] width 476 height 18
copy p "Just for classification purposes."
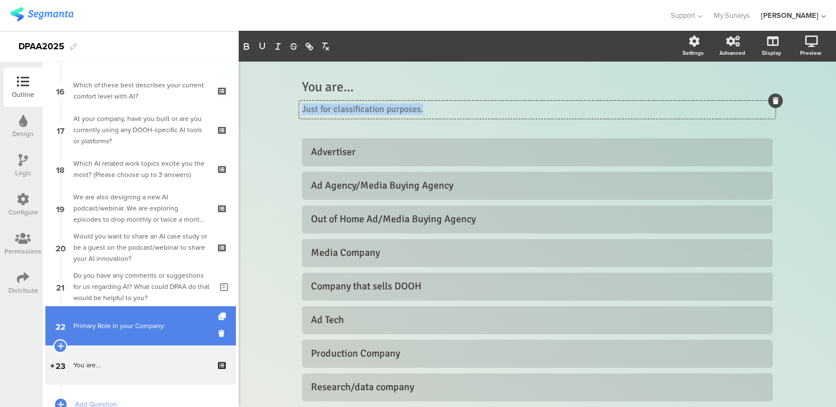
click at [154, 319] on link "22 Primary Role in your Company:" at bounding box center [140, 325] width 190 height 39
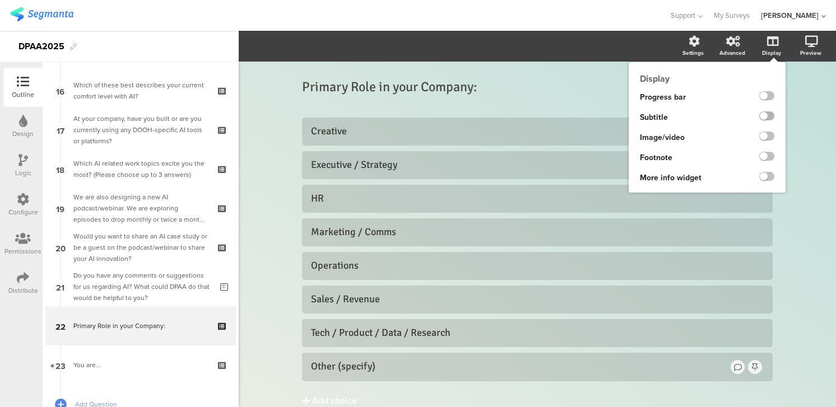
click at [771, 115] on label at bounding box center [766, 115] width 15 height 9
click at [0, 0] on input "checkbox" at bounding box center [0, 0] width 0 height 0
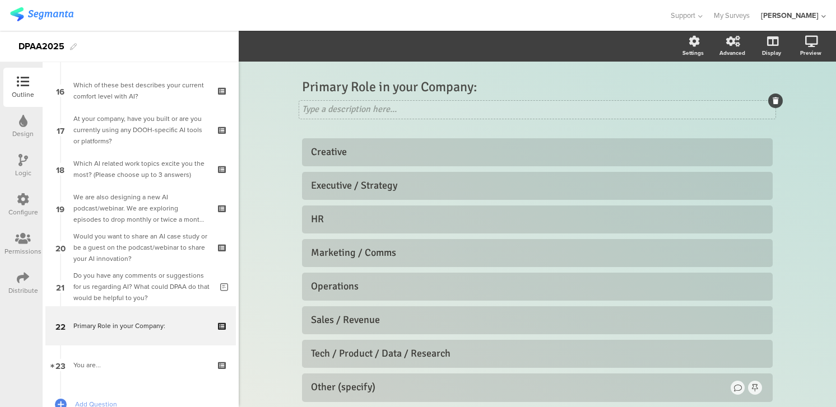
click at [306, 111] on div "Type a description here..." at bounding box center [537, 110] width 476 height 18
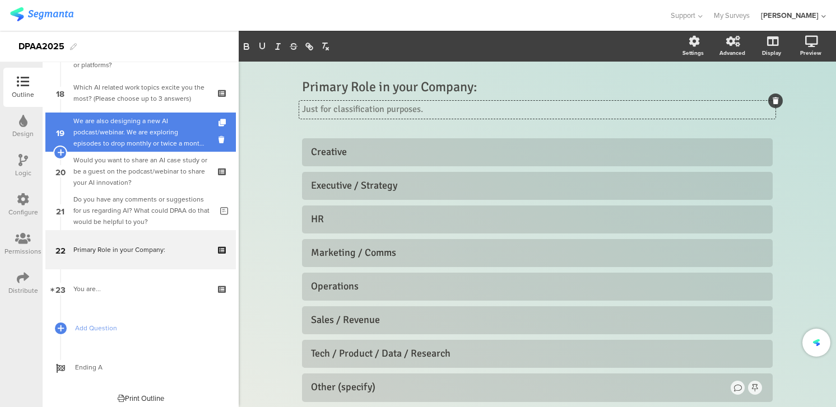
scroll to position [705, 0]
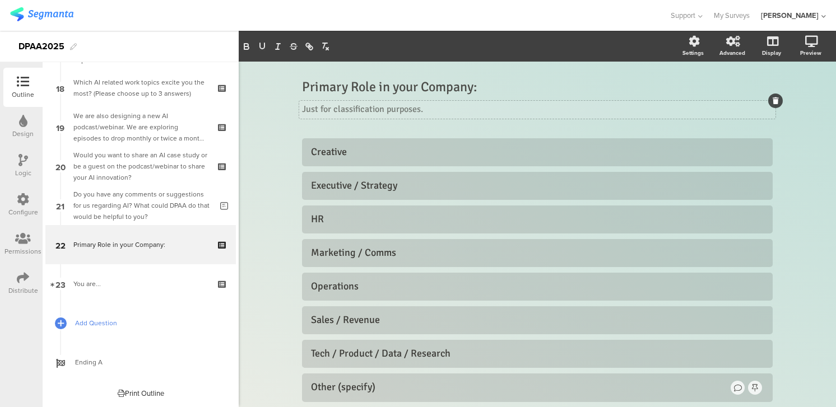
click at [124, 325] on span "Add Question" at bounding box center [146, 323] width 143 height 11
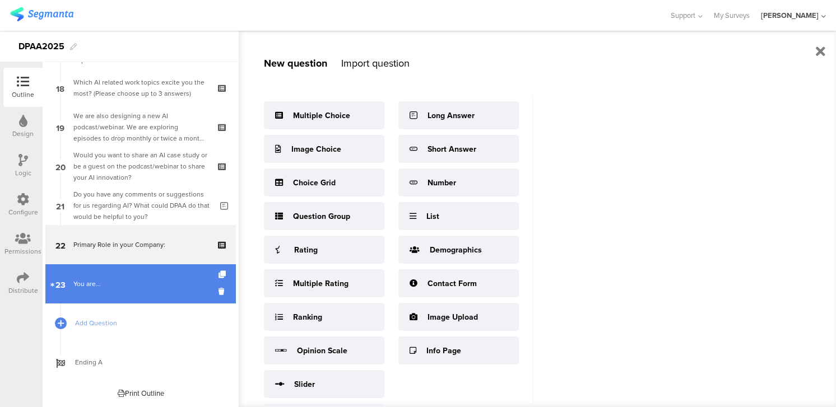
click at [136, 276] on link "23 You are..." at bounding box center [140, 283] width 190 height 39
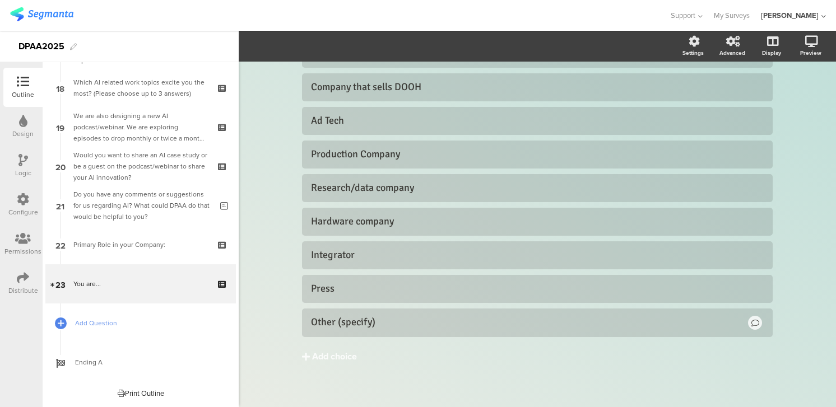
scroll to position [208, 0]
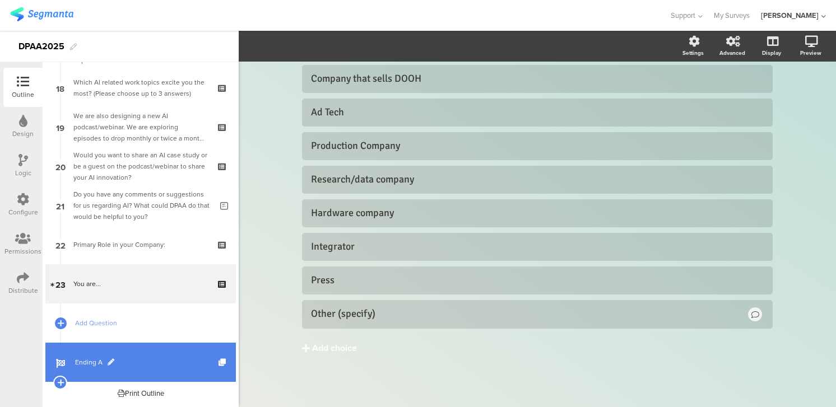
click at [86, 367] on span "Ending A" at bounding box center [146, 362] width 143 height 11
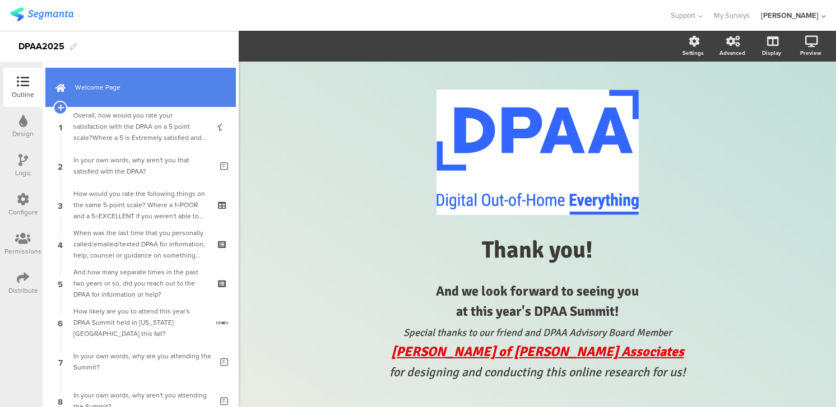
click at [112, 78] on link "Welcome Page" at bounding box center [140, 87] width 190 height 39
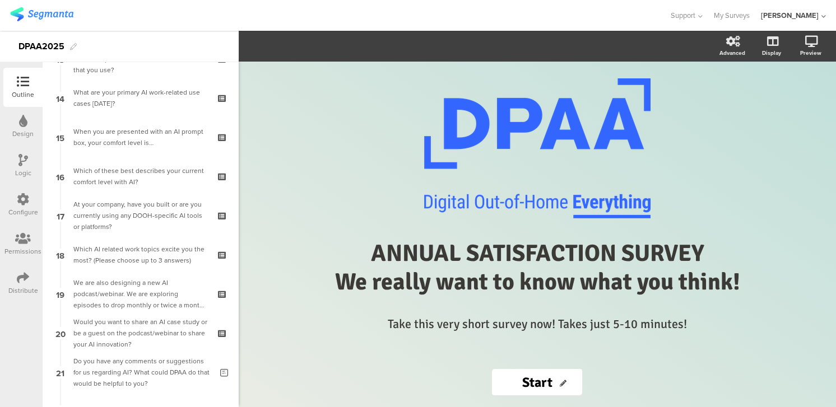
scroll to position [705, 0]
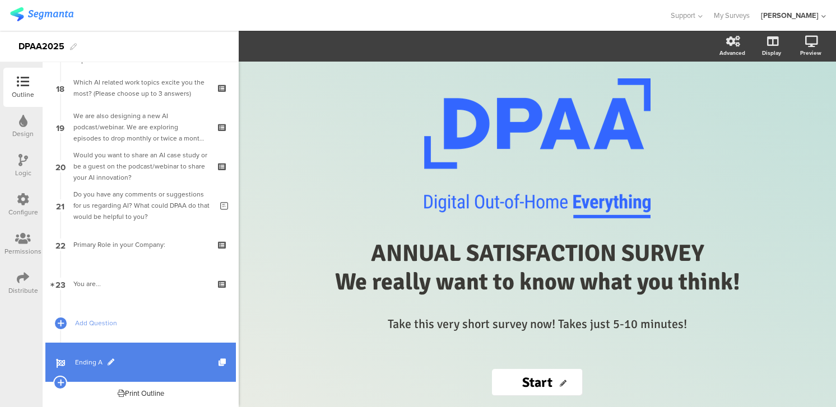
click at [142, 356] on link "Ending A" at bounding box center [140, 362] width 190 height 39
